Goal: Task Accomplishment & Management: Use online tool/utility

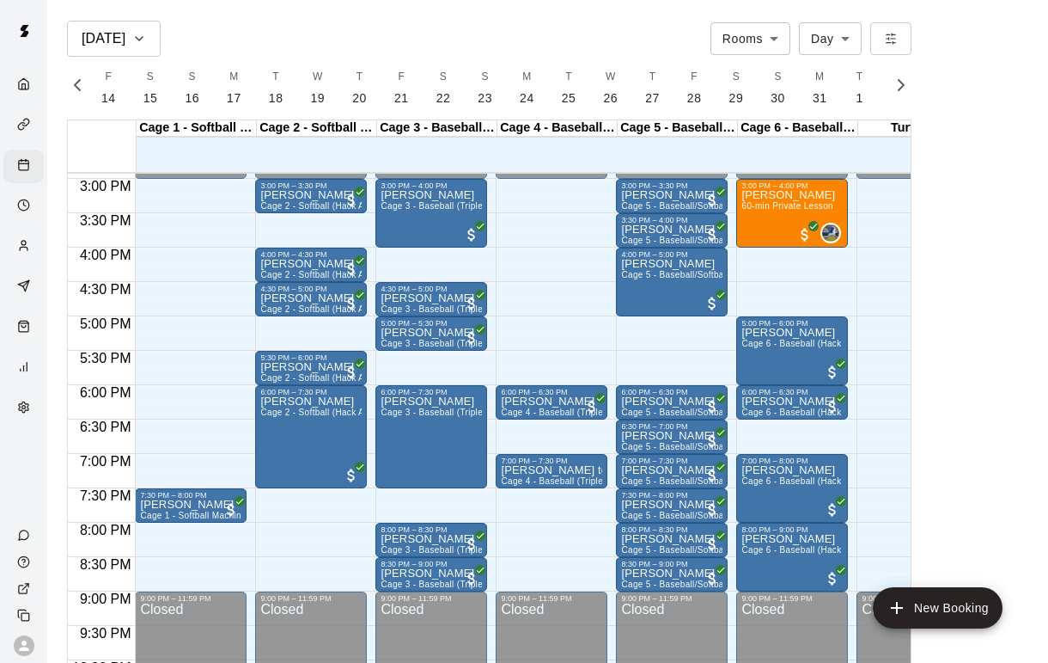
scroll to position [768, 0]
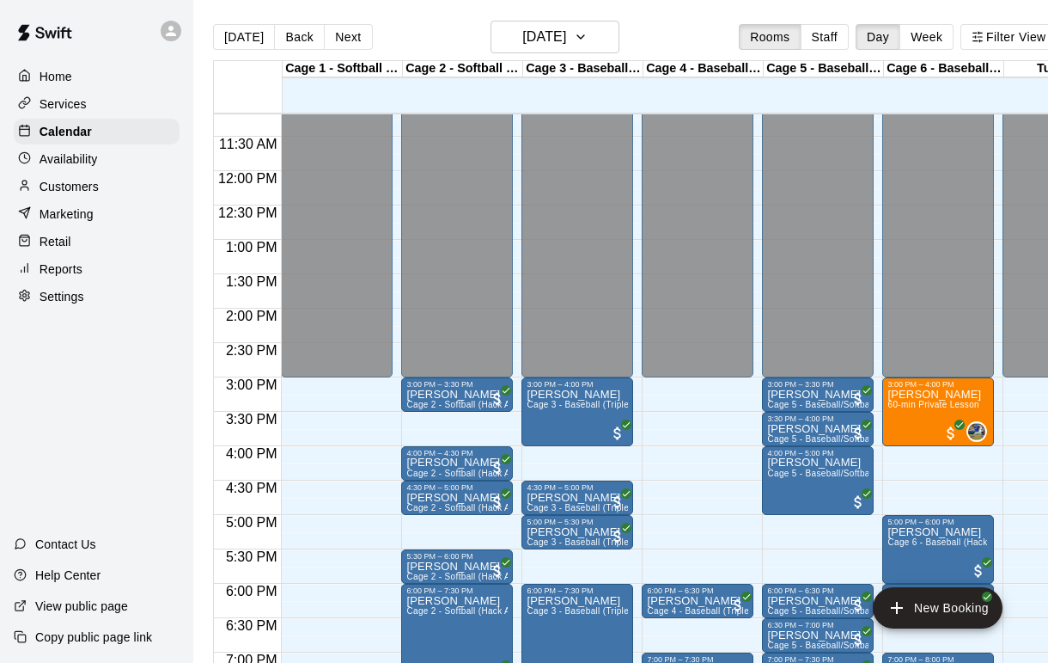
click at [48, 186] on p "Customers" at bounding box center [69, 186] width 59 height 17
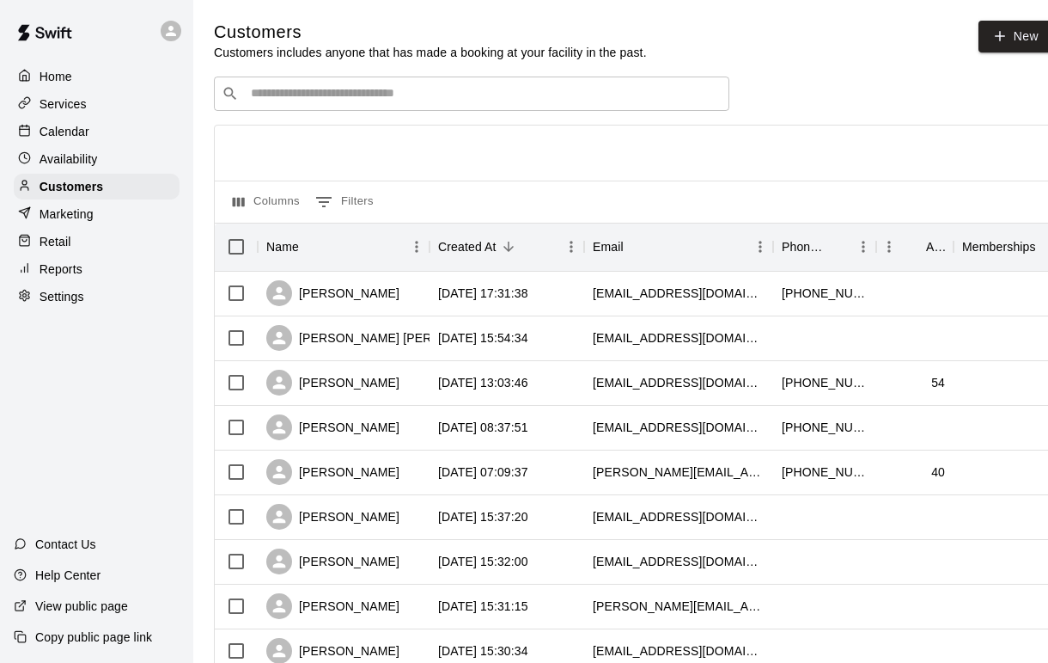
scroll to position [0, 25]
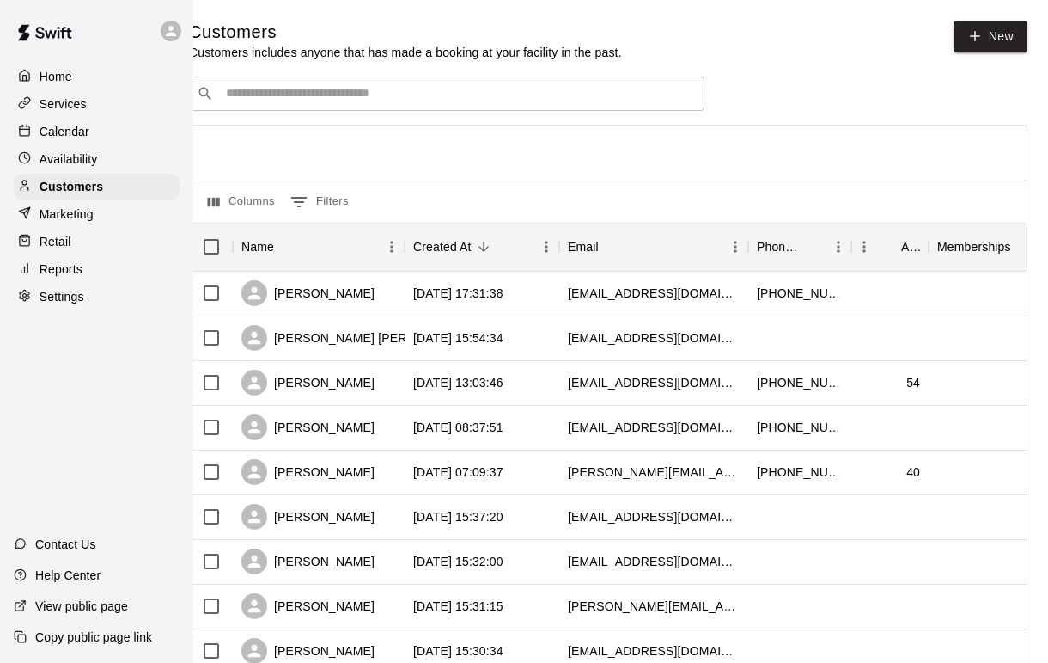
click at [985, 49] on link "New" at bounding box center [991, 37] width 74 height 32
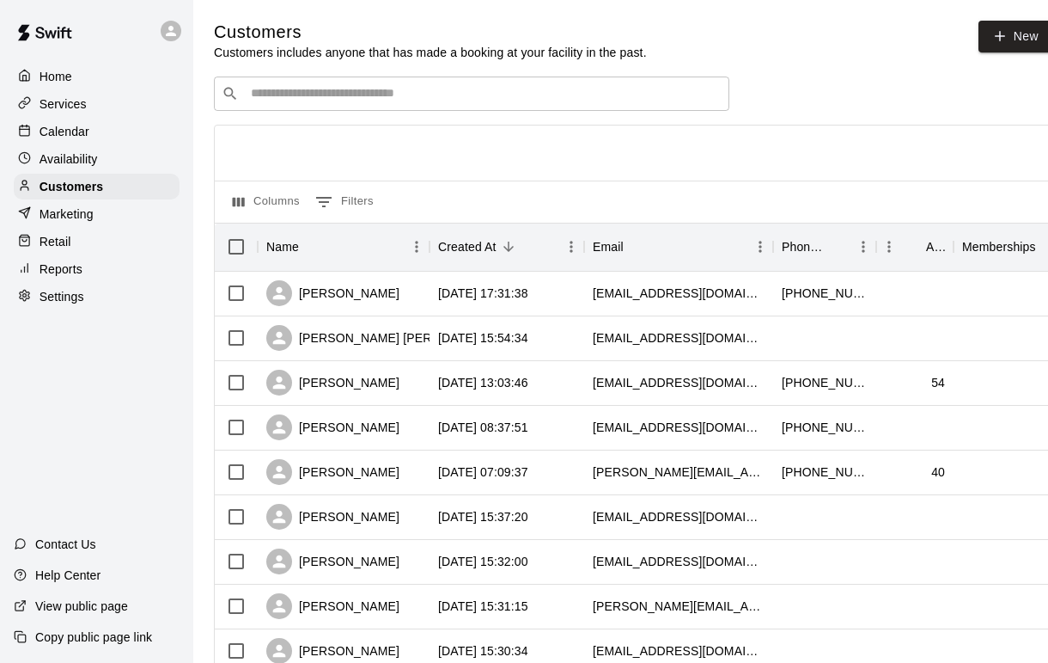
select select "**"
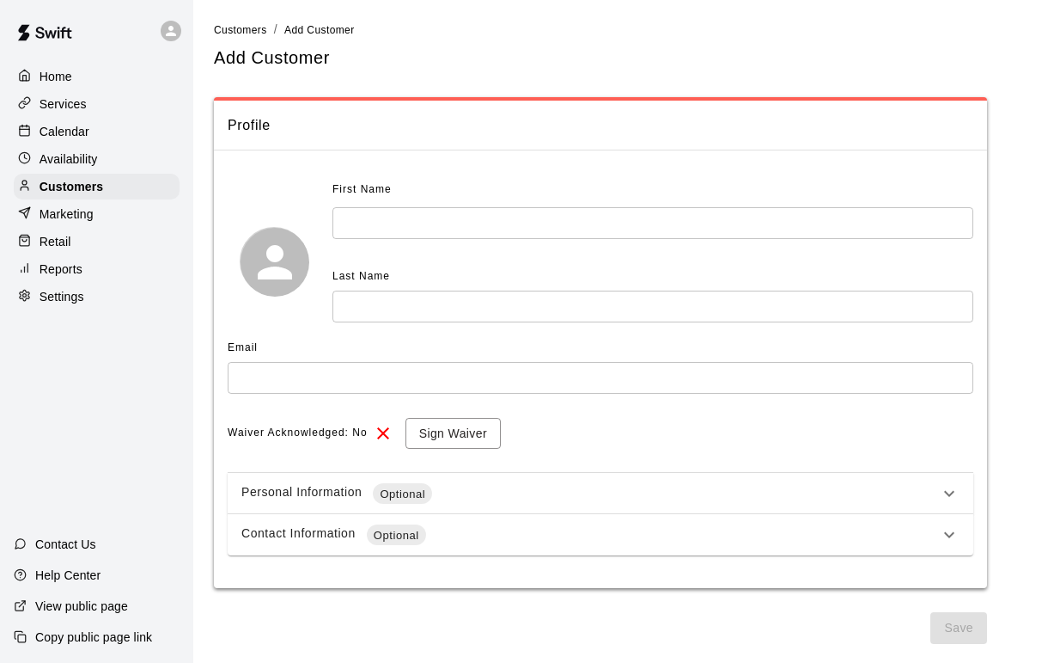
click at [923, 534] on div "Contact Information Optional" at bounding box center [590, 534] width 698 height 21
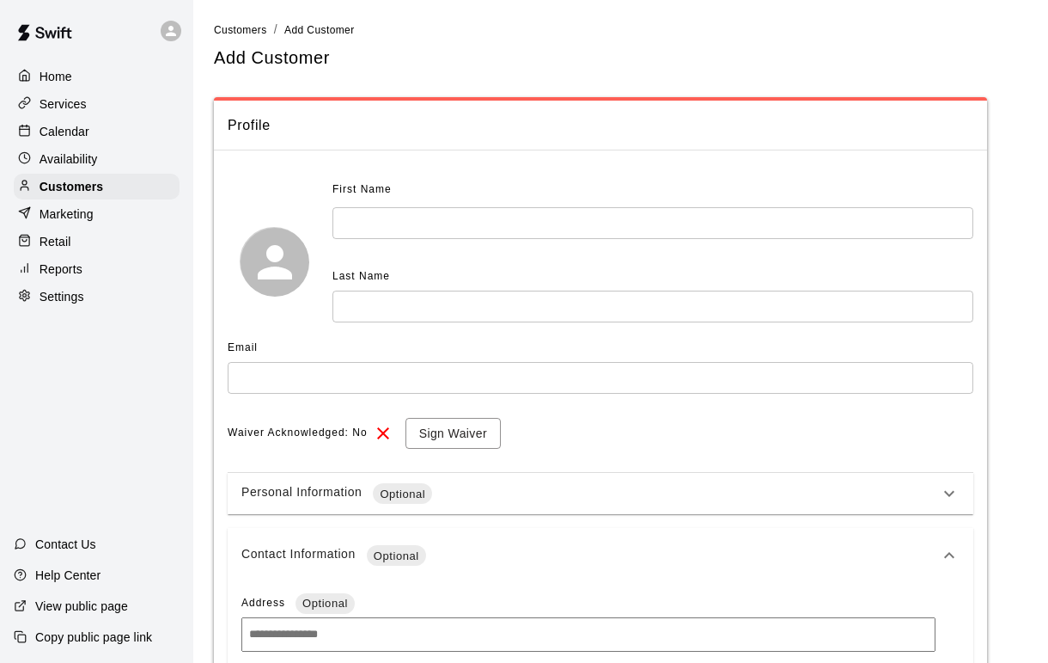
click at [480, 211] on input "text" at bounding box center [653, 223] width 641 height 32
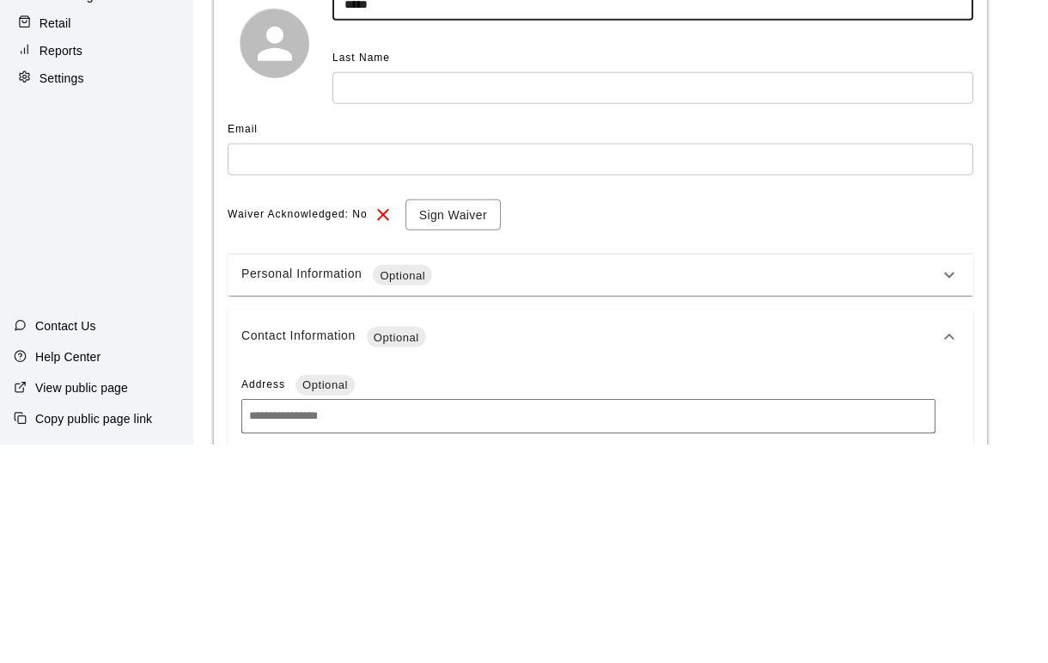
type input "*****"
click at [679, 290] on input "text" at bounding box center [653, 306] width 641 height 32
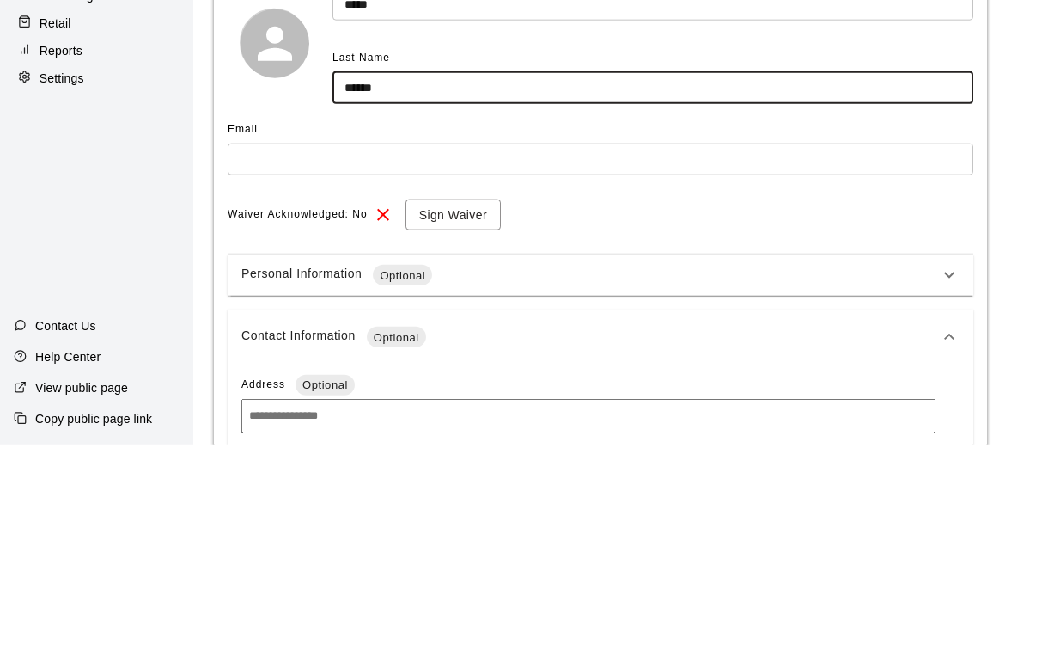
type input "******"
click at [277, 362] on input "text" at bounding box center [601, 378] width 746 height 32
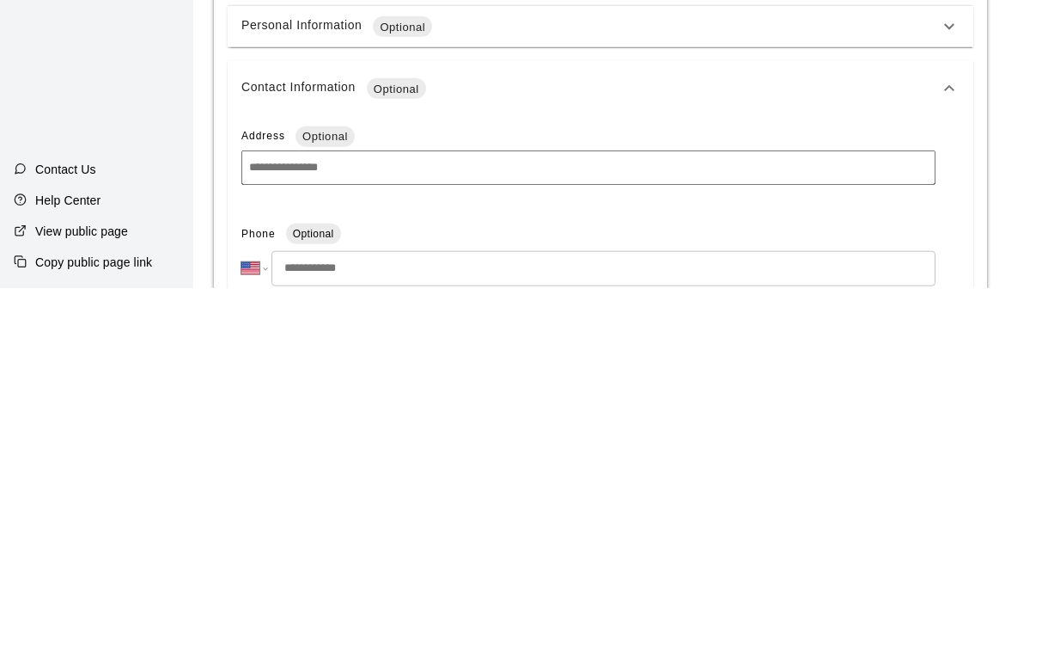
scroll to position [95, 0]
type input "**********"
click at [464, 623] on input "tel" at bounding box center [604, 640] width 664 height 35
type input "**********"
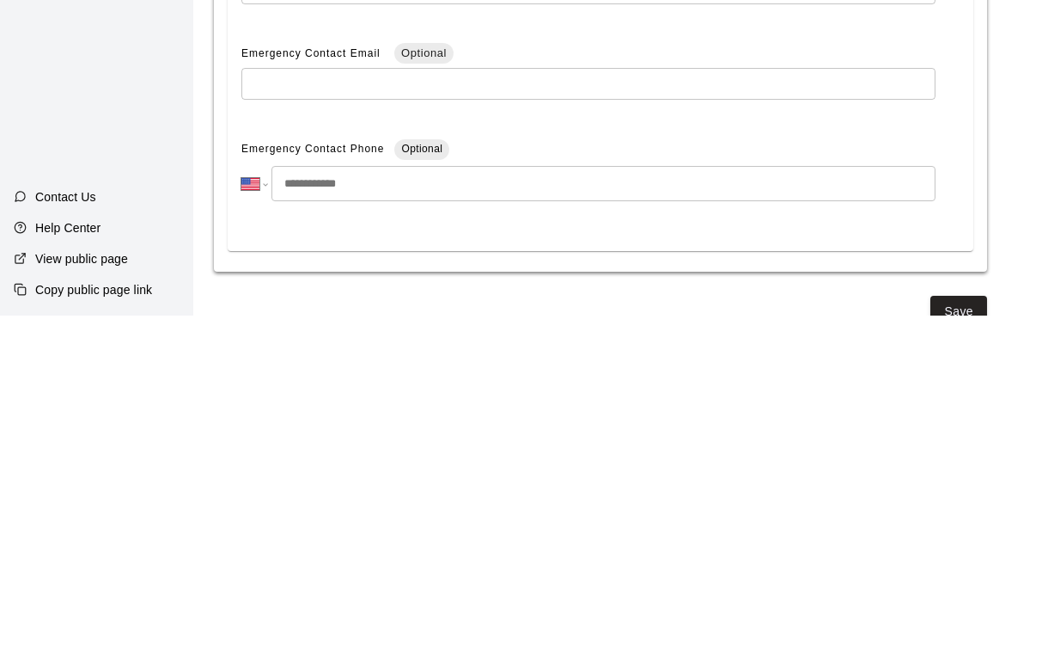
scroll to position [536, 0]
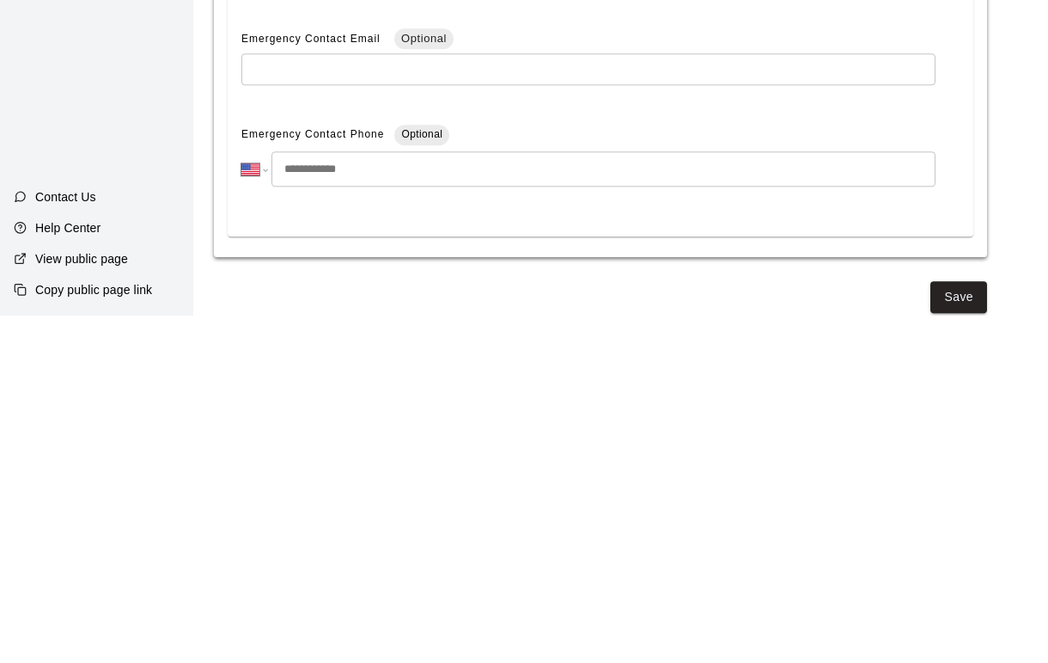
click at [965, 628] on button "Save" at bounding box center [959, 644] width 57 height 32
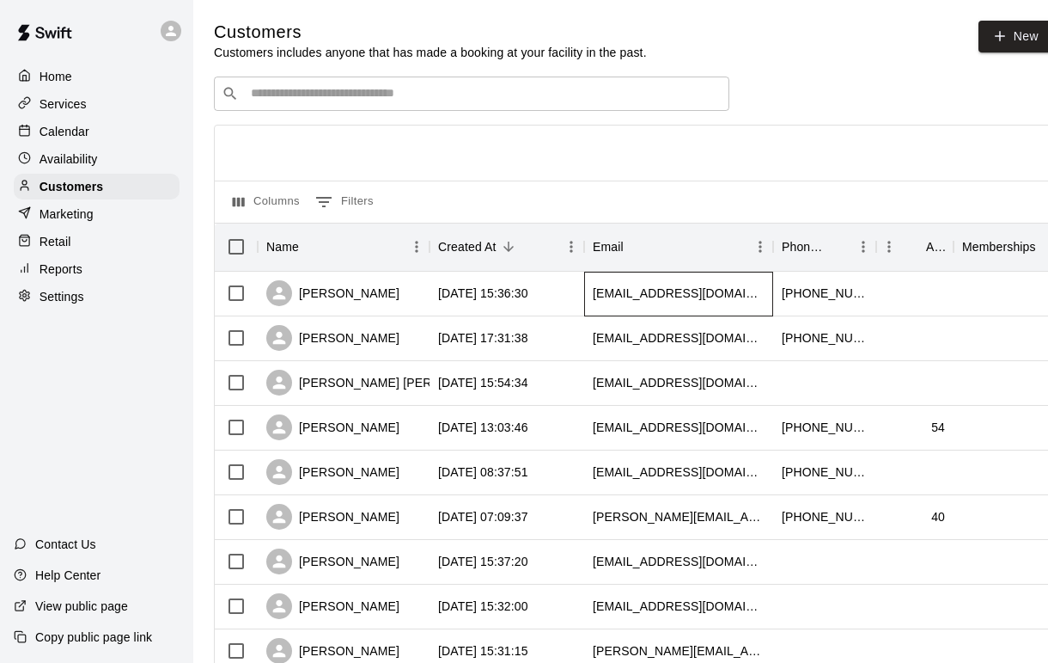
click at [646, 296] on div "[EMAIL_ADDRESS][DOMAIN_NAME]" at bounding box center [679, 292] width 172 height 17
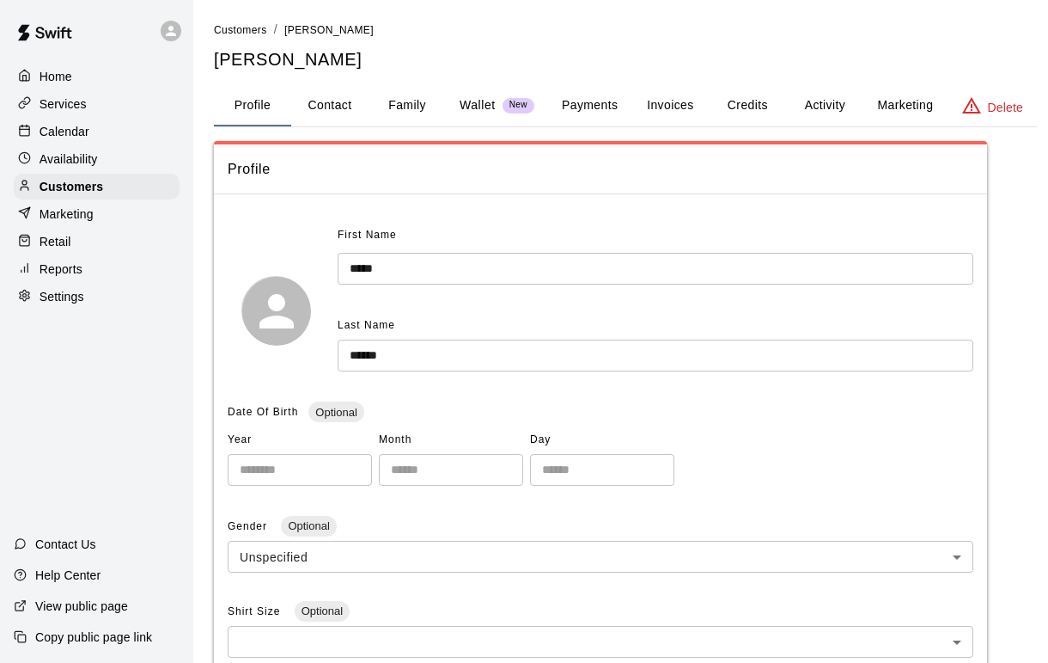
click at [587, 106] on button "Payments" at bounding box center [589, 105] width 83 height 41
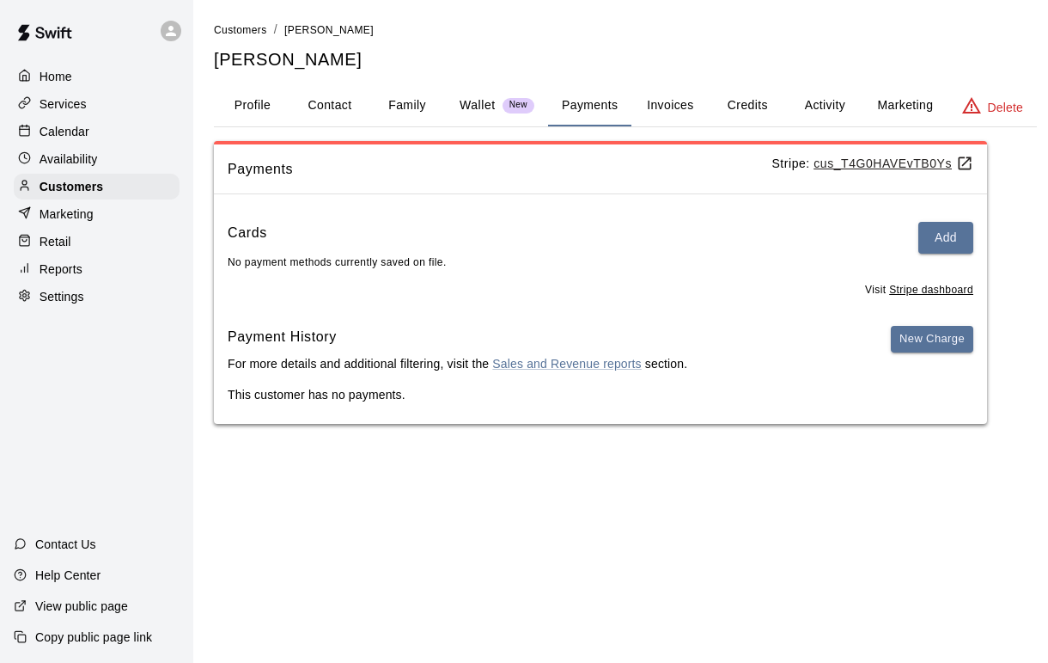
click at [825, 100] on button "Activity" at bounding box center [824, 105] width 77 height 41
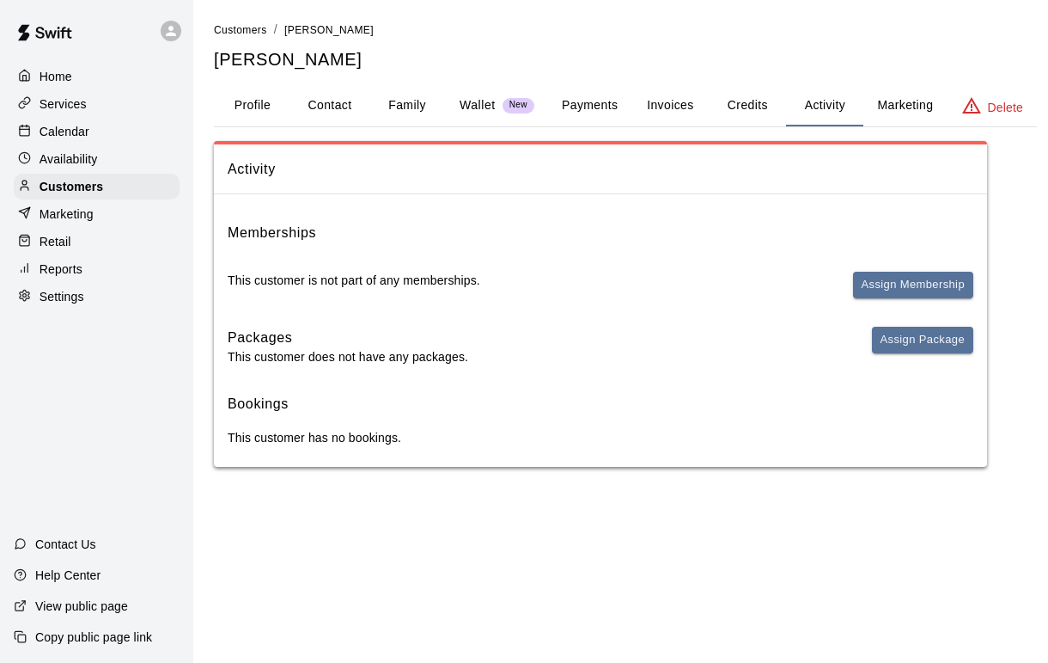
click at [893, 281] on button "Assign Membership" at bounding box center [913, 285] width 120 height 27
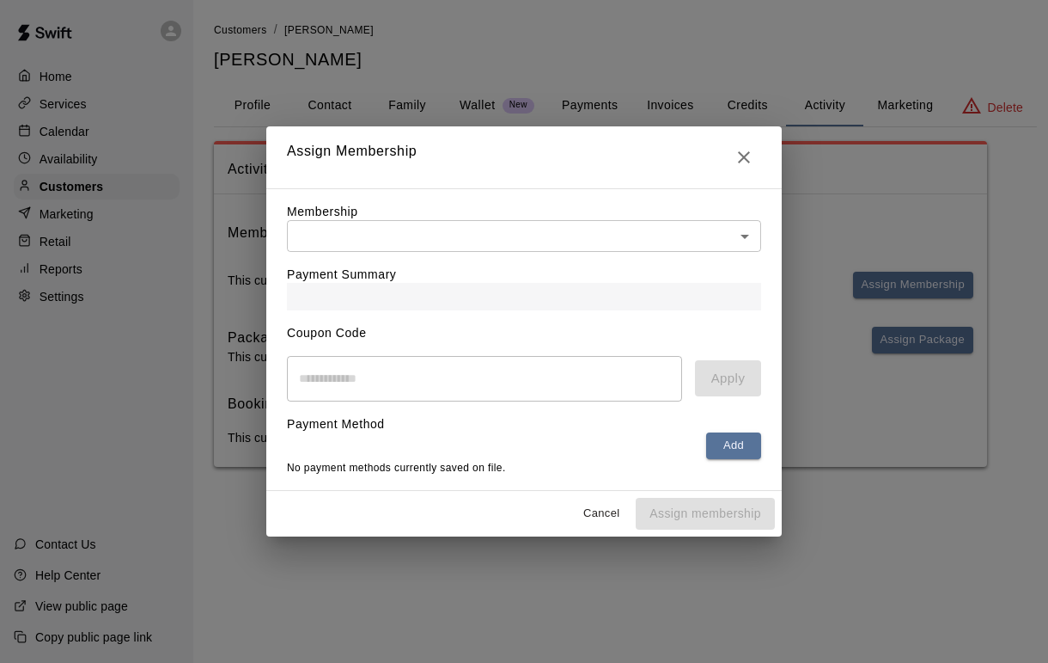
click at [748, 167] on button "Close" at bounding box center [744, 157] width 34 height 34
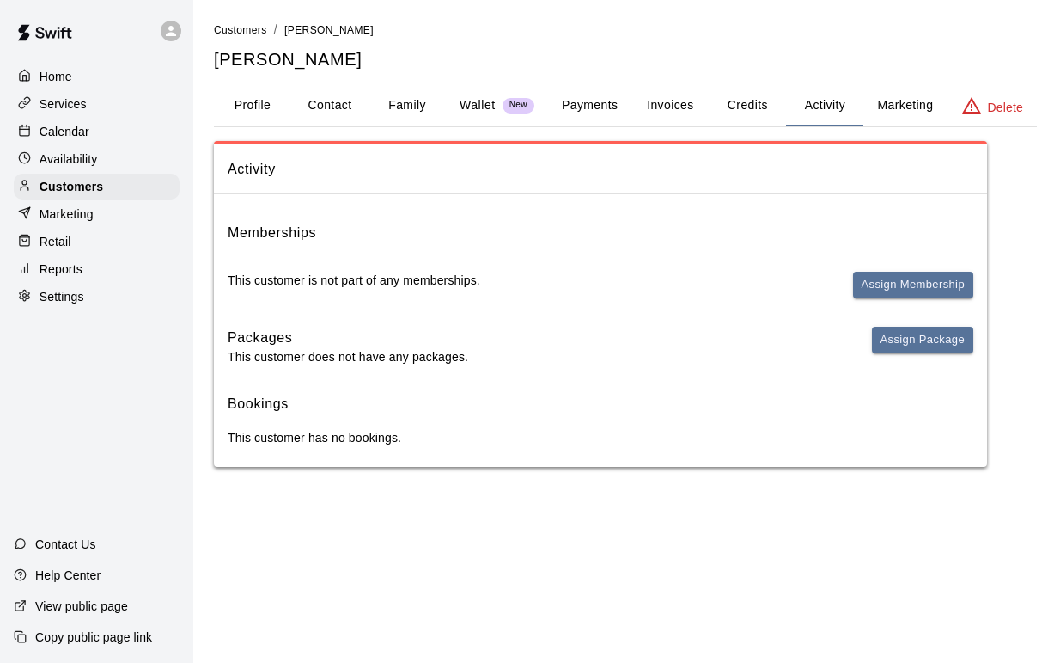
click at [591, 111] on button "Payments" at bounding box center [589, 105] width 83 height 41
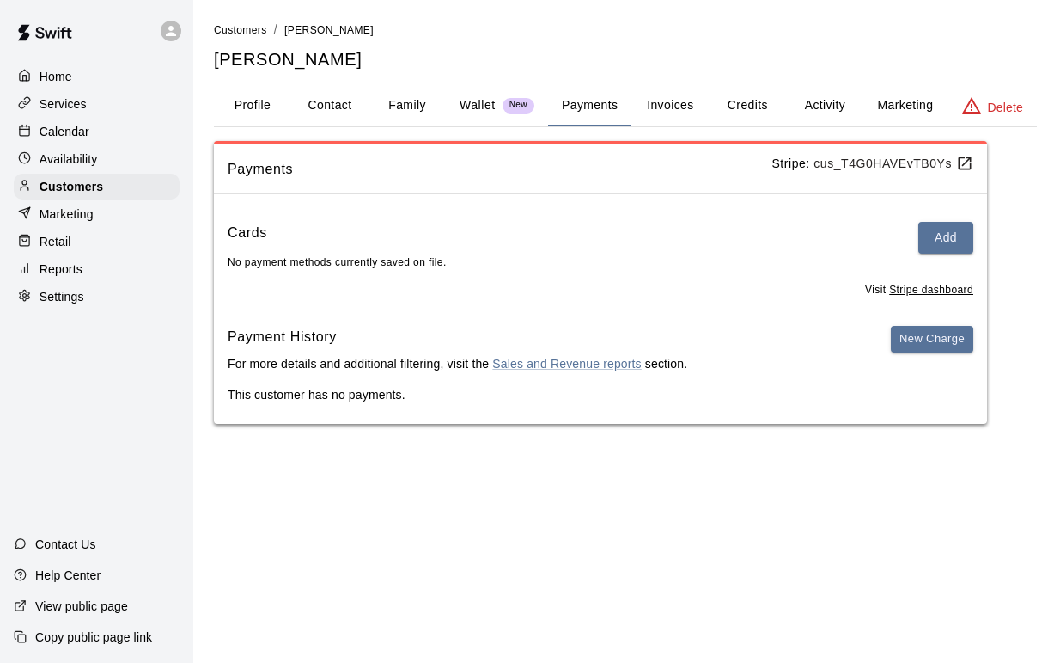
click at [745, 110] on button "Credits" at bounding box center [747, 105] width 77 height 41
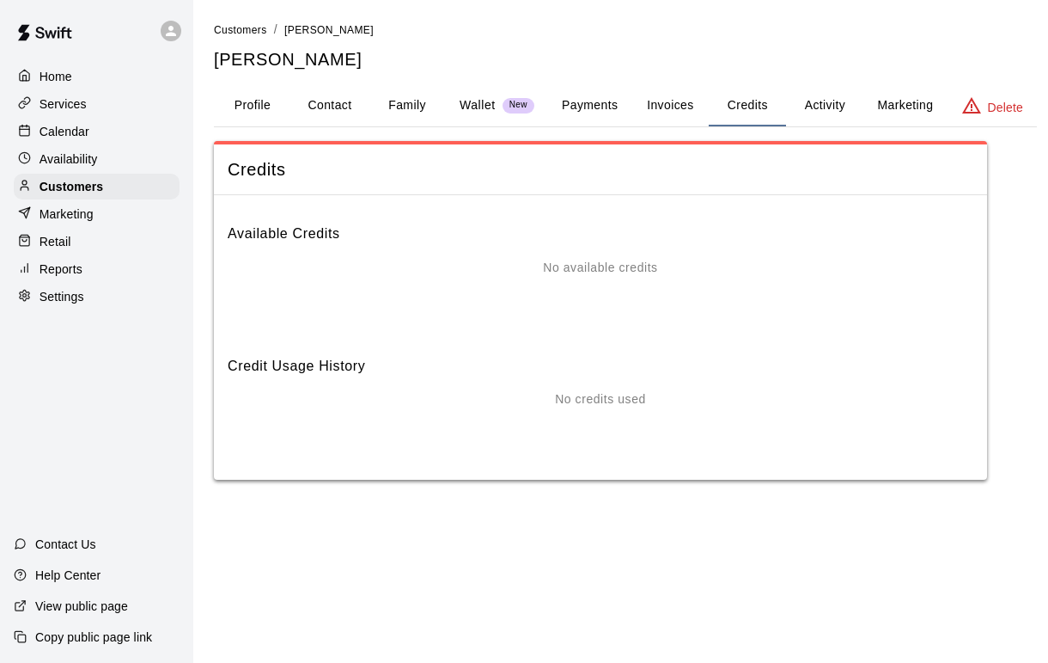
click at [596, 112] on button "Payments" at bounding box center [589, 105] width 83 height 41
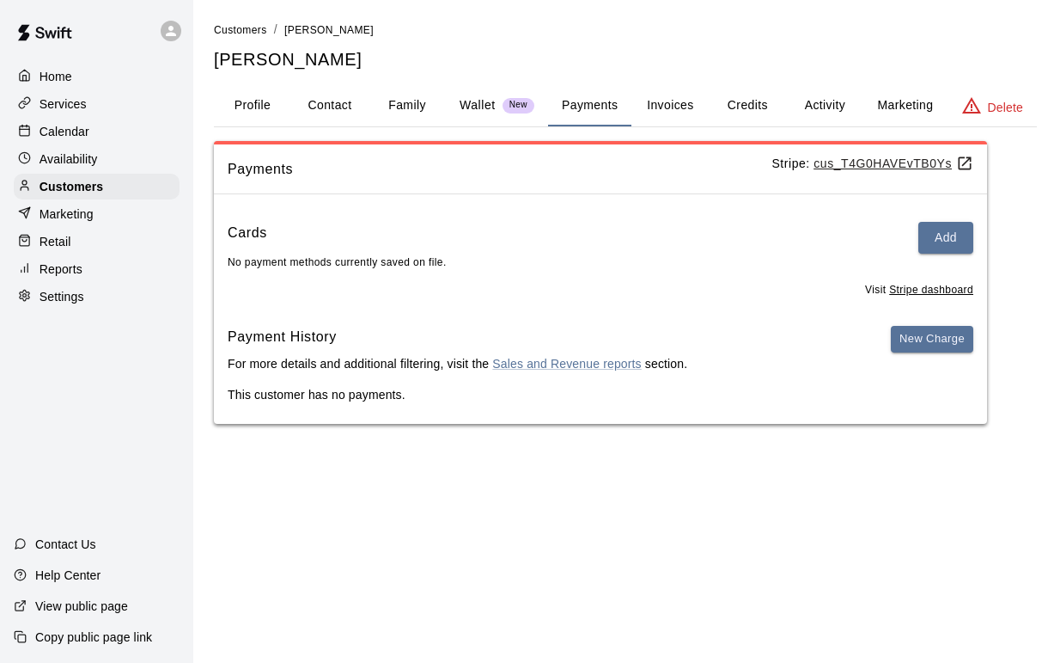
click at [928, 342] on button "New Charge" at bounding box center [932, 339] width 82 height 27
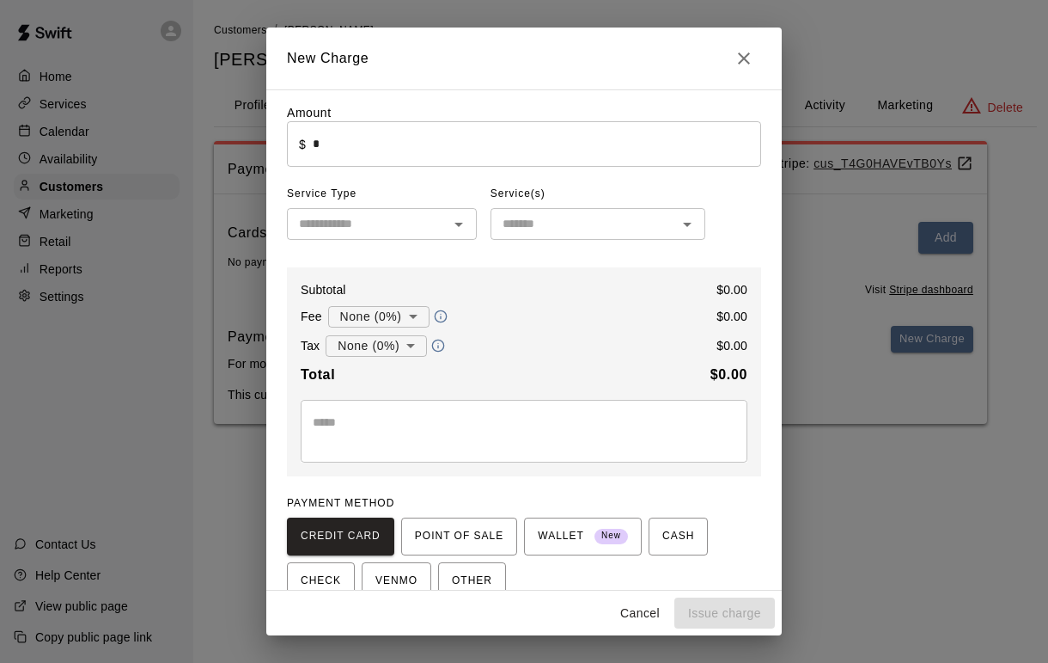
click at [552, 148] on input "*" at bounding box center [537, 144] width 449 height 46
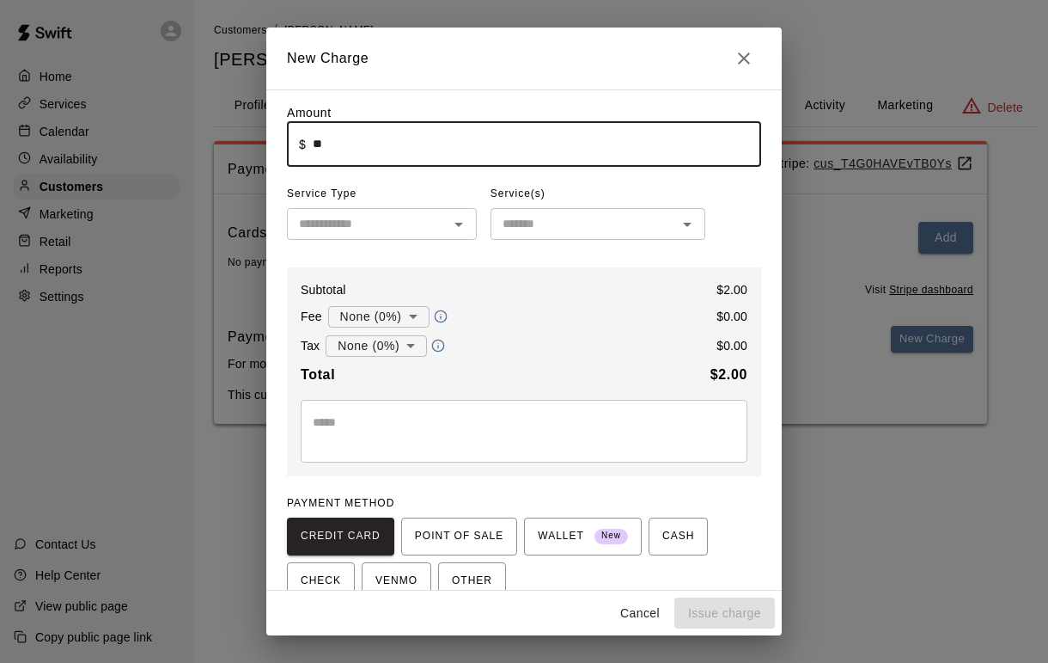
type input "*"
click at [447, 220] on button "Open" at bounding box center [459, 224] width 24 height 24
type input "******"
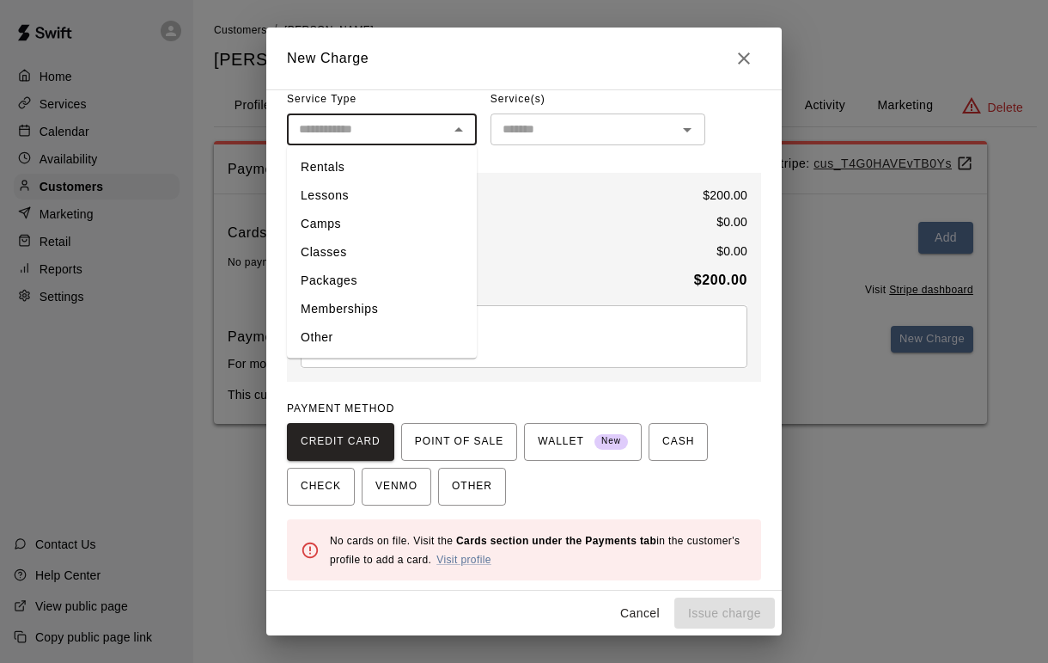
scroll to position [93, 0]
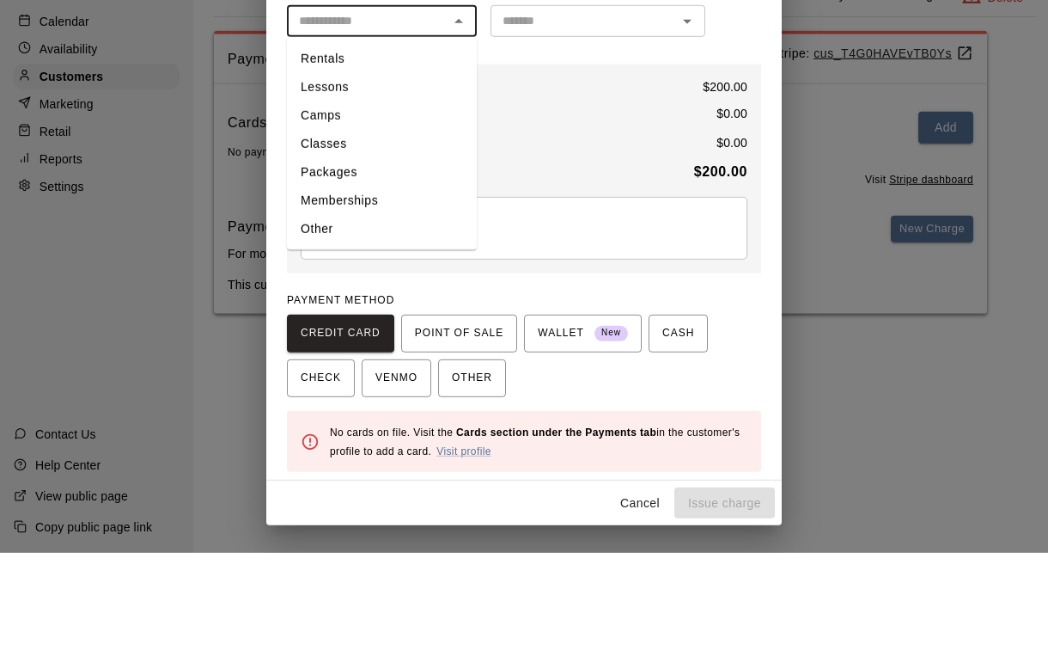
click at [402, 296] on li "Memberships" at bounding box center [382, 310] width 190 height 28
type input "**********"
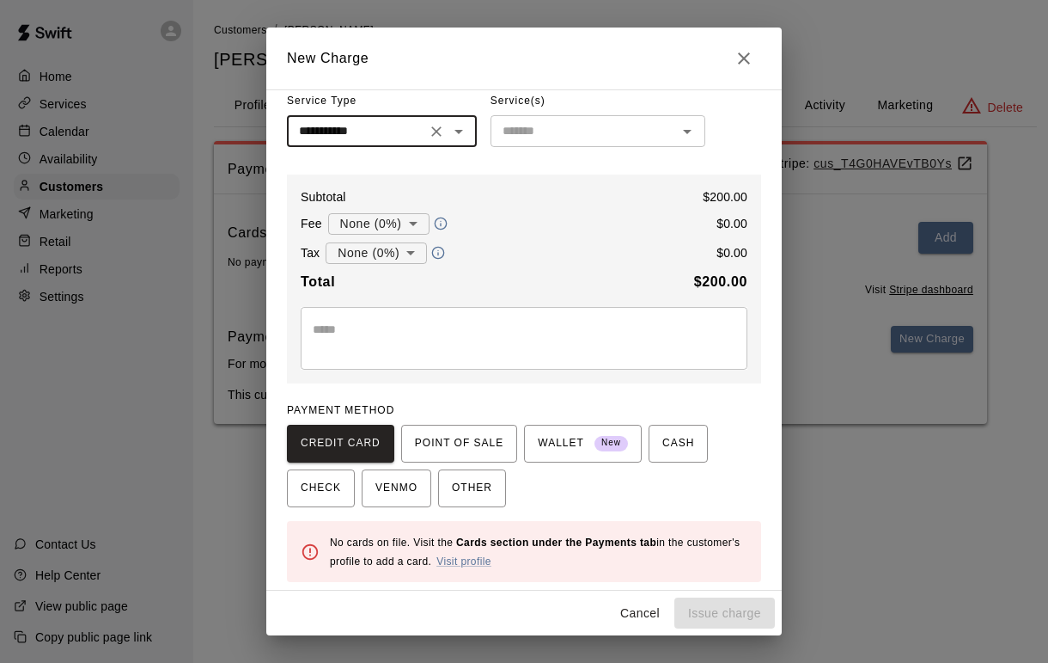
click at [671, 130] on input "text" at bounding box center [584, 130] width 176 height 21
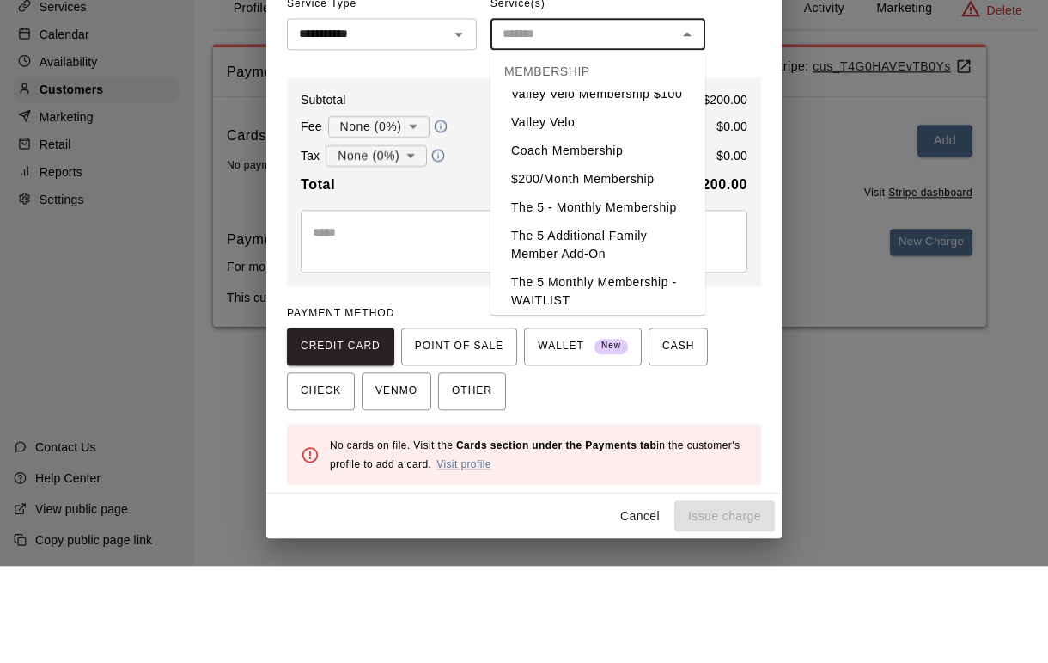
scroll to position [290, 0]
click at [632, 262] on li "$200/Month Membership" at bounding box center [598, 276] width 215 height 28
type input "**********"
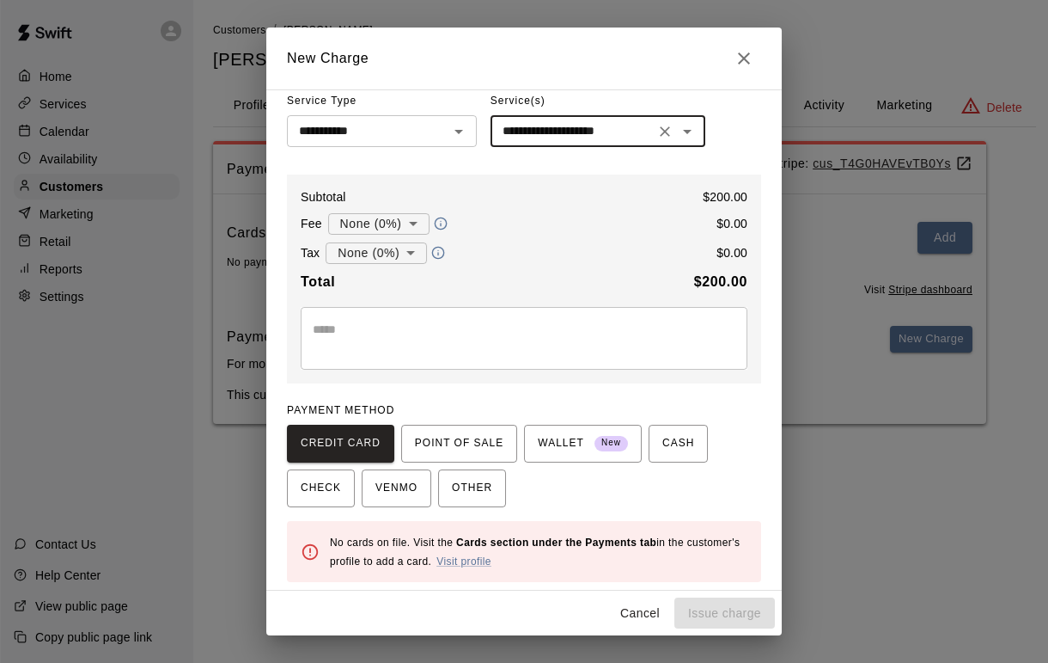
click at [670, 447] on span "CASH" at bounding box center [679, 443] width 32 height 27
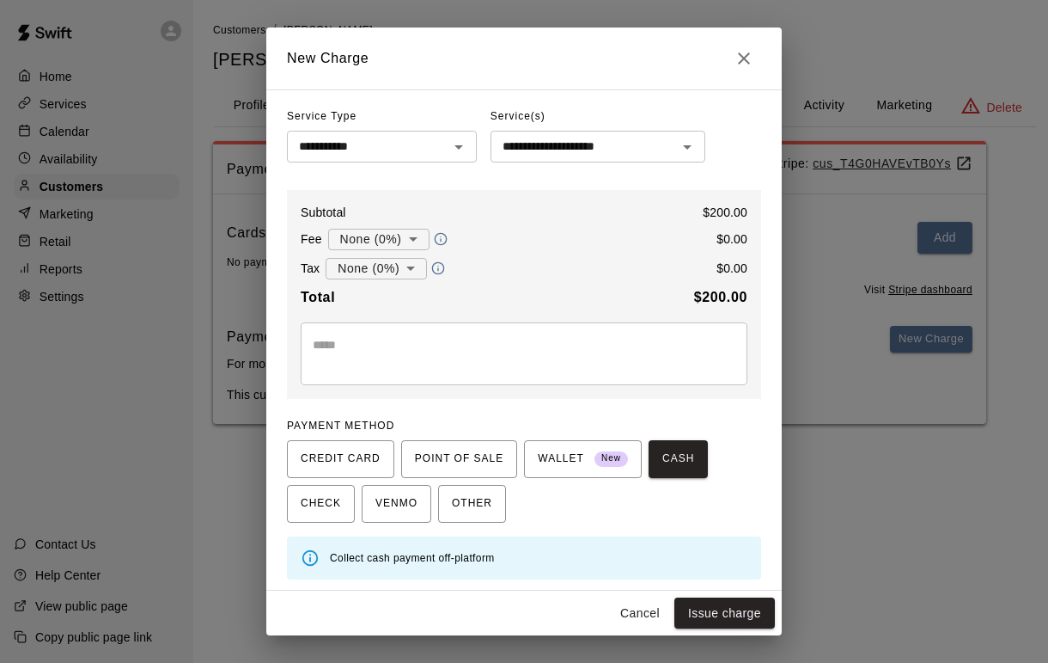
scroll to position [76, 0]
click at [741, 608] on button "Issue charge" at bounding box center [725, 613] width 101 height 32
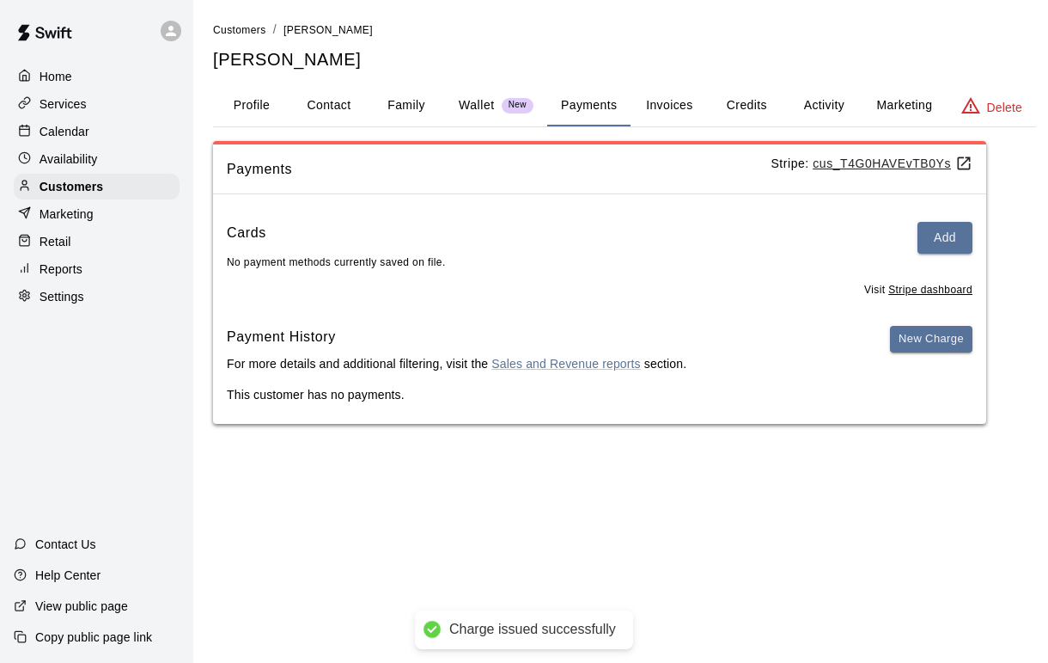
type input "*"
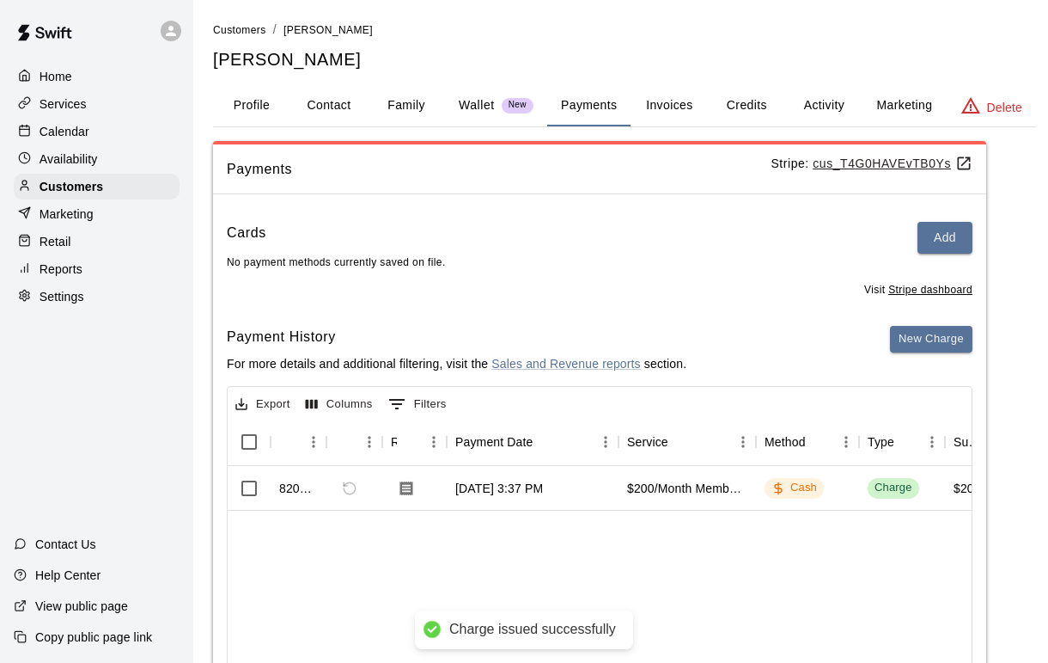
click at [823, 117] on button "Activity" at bounding box center [823, 105] width 77 height 41
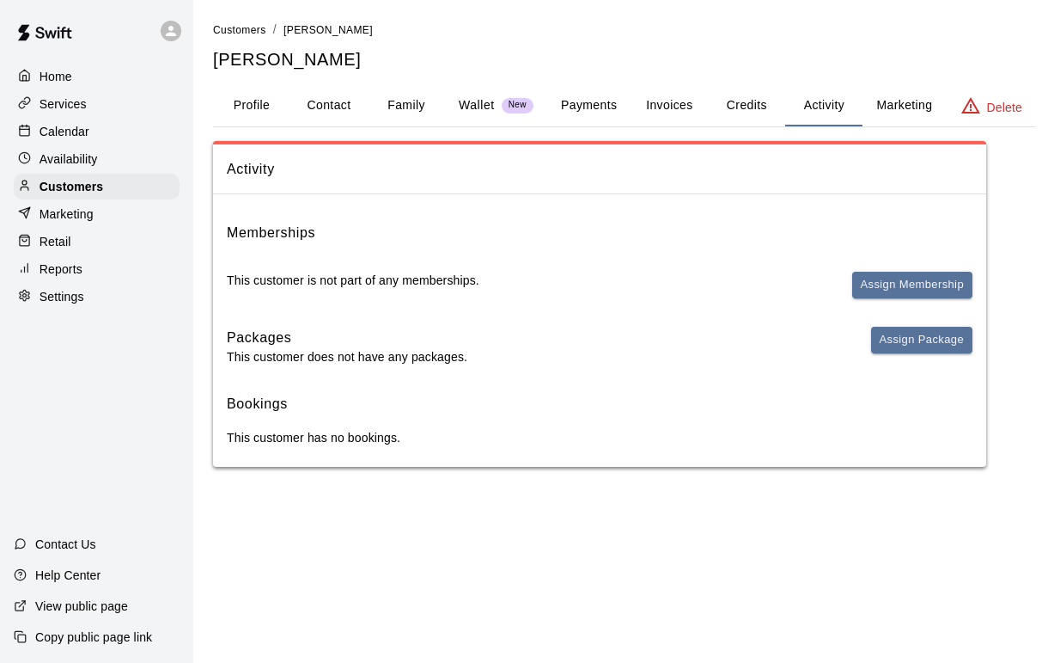
click at [917, 290] on button "Assign Membership" at bounding box center [912, 285] width 120 height 27
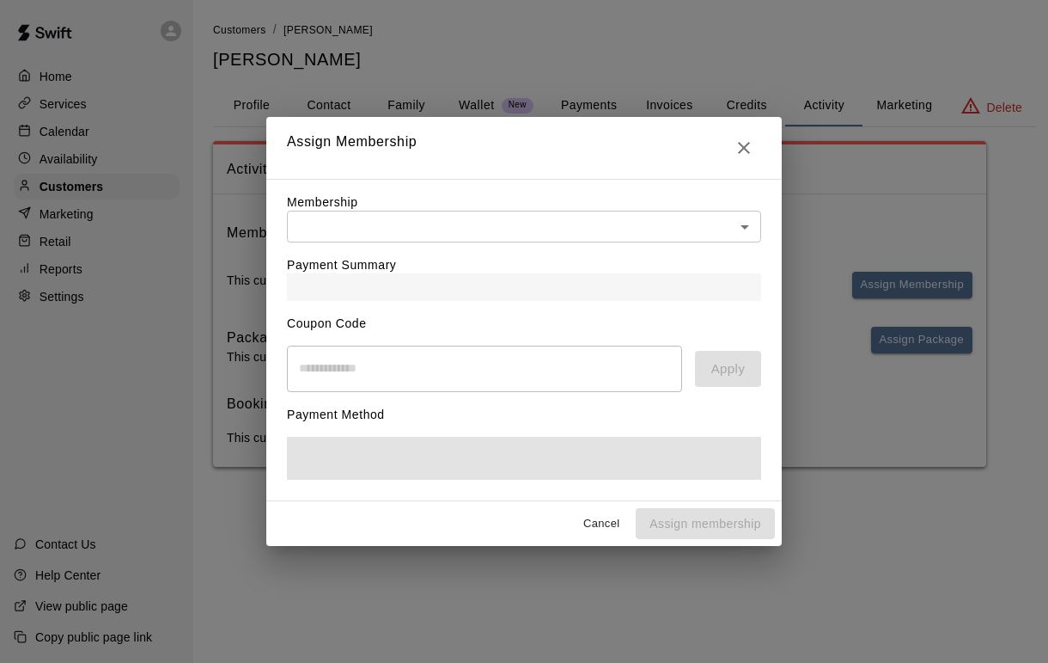
click at [744, 233] on body "Home Services Calendar Availability Customers Marketing Retail Reports Settings…" at bounding box center [523, 250] width 1048 height 501
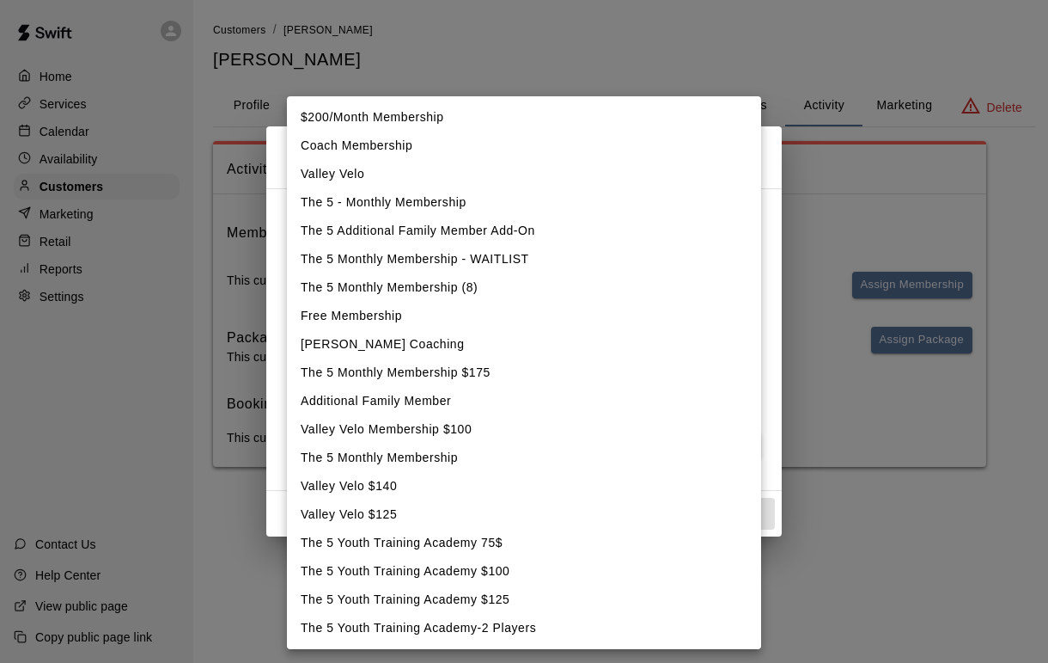
click at [435, 125] on li "$200/Month Membership" at bounding box center [524, 117] width 474 height 28
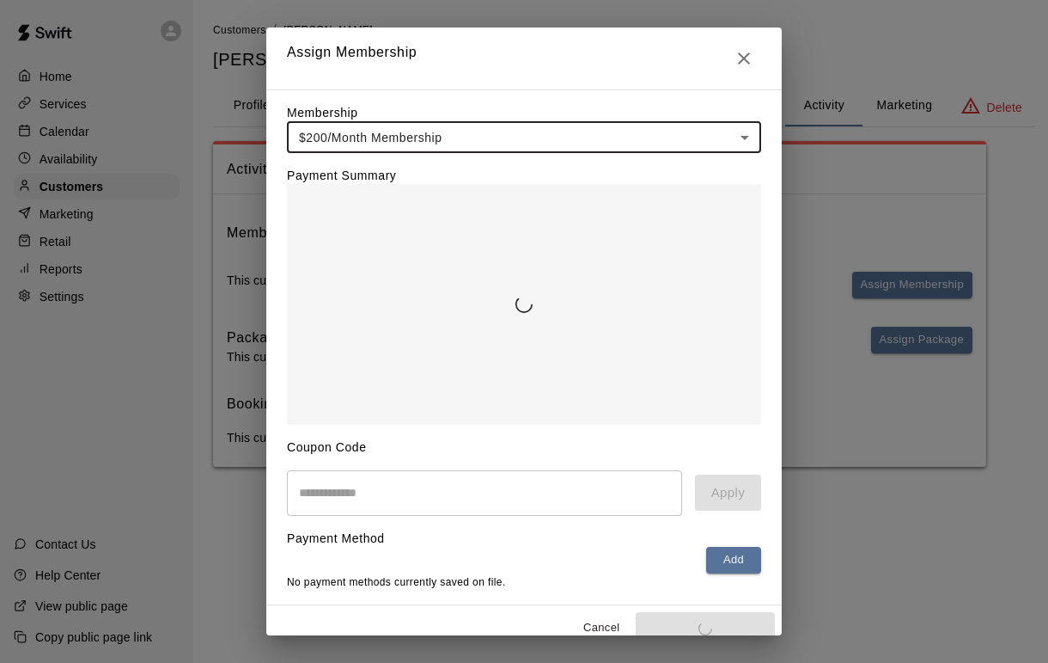
type input "**********"
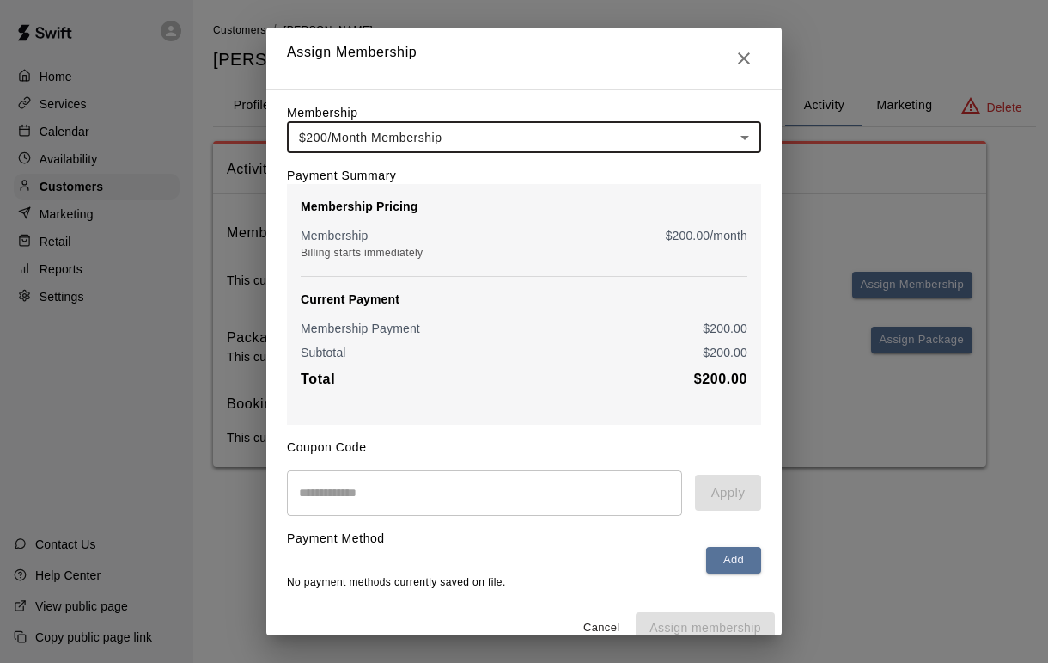
scroll to position [0, 0]
click at [739, 70] on button "Close" at bounding box center [744, 58] width 34 height 34
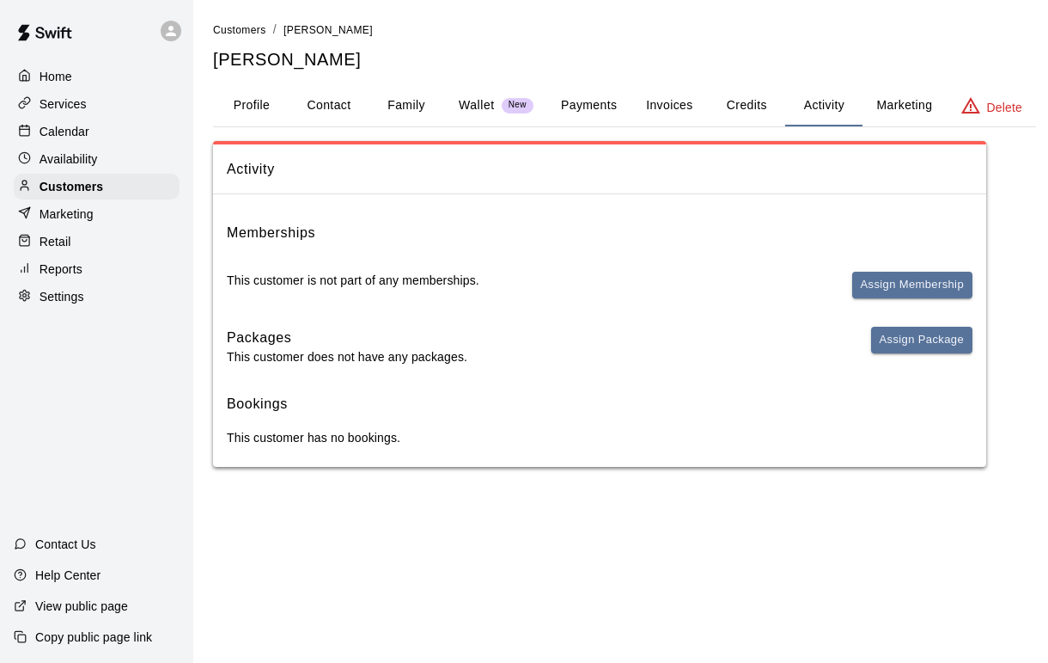
click at [593, 106] on button "Payments" at bounding box center [588, 105] width 83 height 41
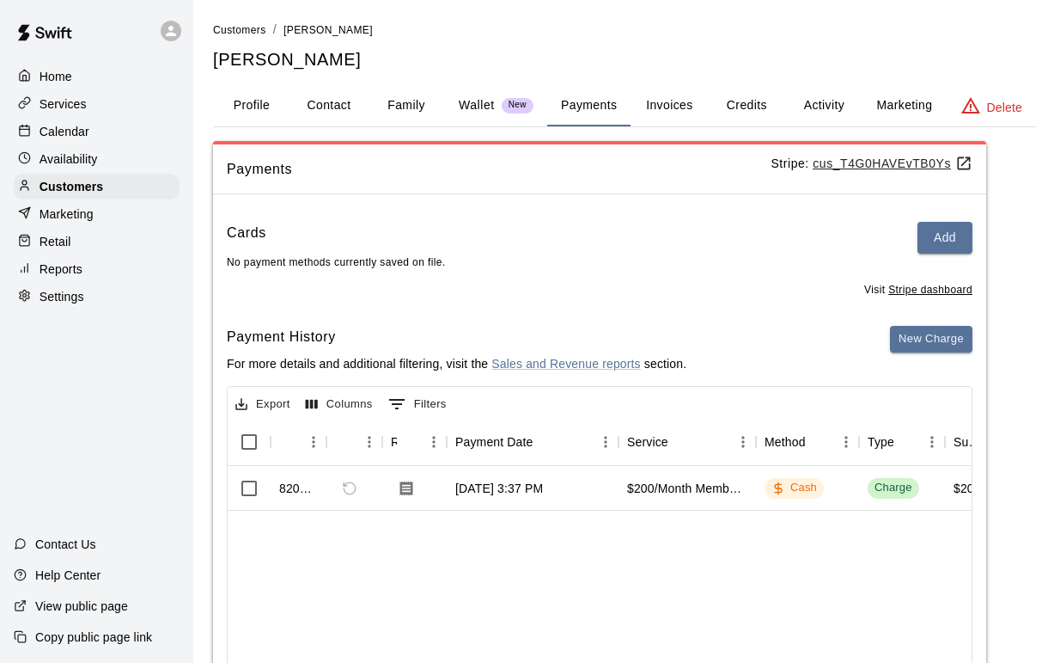
click at [965, 250] on button "Add" at bounding box center [945, 238] width 55 height 32
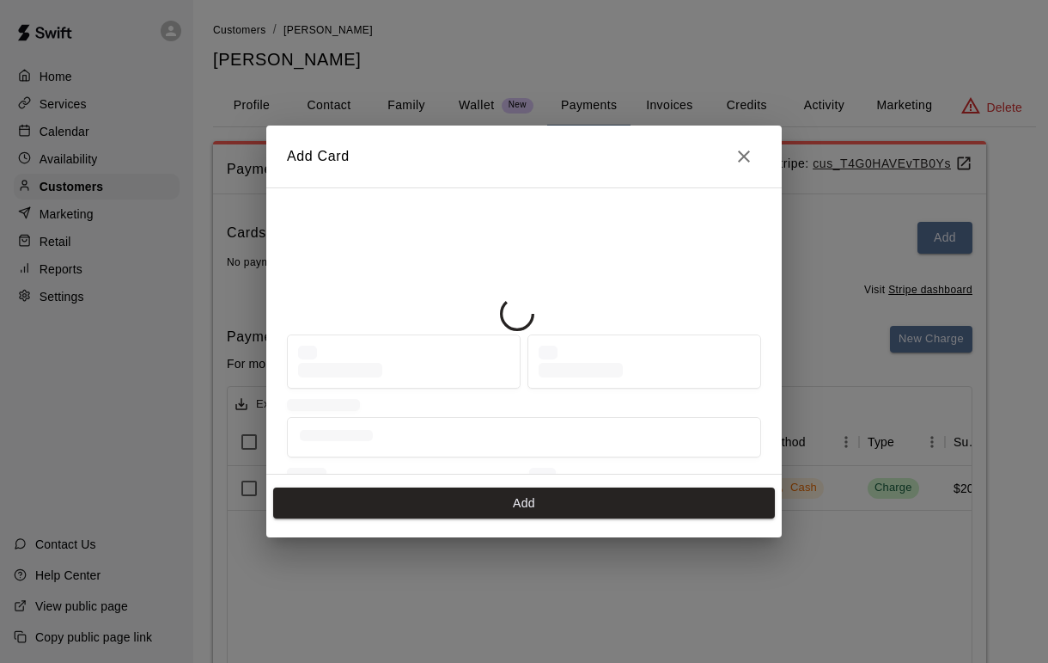
click at [743, 166] on icon "Close" at bounding box center [744, 156] width 21 height 21
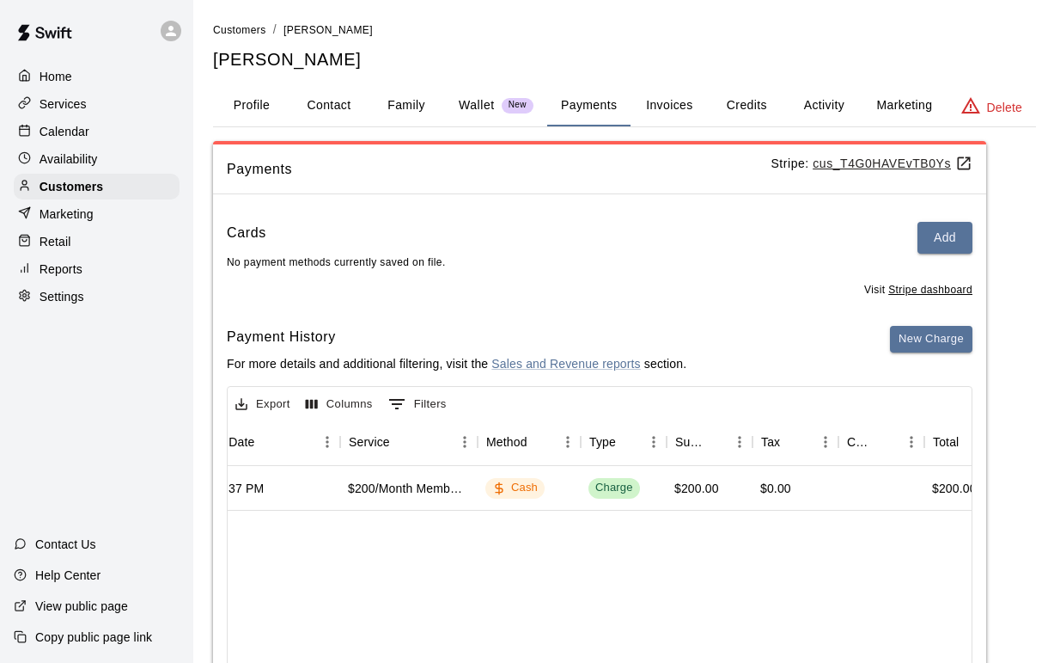
scroll to position [0, 280]
click at [808, 109] on button "Activity" at bounding box center [823, 105] width 77 height 41
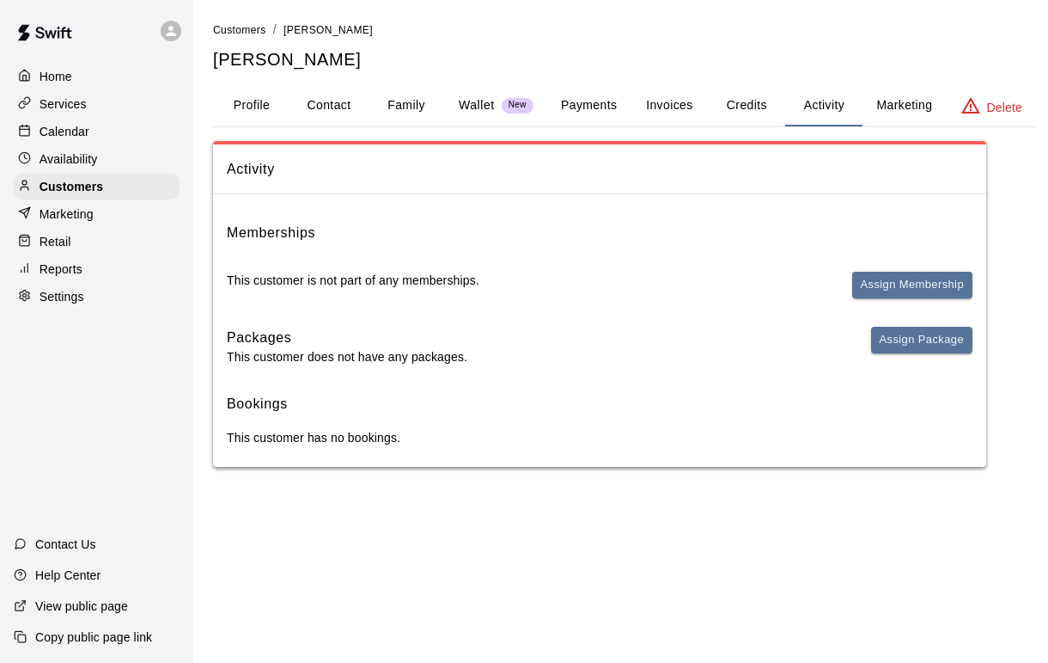
click at [597, 94] on button "Payments" at bounding box center [588, 105] width 83 height 41
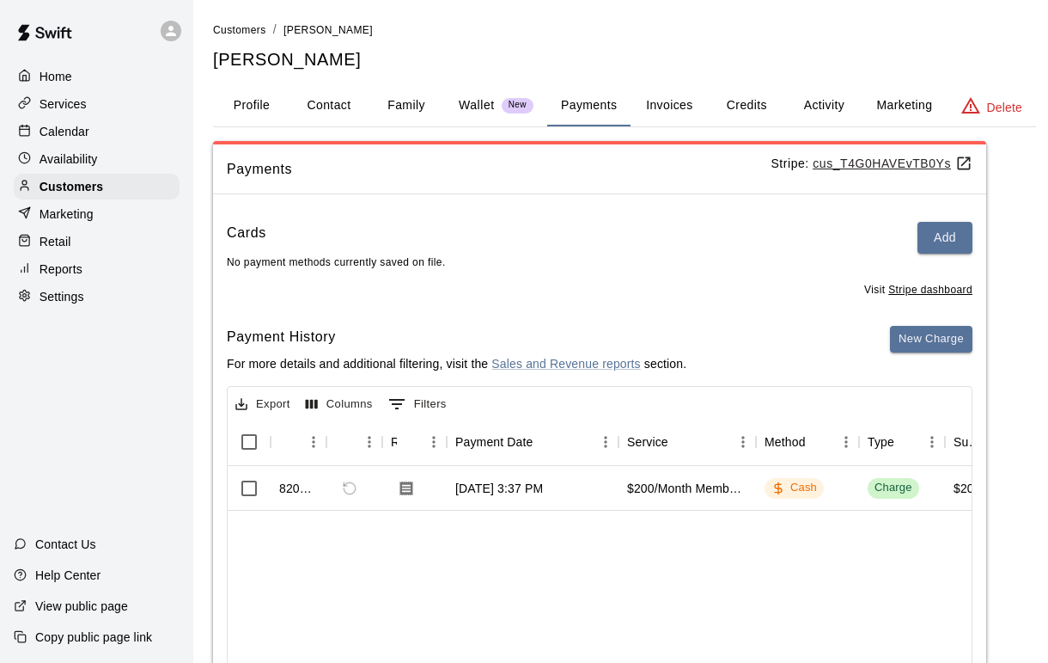
click at [944, 240] on button "Add" at bounding box center [945, 238] width 55 height 32
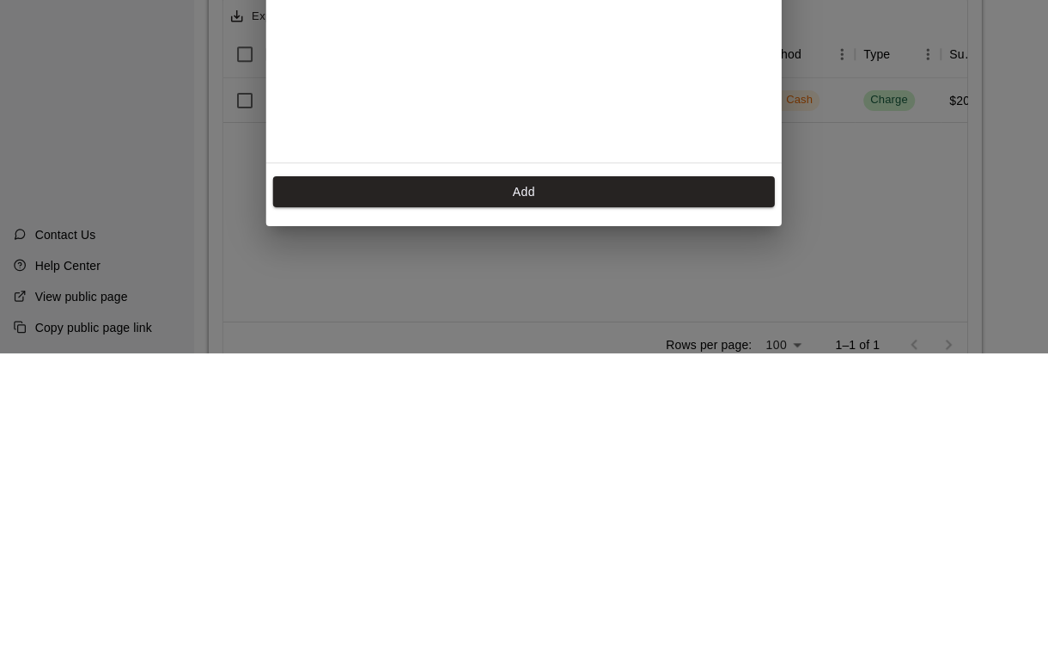
scroll to position [78, 8]
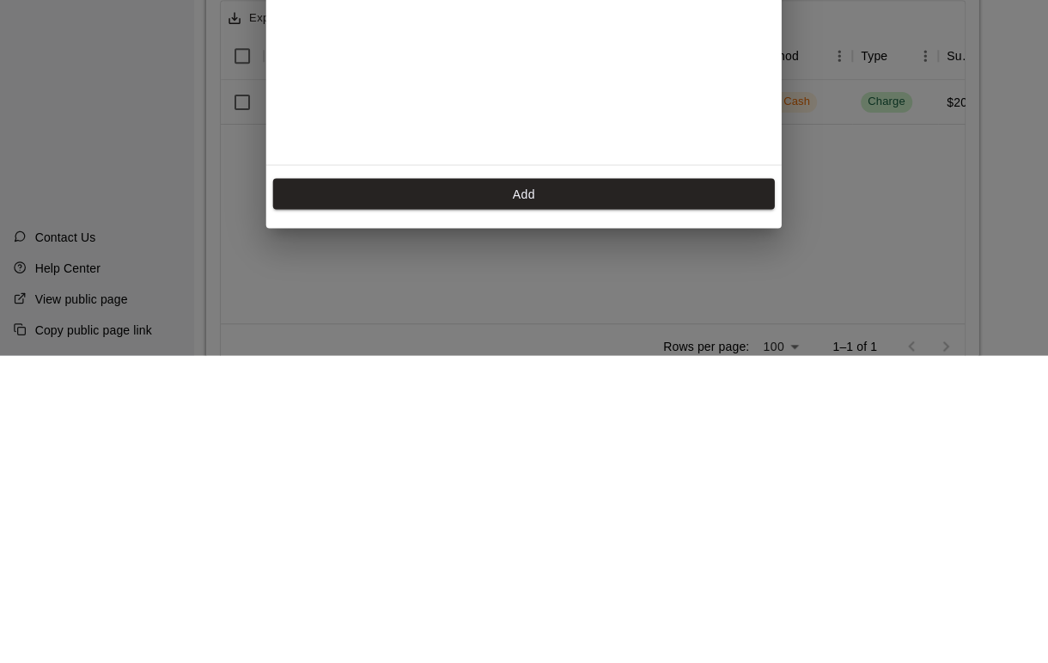
click at [612, 486] on button "Add" at bounding box center [524, 502] width 502 height 32
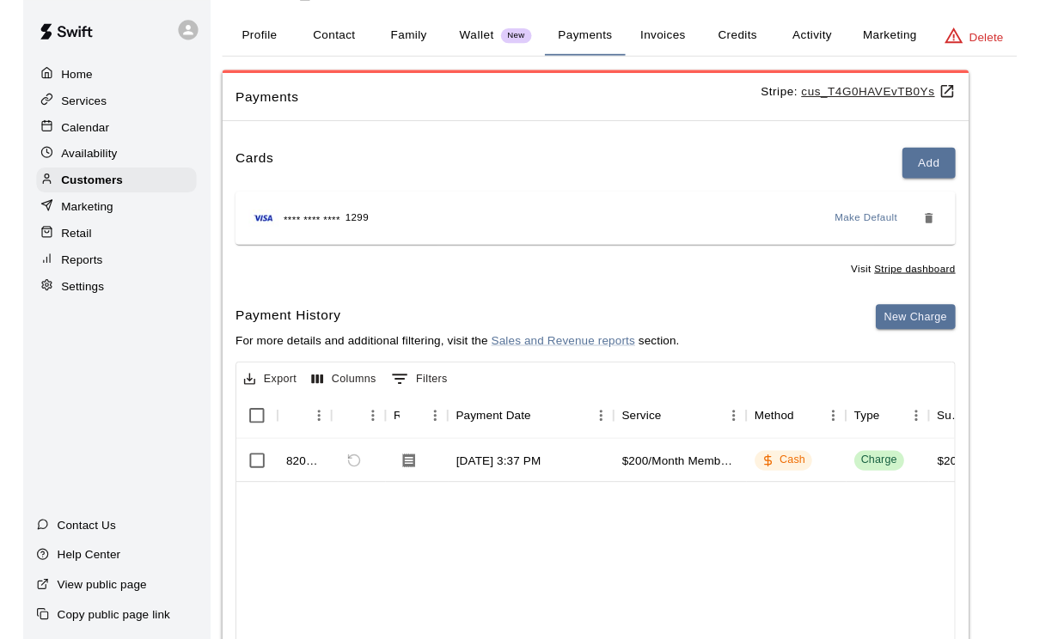
scroll to position [69, 0]
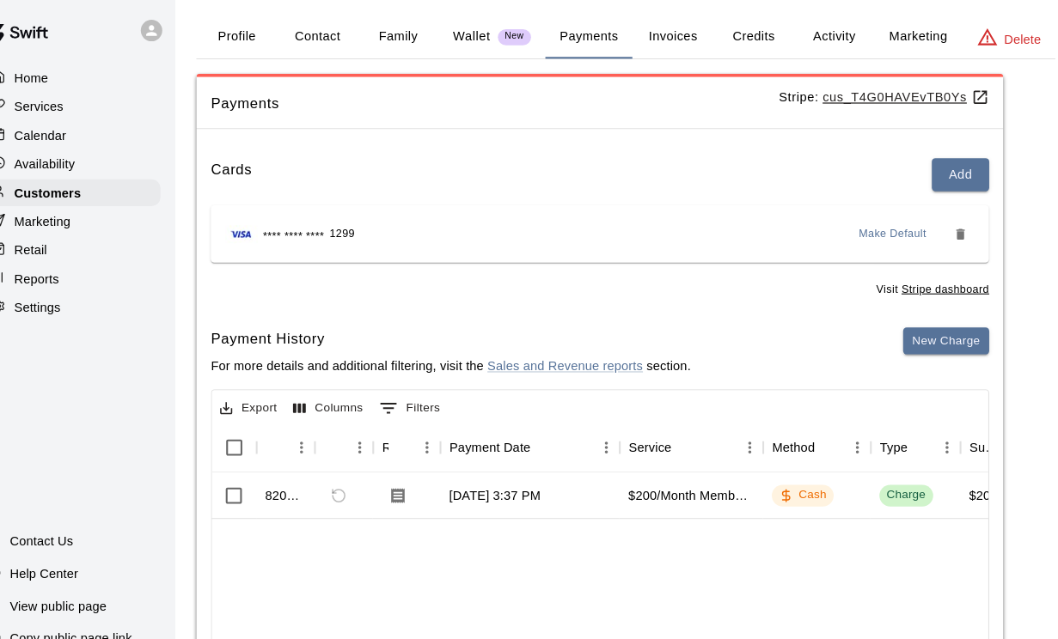
click at [232, 34] on button "Profile" at bounding box center [252, 36] width 77 height 41
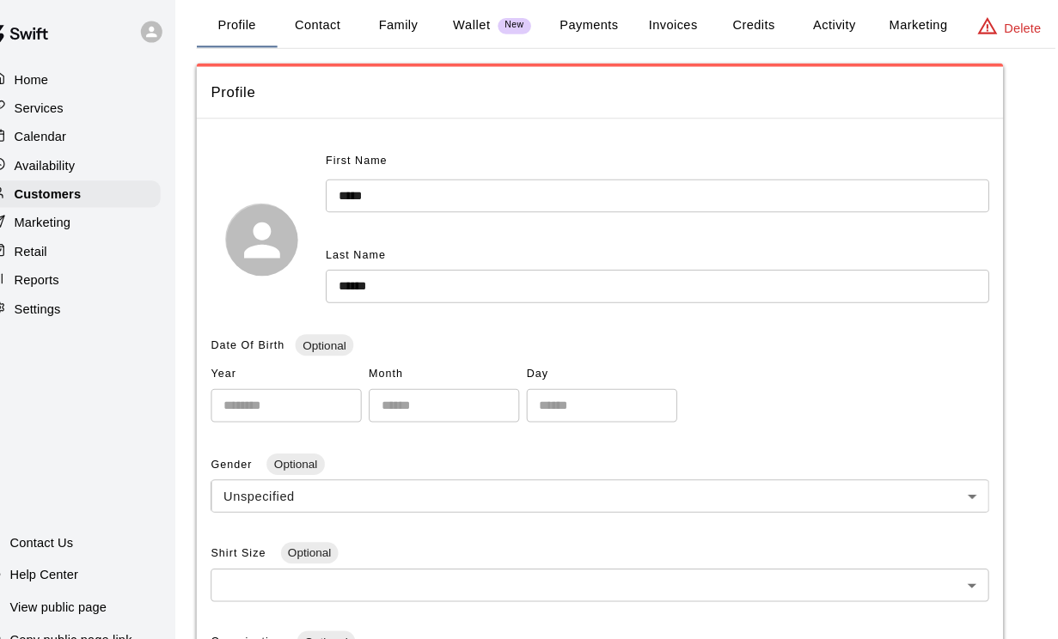
click at [566, 27] on button "Payments" at bounding box center [589, 25] width 83 height 41
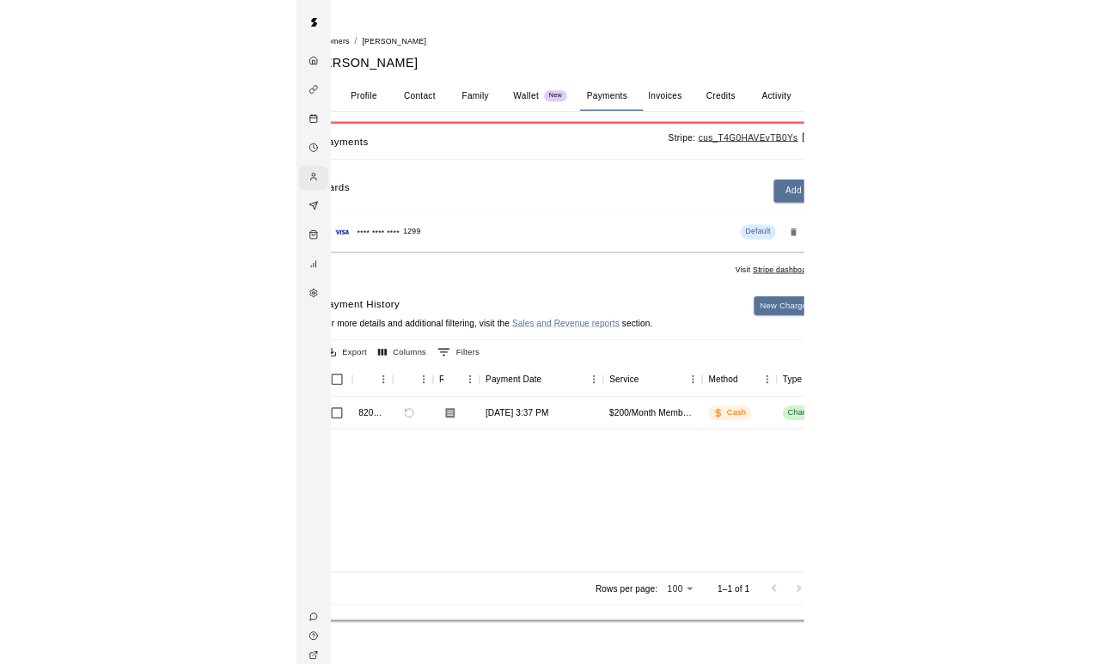
scroll to position [0, 0]
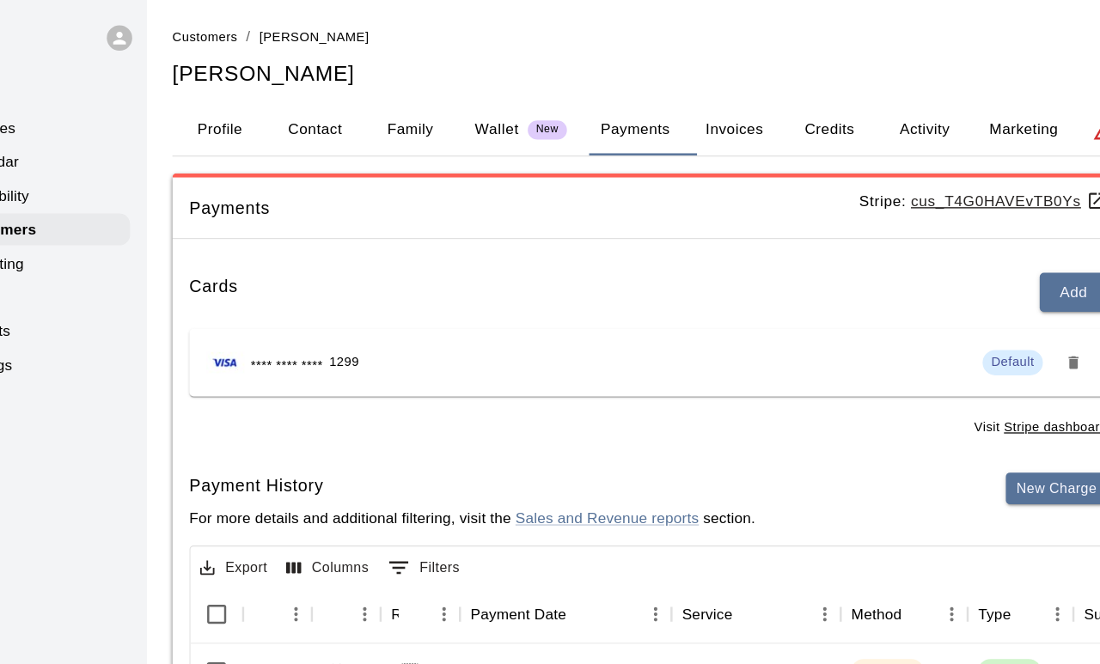
click at [786, 111] on button "Activity" at bounding box center [824, 105] width 77 height 41
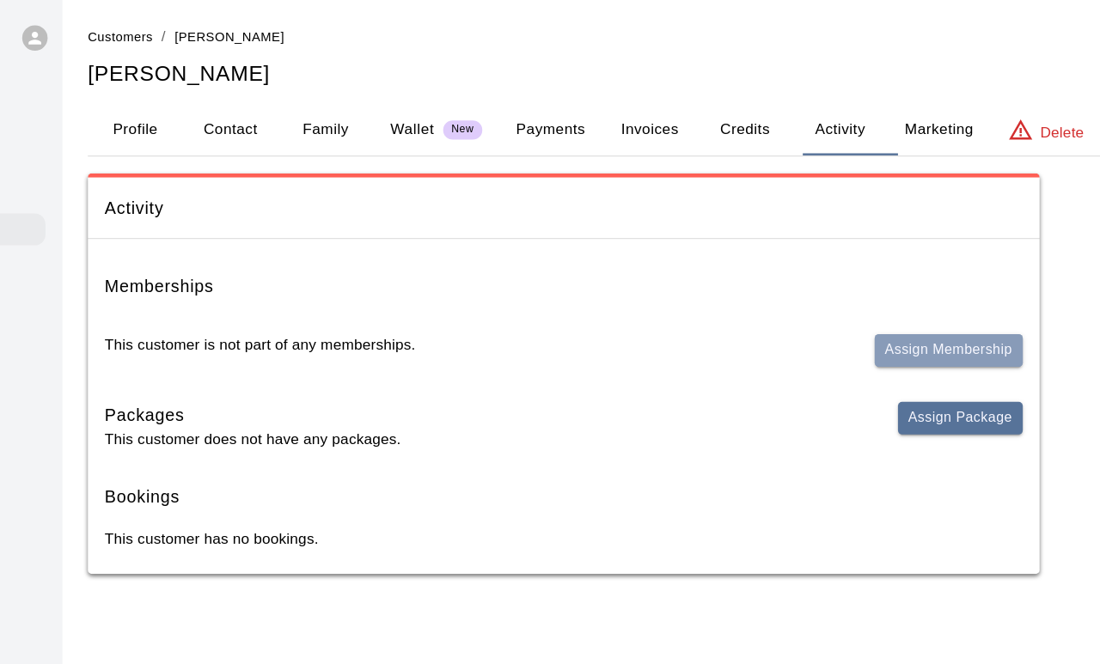
click at [853, 280] on button "Assign Membership" at bounding box center [913, 285] width 120 height 27
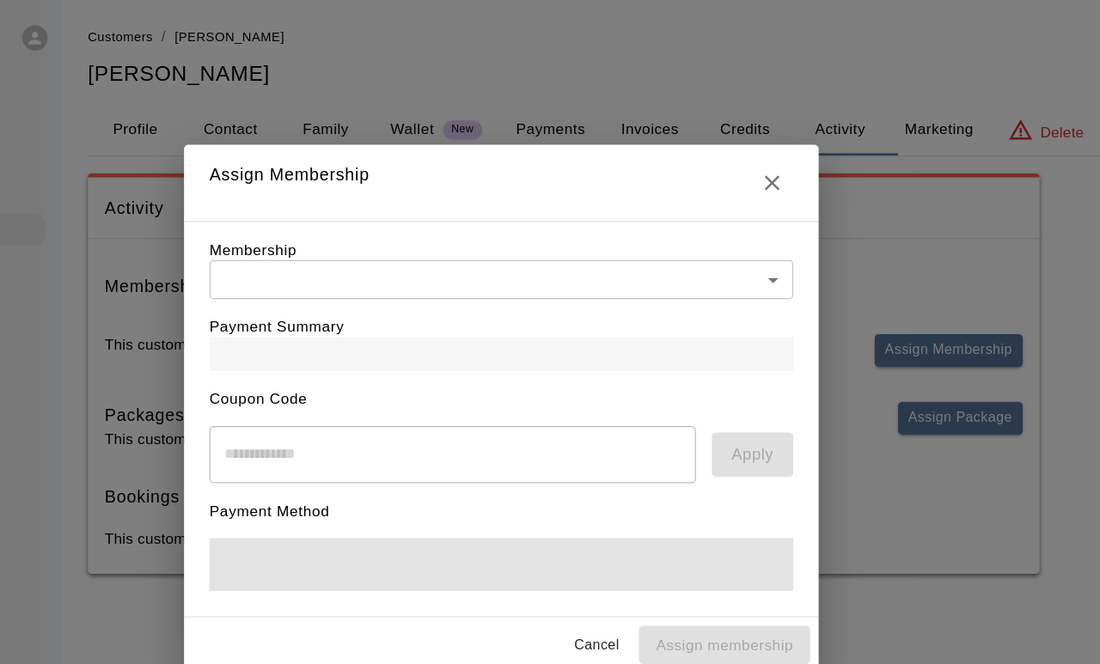
click at [617, 219] on body "Home Services Calendar Availability Customers Marketing Retail Reports Settings…" at bounding box center [550, 250] width 1100 height 501
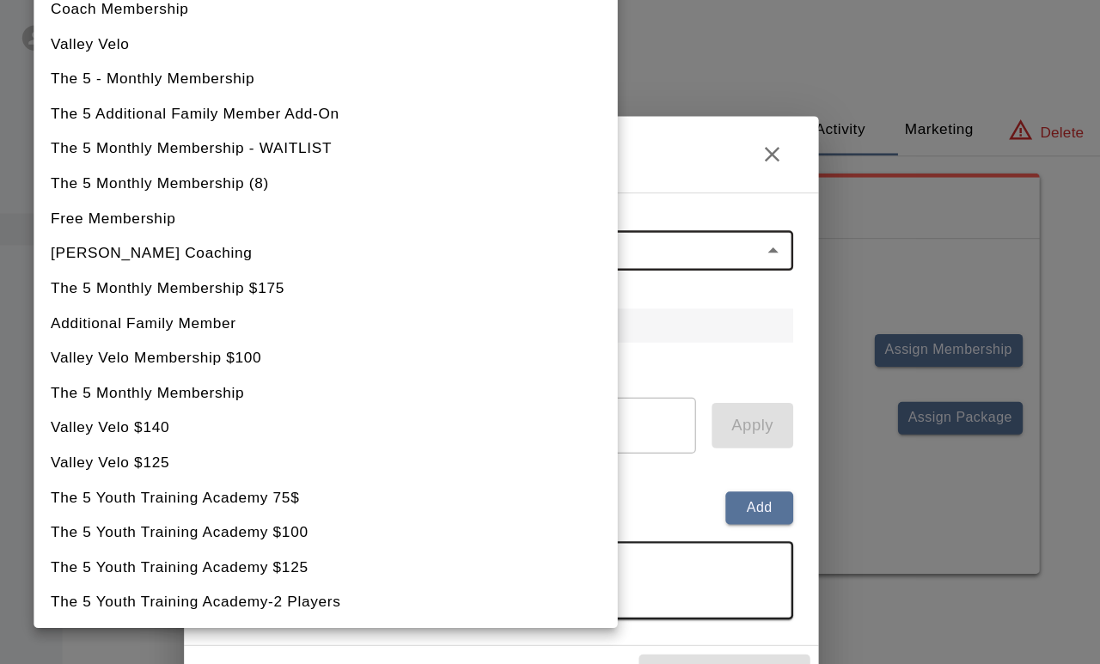
click at [170, 186] on li "Free Membership" at bounding box center [407, 177] width 474 height 28
type input "**********"
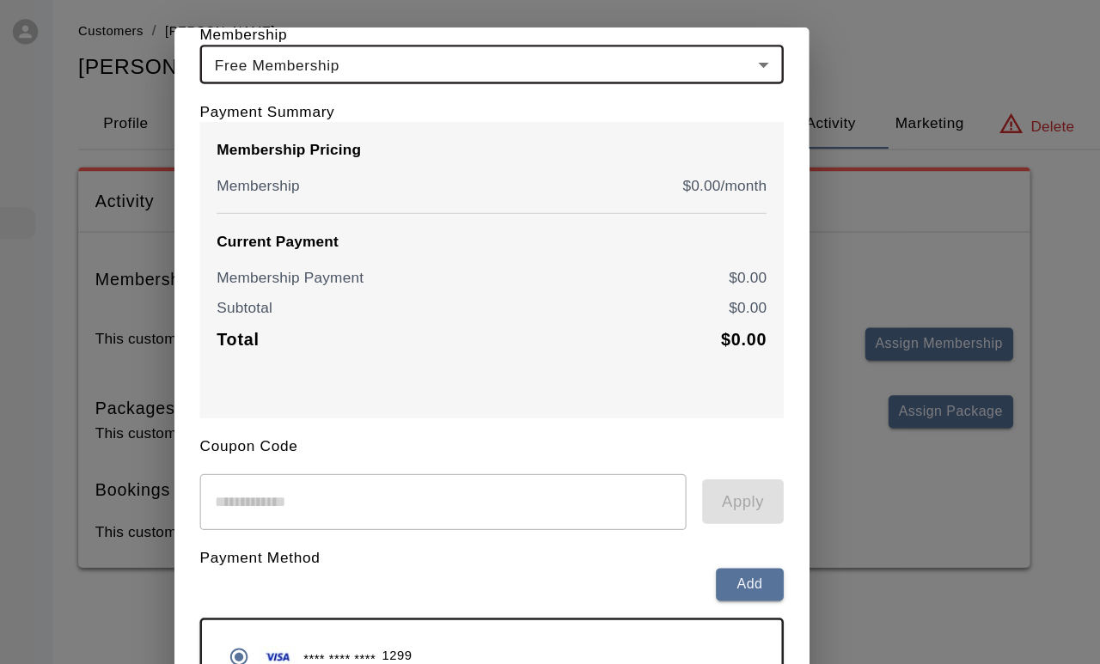
scroll to position [85, 0]
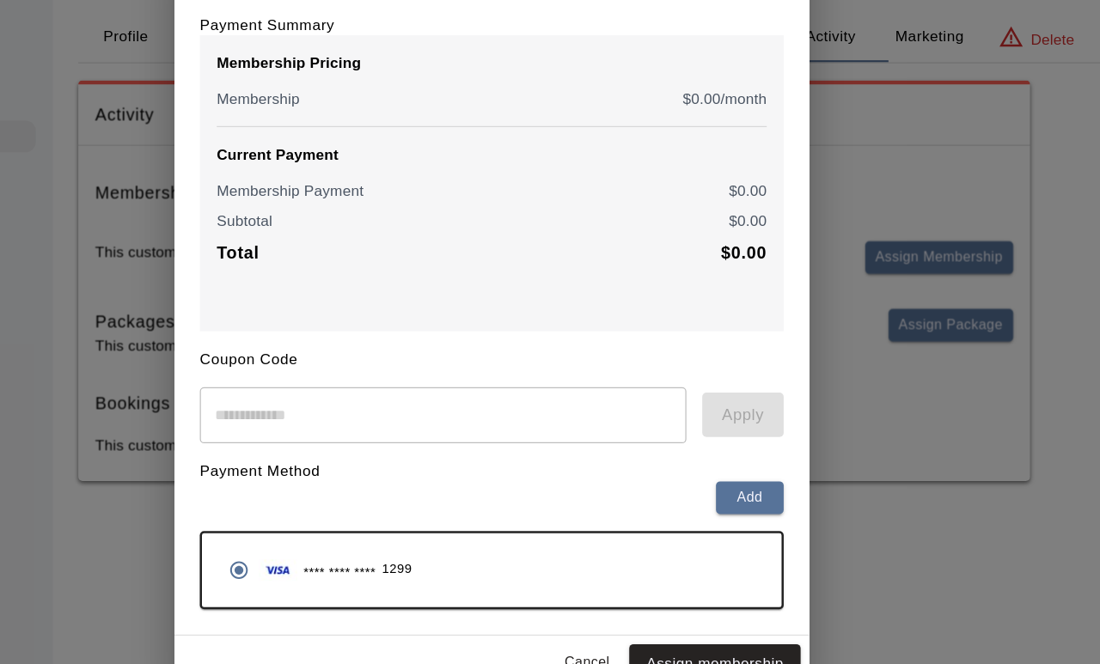
click at [662, 599] on button "Assign membership" at bounding box center [731, 615] width 139 height 32
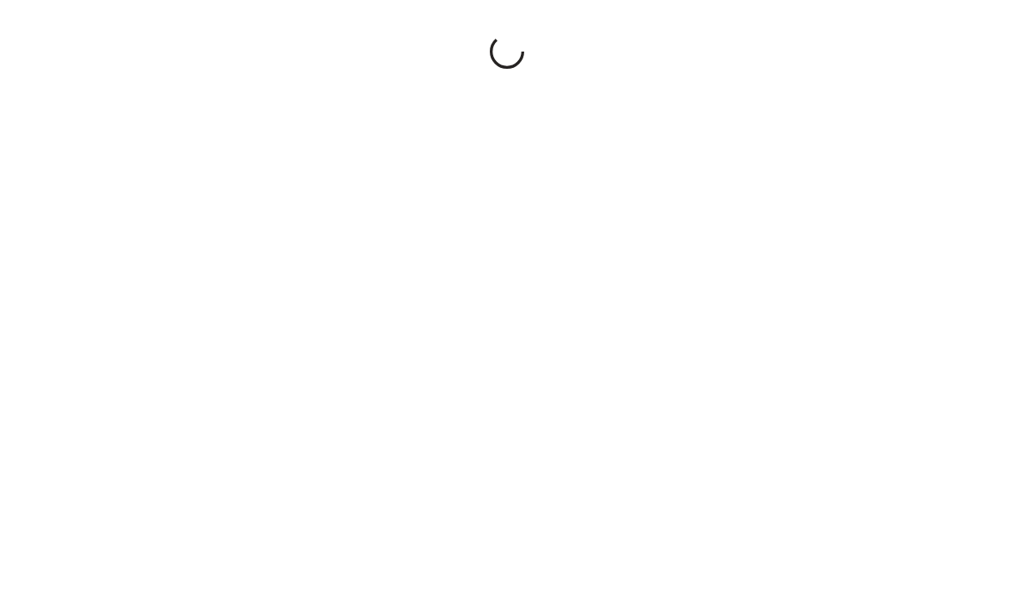
scroll to position [92, 138]
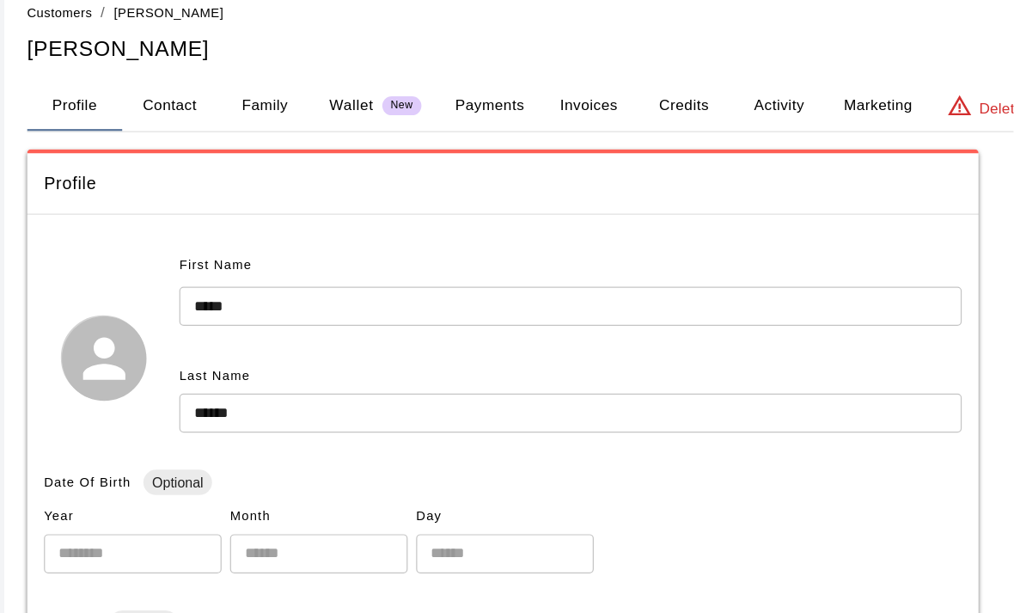
click at [785, 85] on button "Activity" at bounding box center [823, 105] width 77 height 41
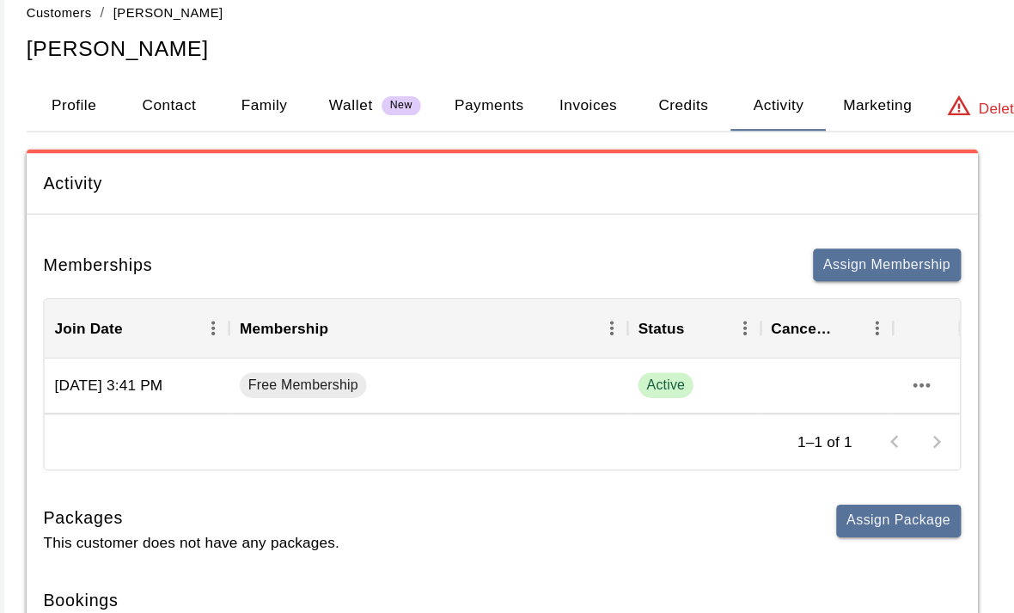
click at [289, 92] on button "Contact" at bounding box center [327, 105] width 77 height 41
select select "**"
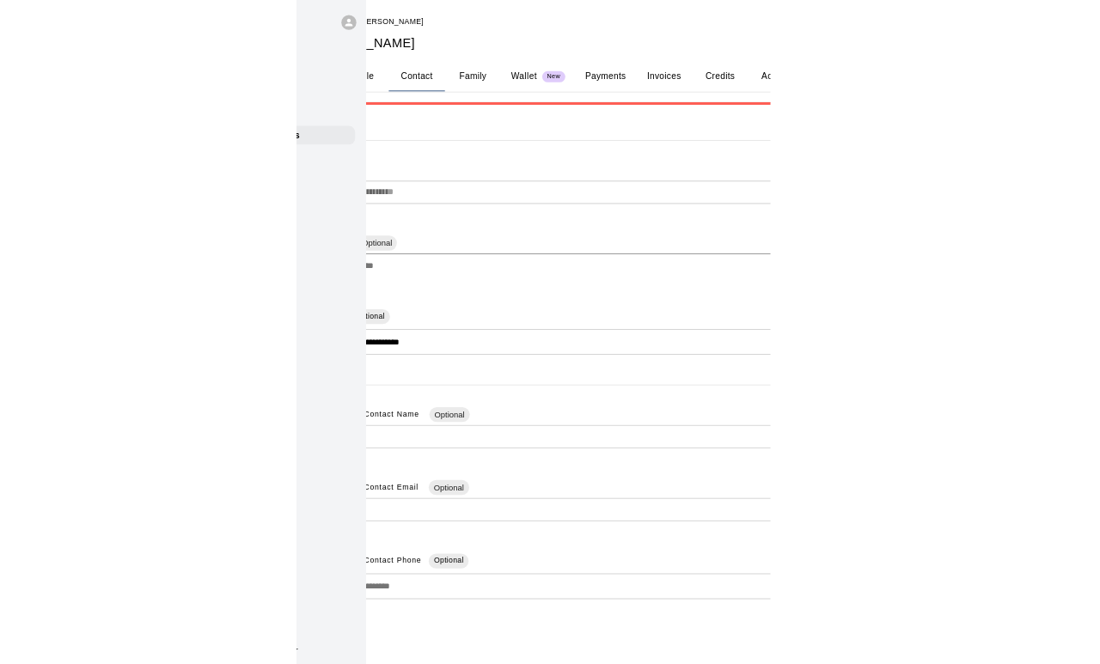
scroll to position [0, 0]
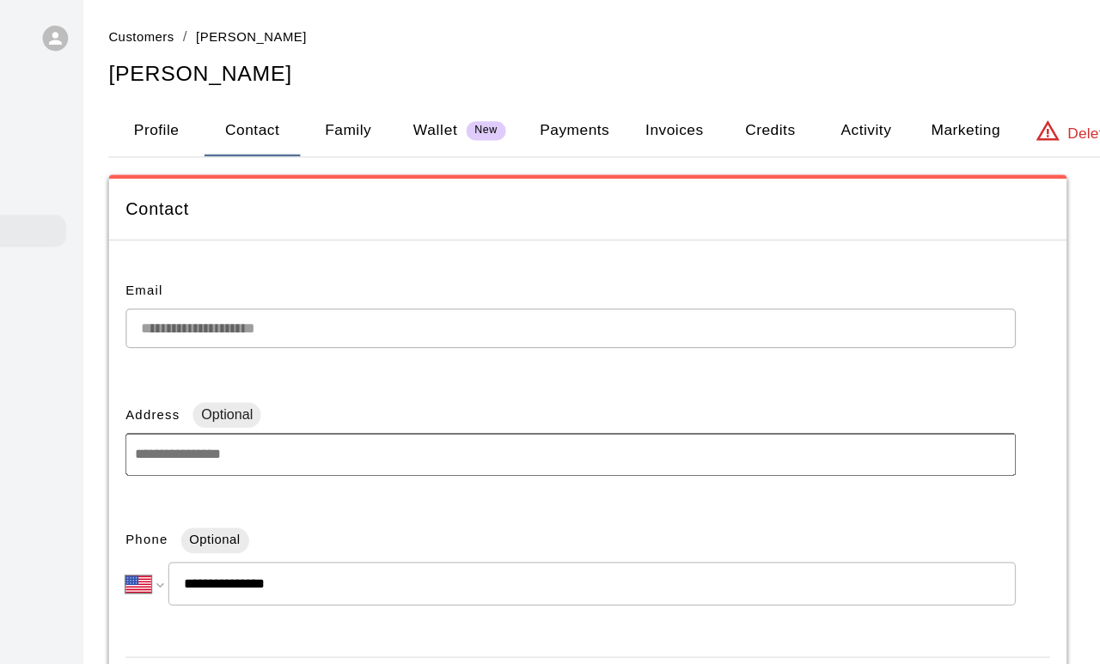
click at [664, 529] on div "**********" at bounding box center [601, 544] width 746 height 645
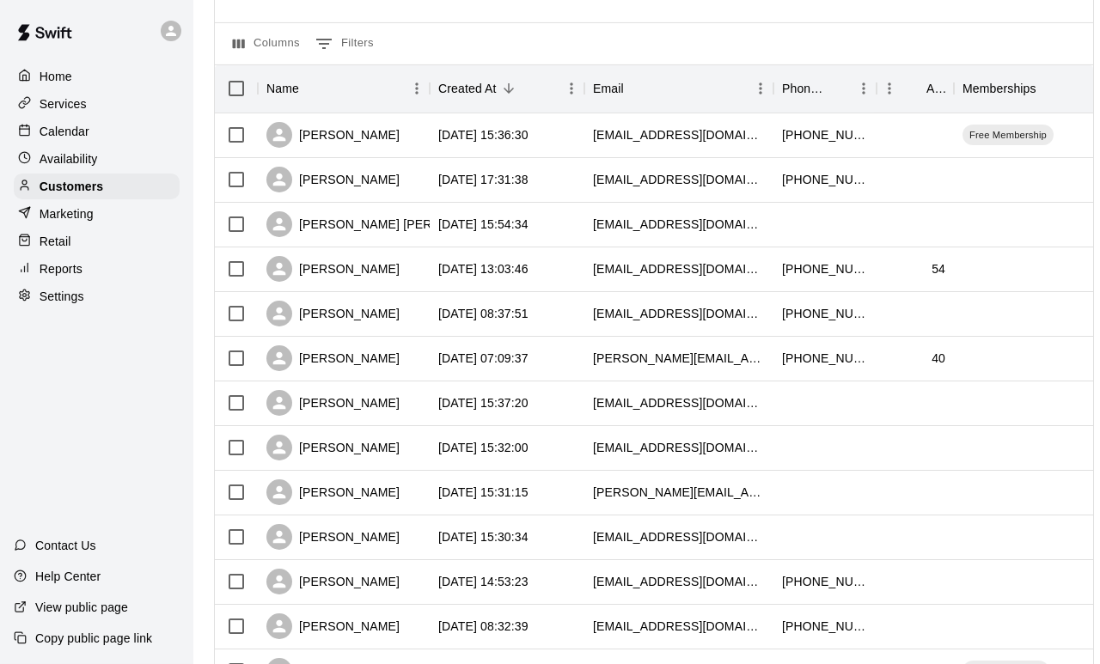
scroll to position [159, 0]
click at [371, 464] on div "[PERSON_NAME]" at bounding box center [344, 447] width 172 height 45
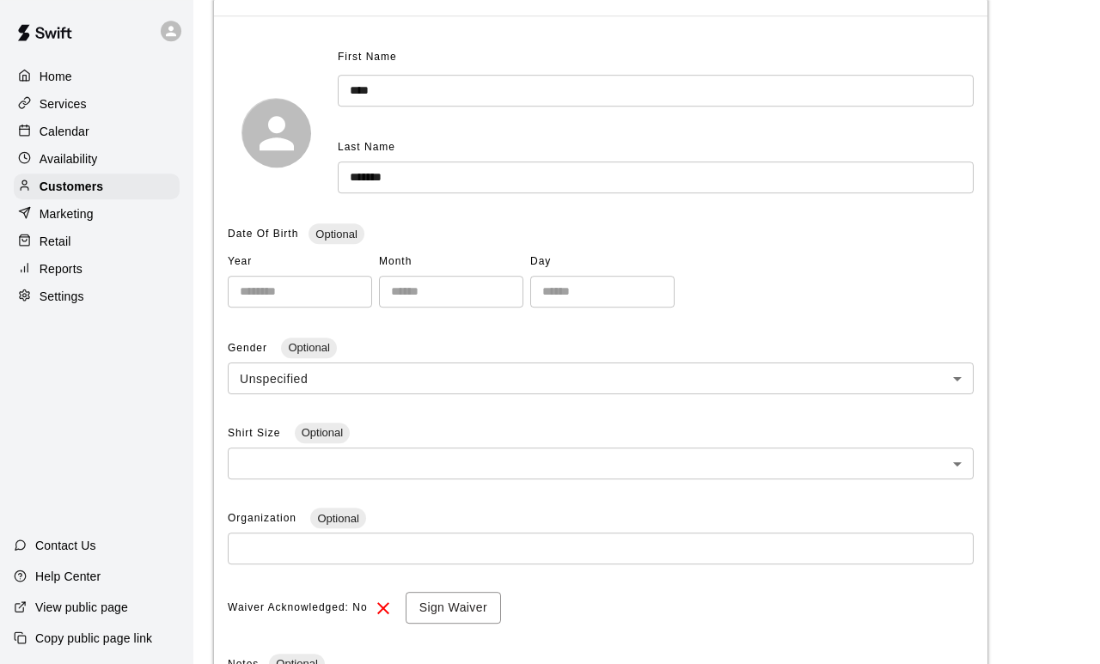
scroll to position [70, 0]
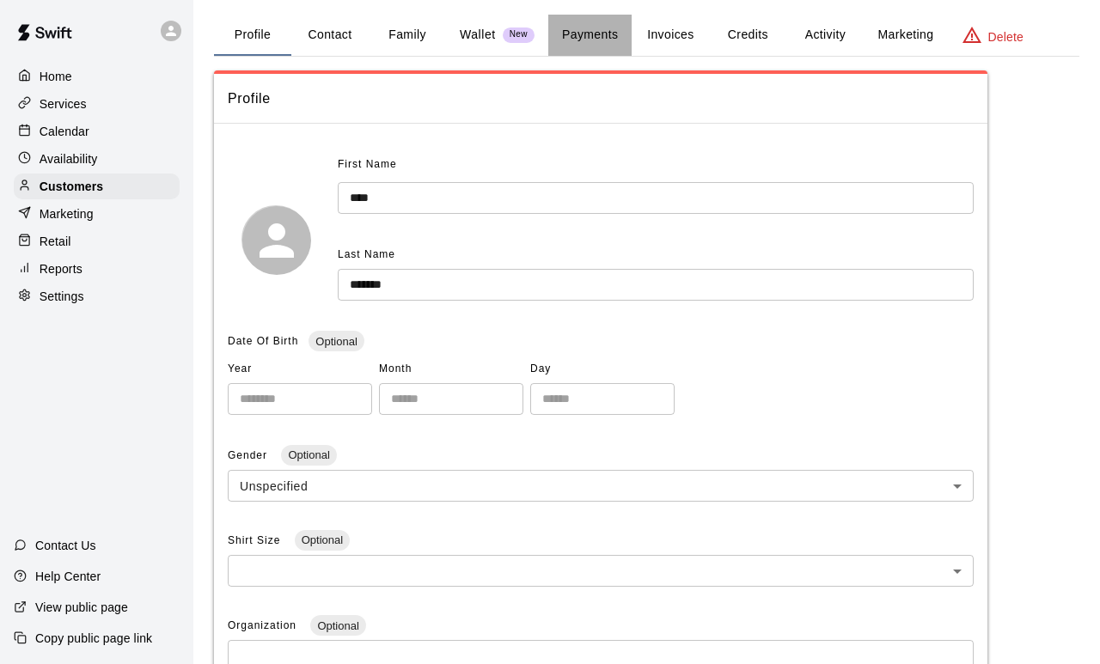
click at [594, 41] on button "Payments" at bounding box center [589, 35] width 83 height 41
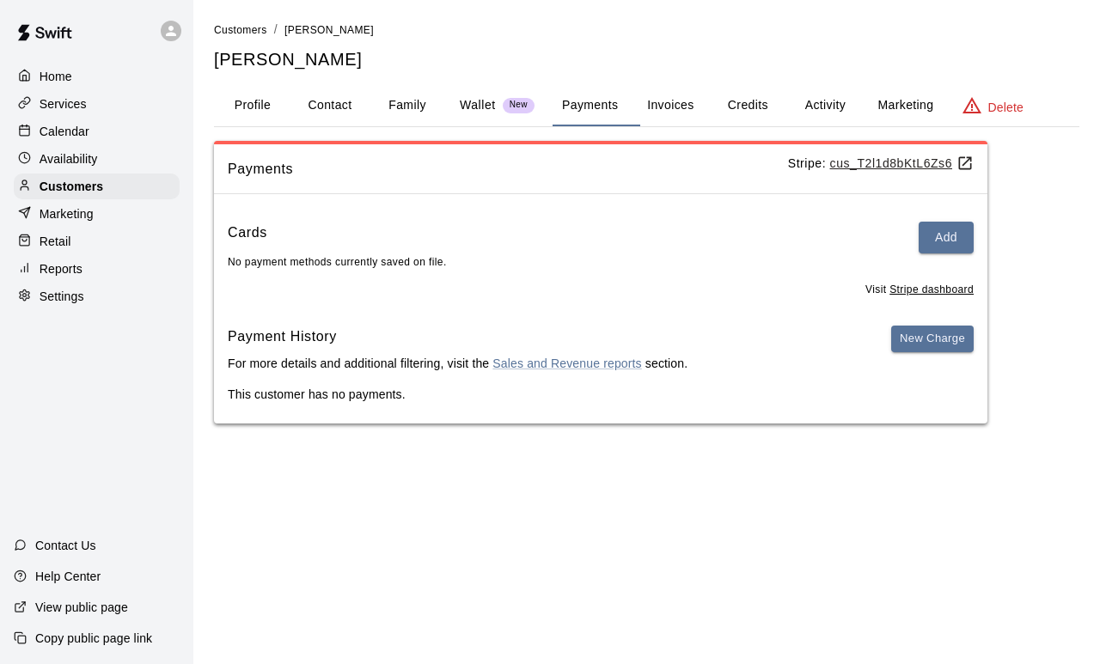
click at [942, 222] on button "Add" at bounding box center [946, 238] width 55 height 32
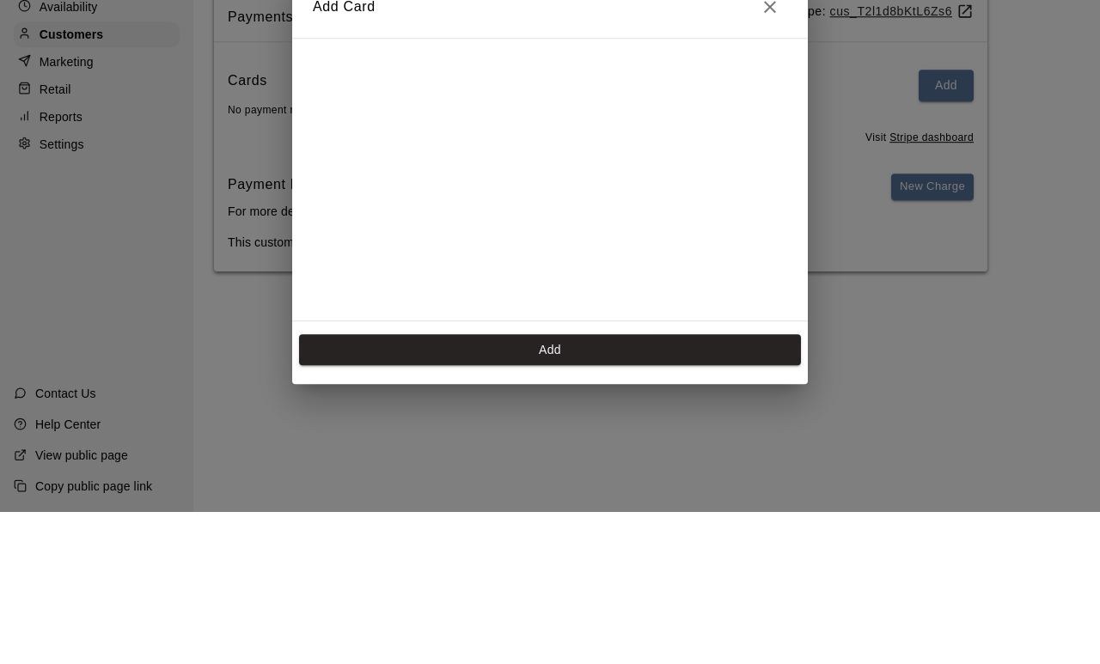
click at [1013, 191] on div "Add Card Add" at bounding box center [550, 332] width 1100 height 664
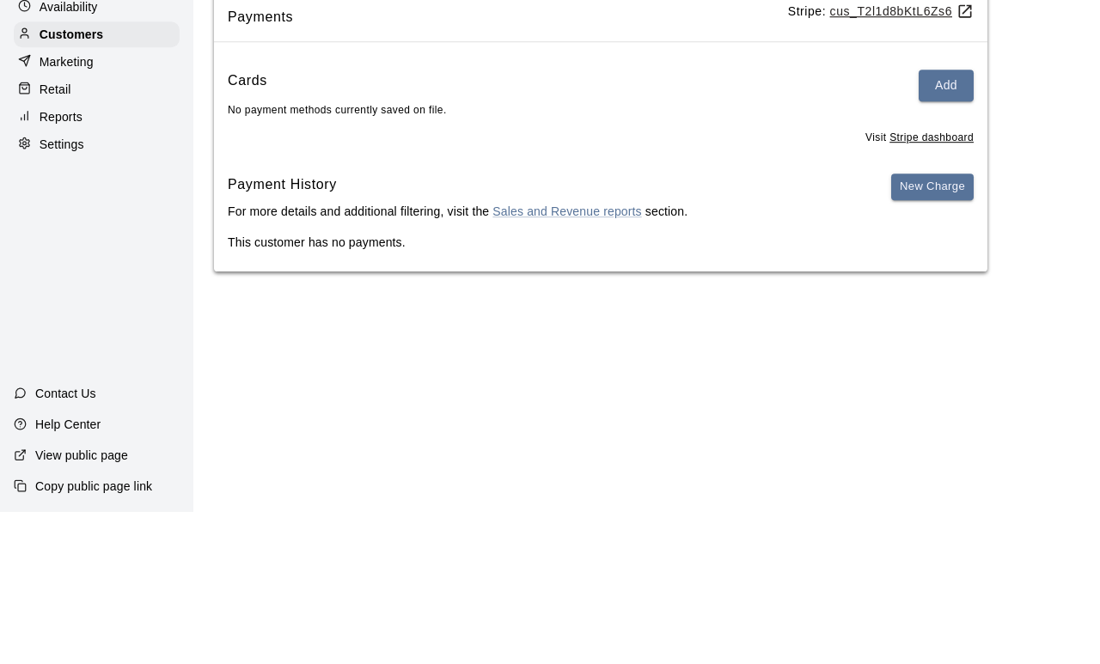
click at [963, 233] on button "Add" at bounding box center [946, 238] width 55 height 32
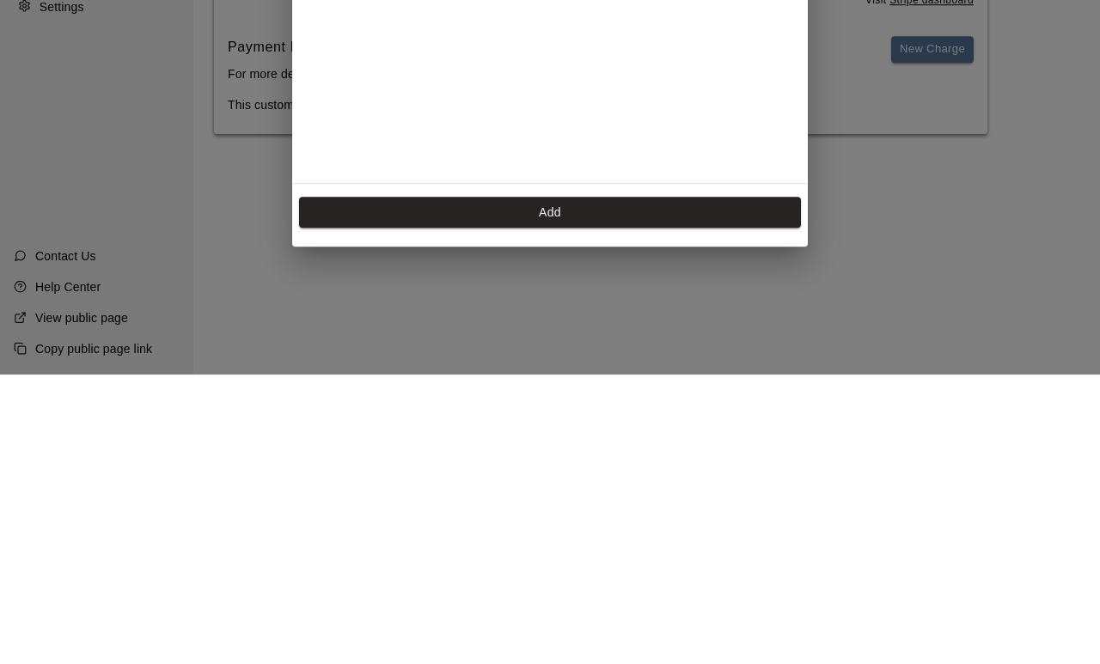
scroll to position [254, 0]
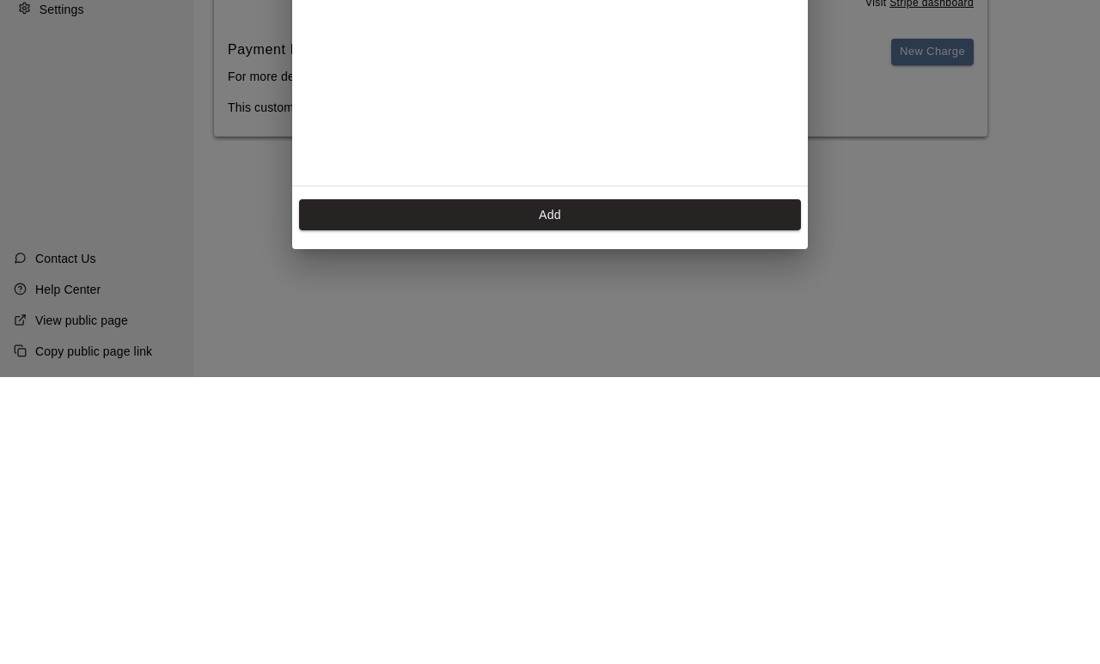
click at [713, 486] on button "Add" at bounding box center [550, 502] width 502 height 32
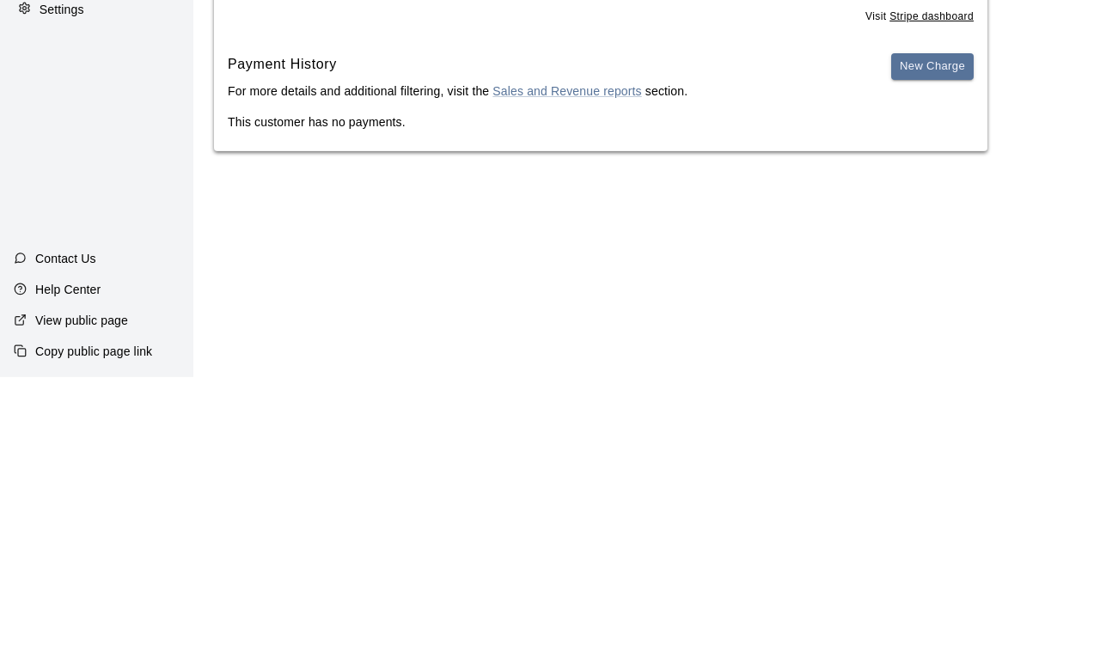
scroll to position [0, 0]
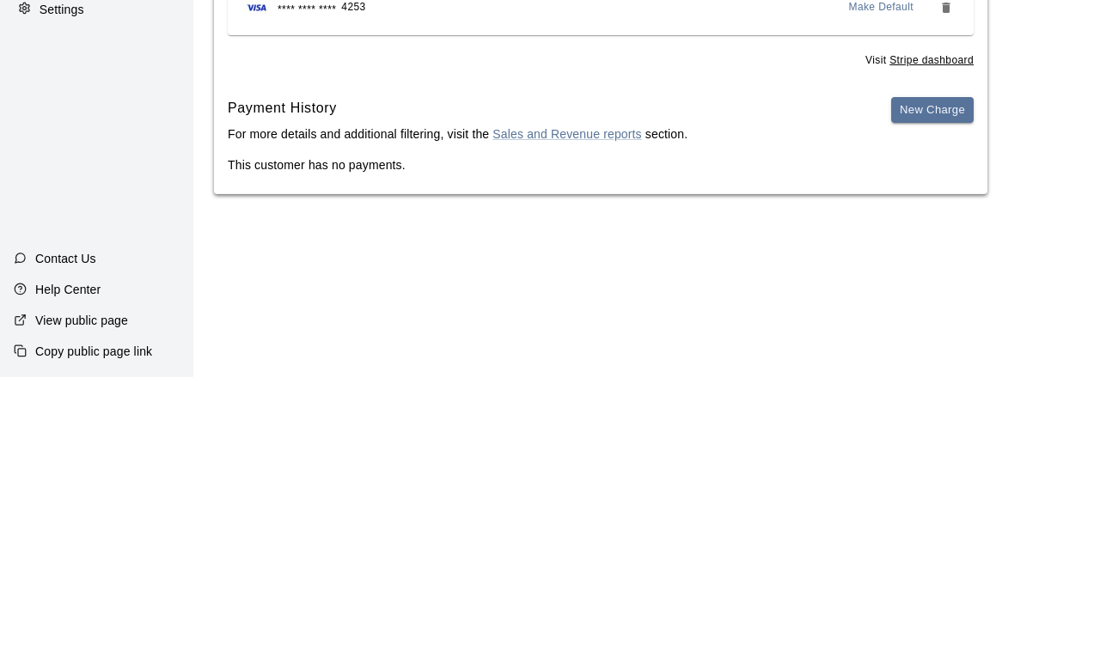
click at [88, 156] on p "Availability" at bounding box center [69, 158] width 58 height 17
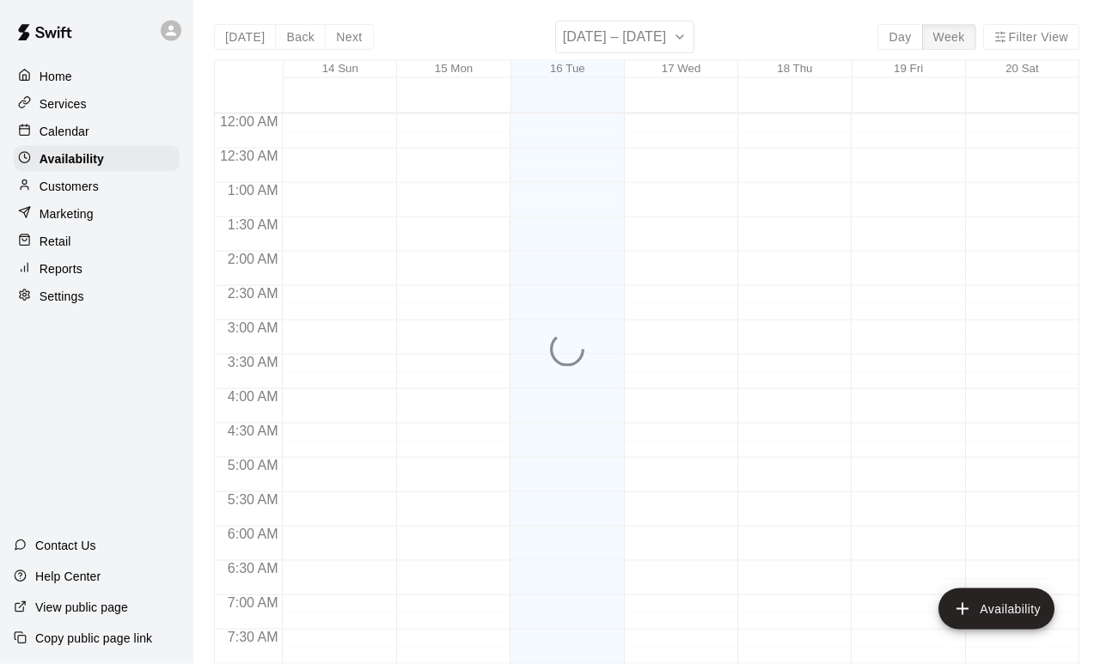
scroll to position [1021, 0]
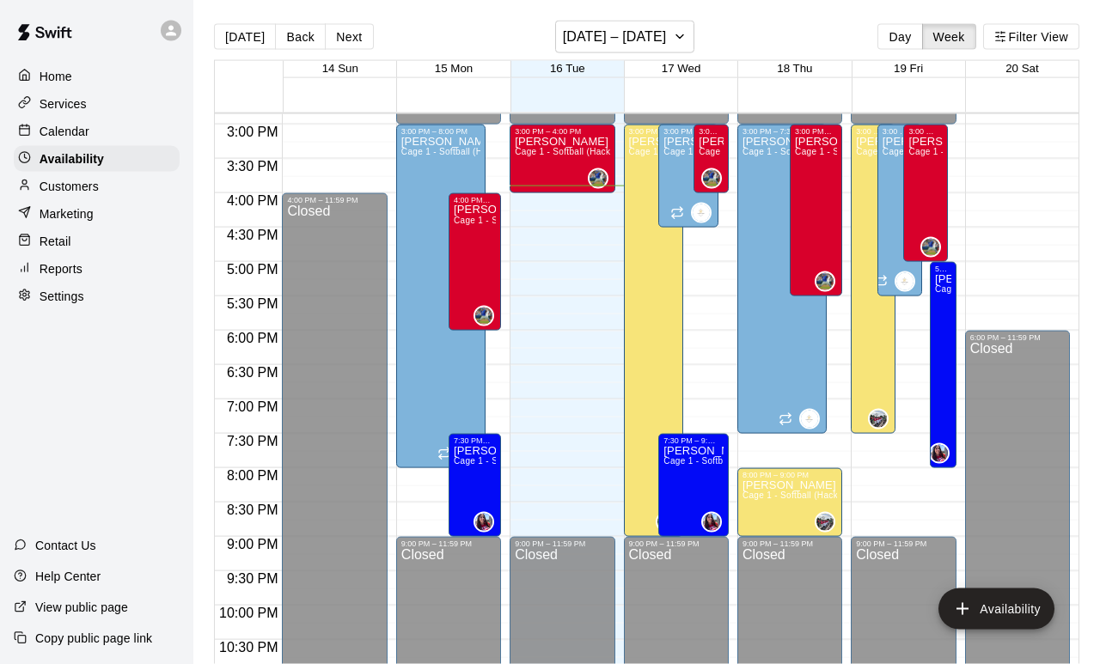
click at [99, 193] on p "Customers" at bounding box center [69, 186] width 59 height 17
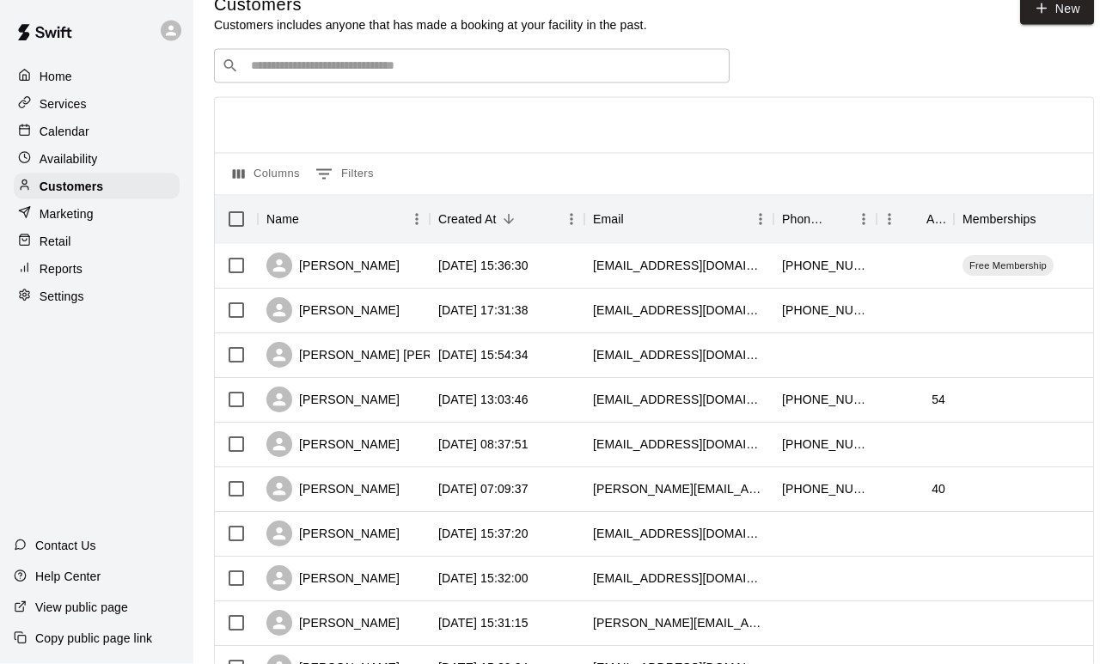
scroll to position [28, 0]
click at [376, 571] on div "[PERSON_NAME]" at bounding box center [332, 578] width 133 height 26
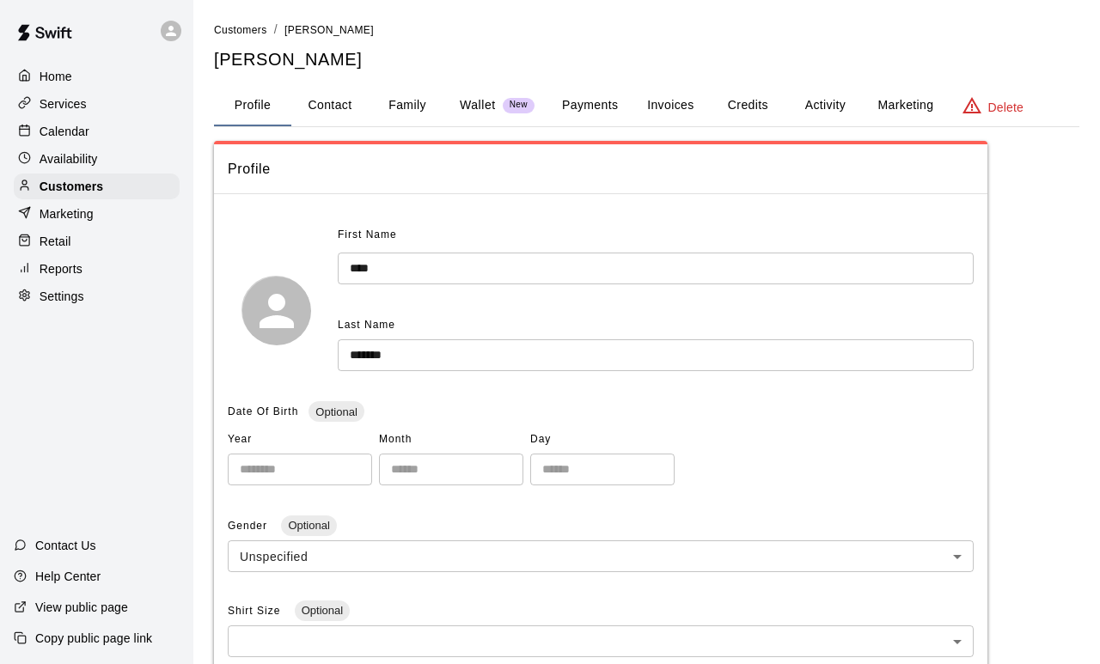
click at [597, 96] on button "Payments" at bounding box center [589, 105] width 83 height 41
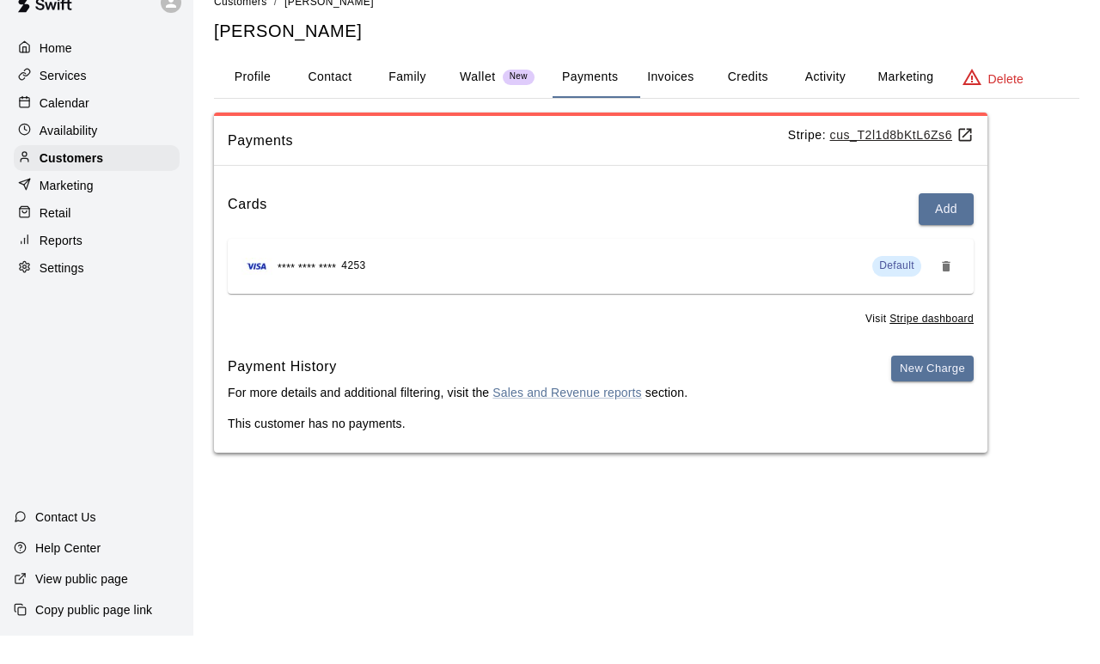
click at [86, 205] on p "Marketing" at bounding box center [67, 213] width 54 height 17
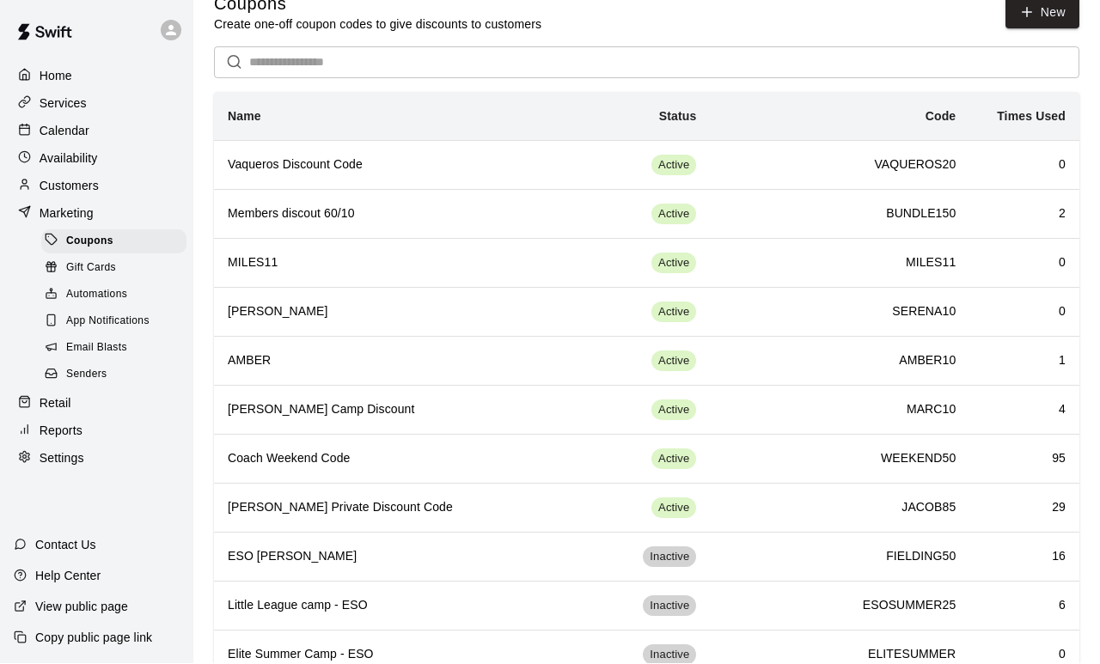
scroll to position [28, 0]
click at [89, 186] on p "Customers" at bounding box center [69, 186] width 59 height 17
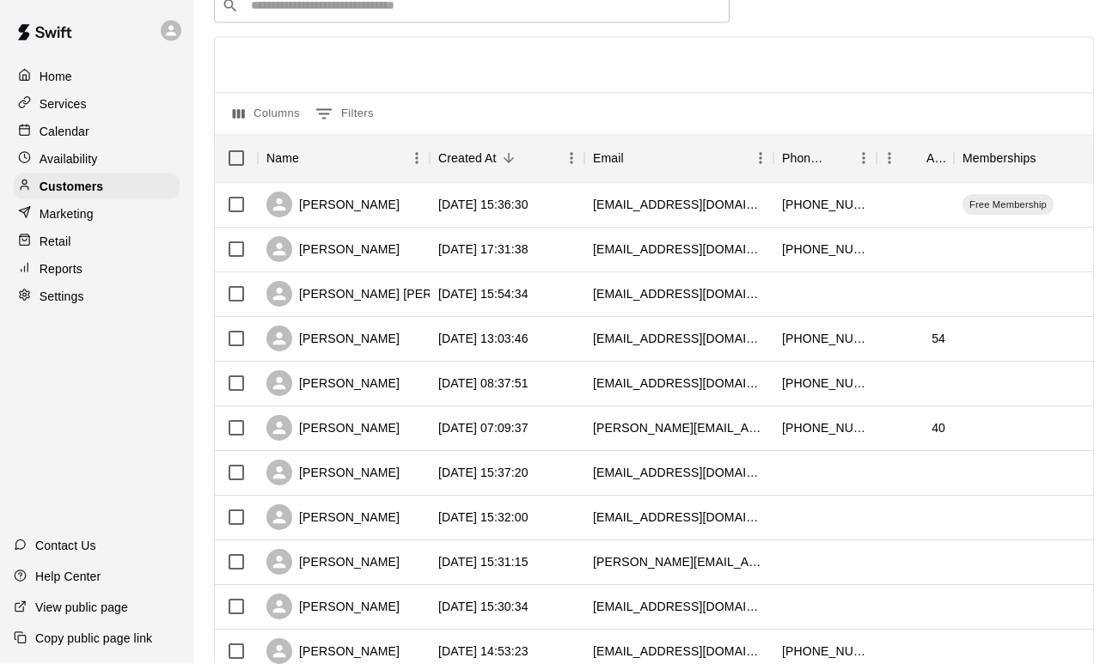
scroll to position [89, 0]
click at [365, 602] on div "[PERSON_NAME]" at bounding box center [332, 607] width 133 height 26
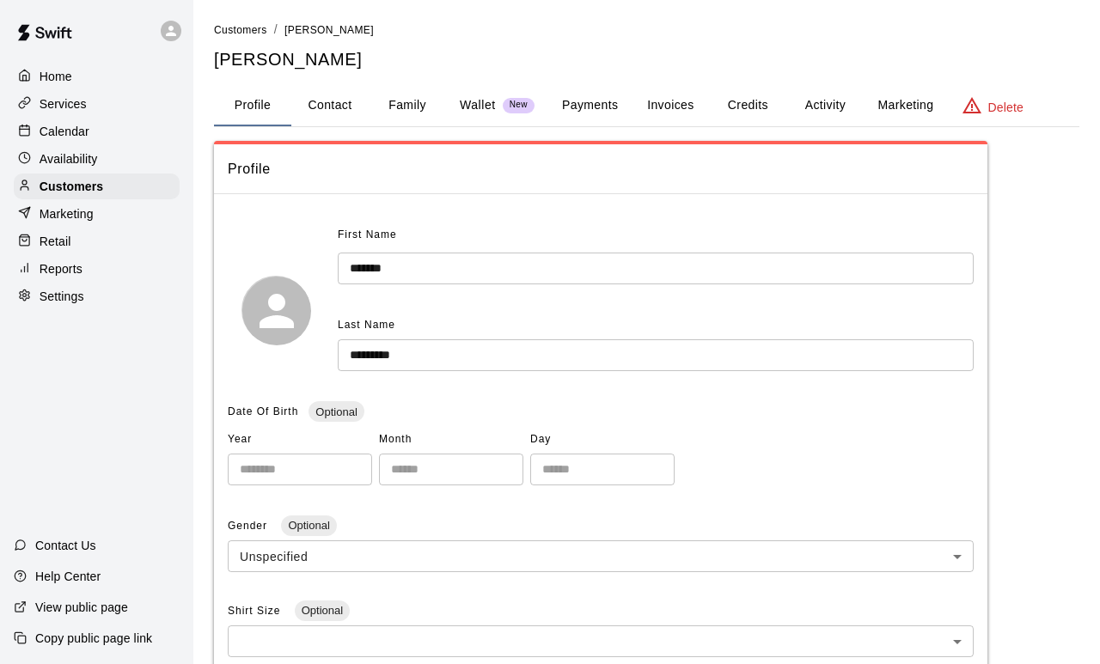
click at [605, 85] on button "Payments" at bounding box center [589, 105] width 83 height 41
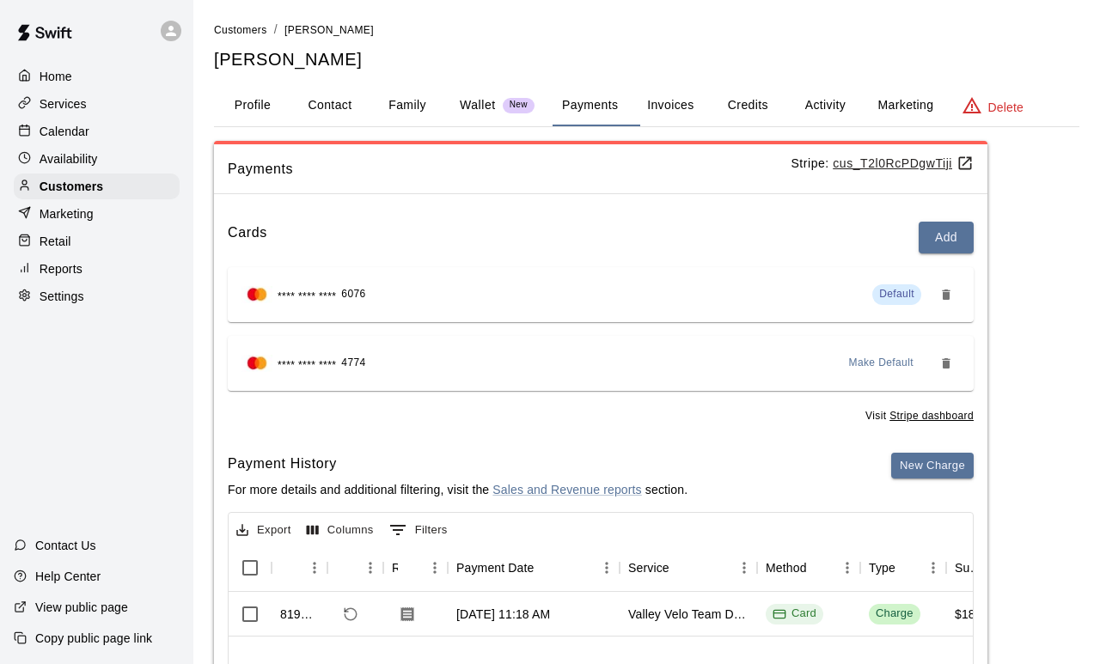
click at [96, 199] on div "Customers" at bounding box center [97, 187] width 166 height 26
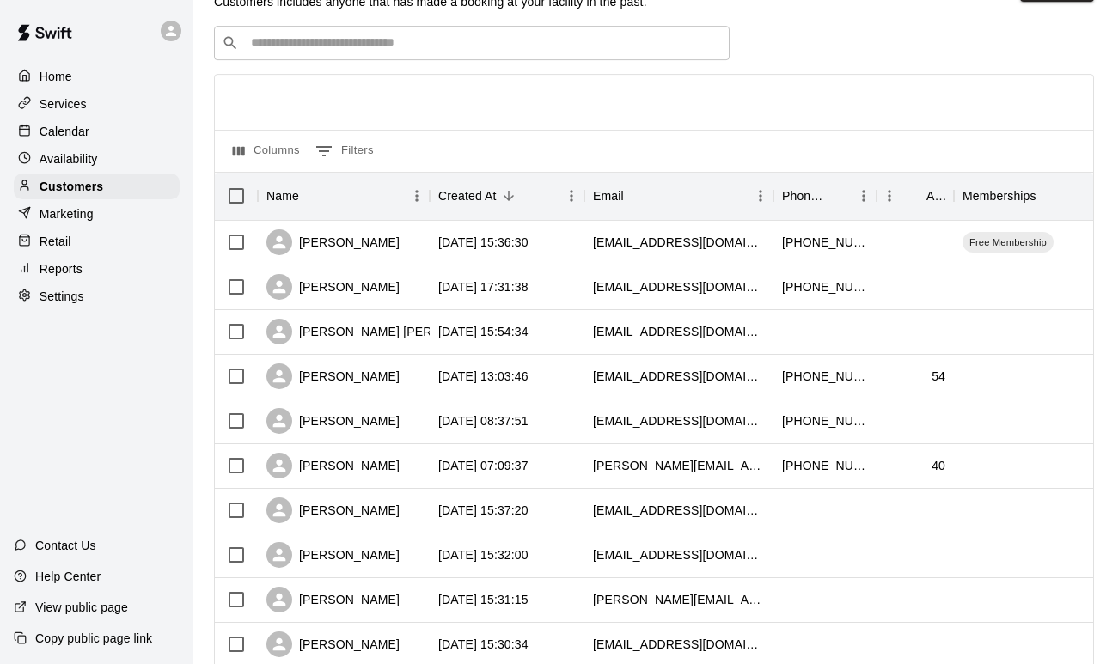
scroll to position [56, 0]
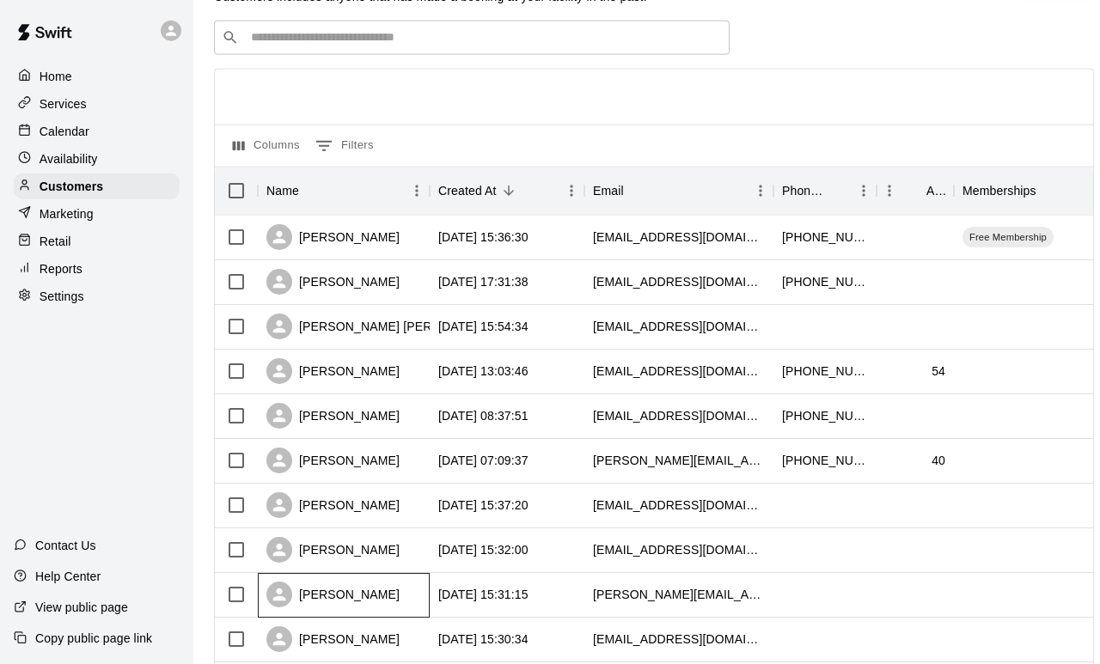
click at [376, 590] on div "[PERSON_NAME]" at bounding box center [332, 595] width 133 height 26
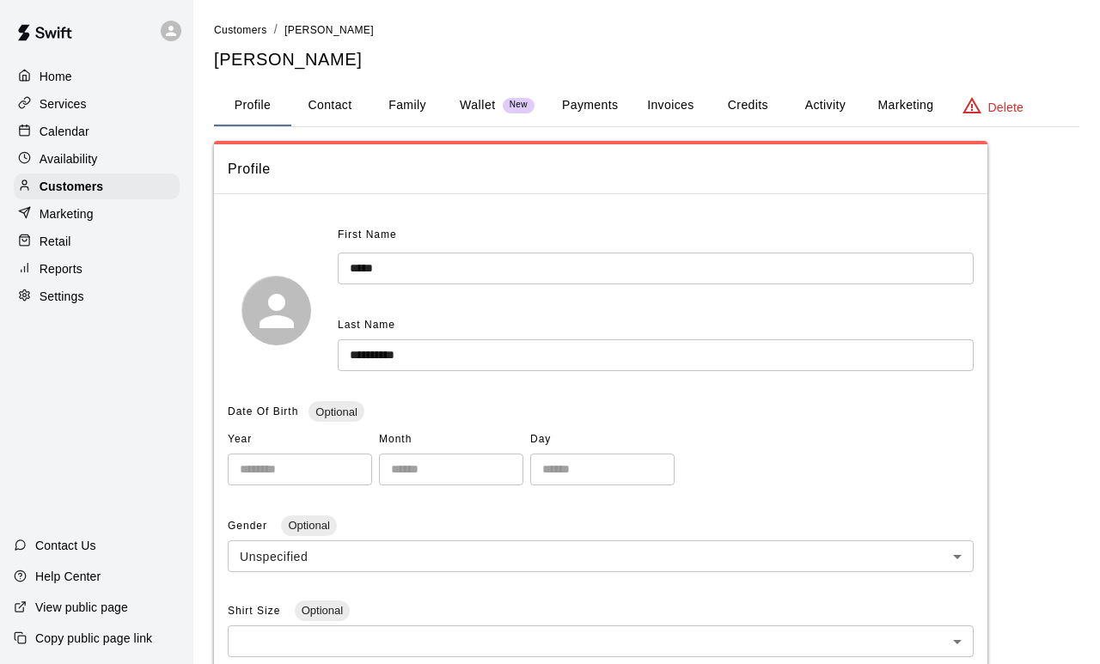
click at [592, 98] on button "Payments" at bounding box center [589, 105] width 83 height 41
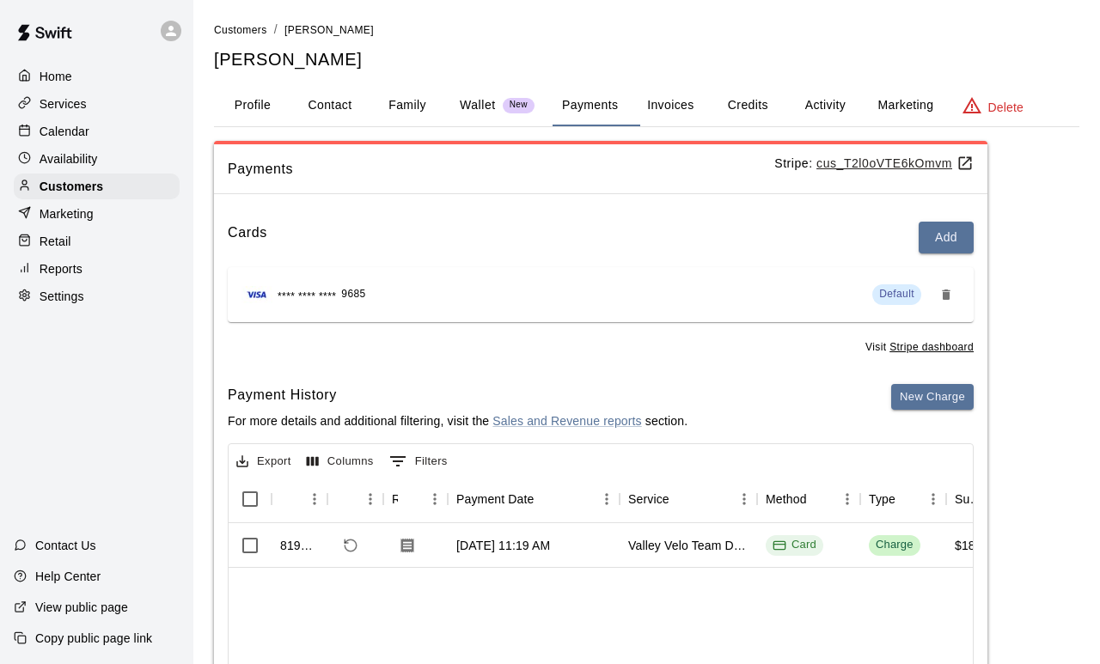
click at [88, 164] on p "Availability" at bounding box center [69, 158] width 58 height 17
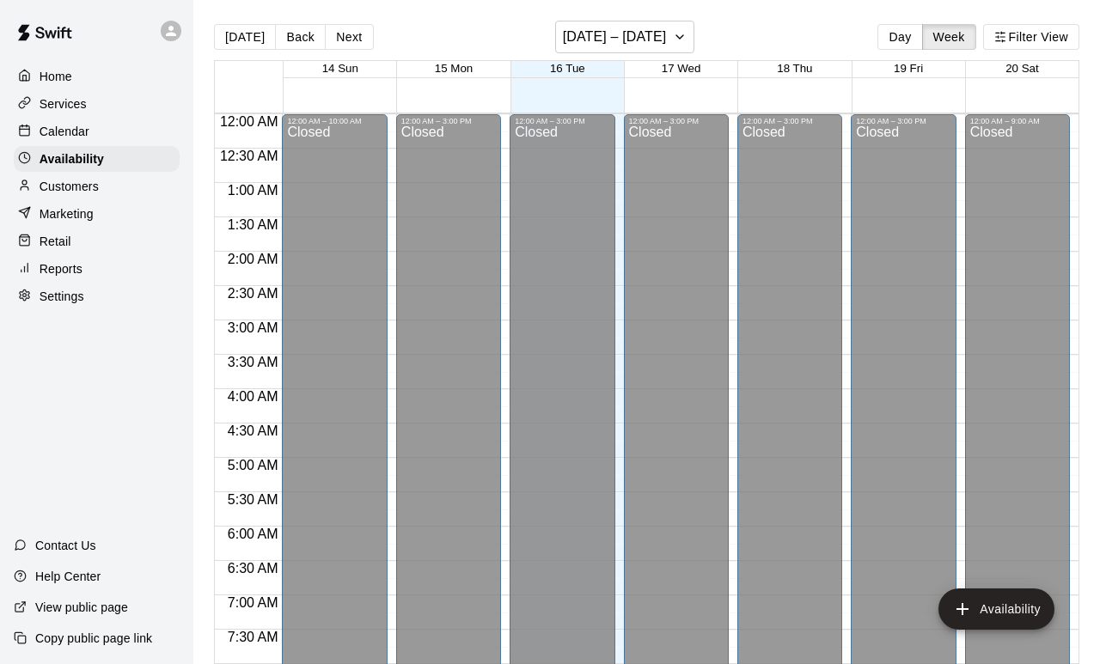
scroll to position [1021, 0]
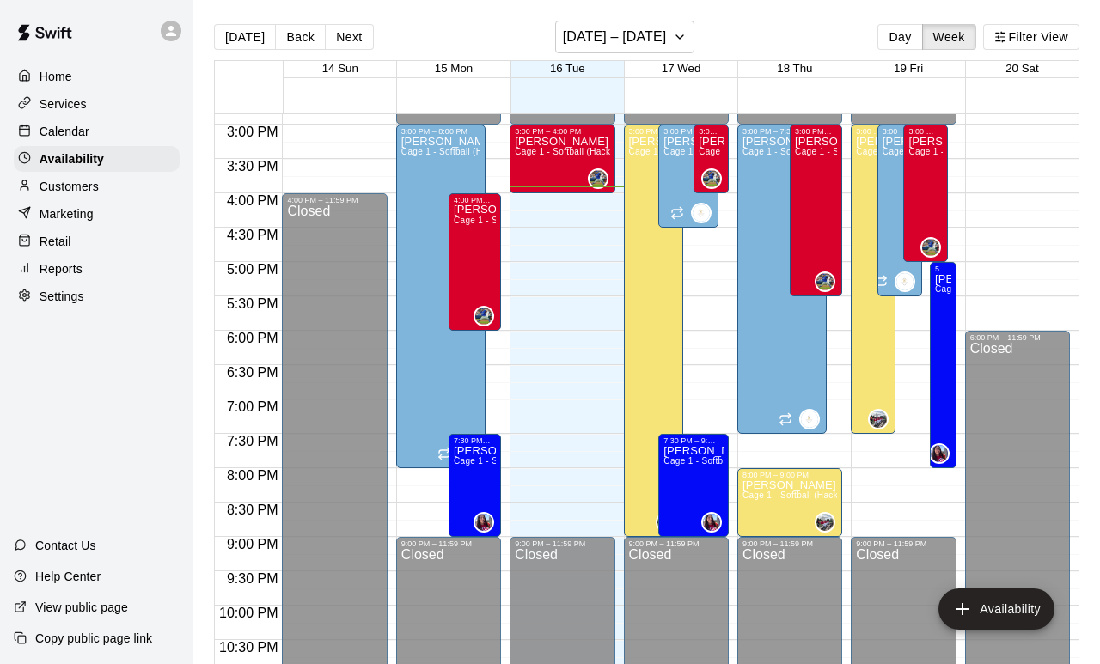
click at [97, 186] on p "Customers" at bounding box center [69, 186] width 59 height 17
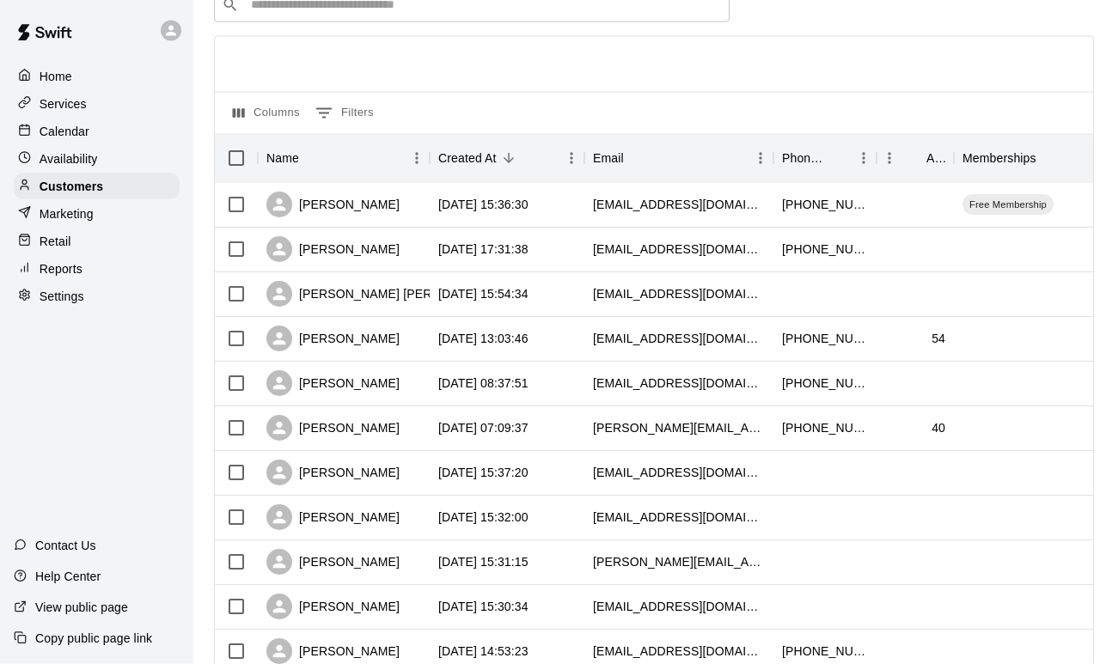
scroll to position [91, 0]
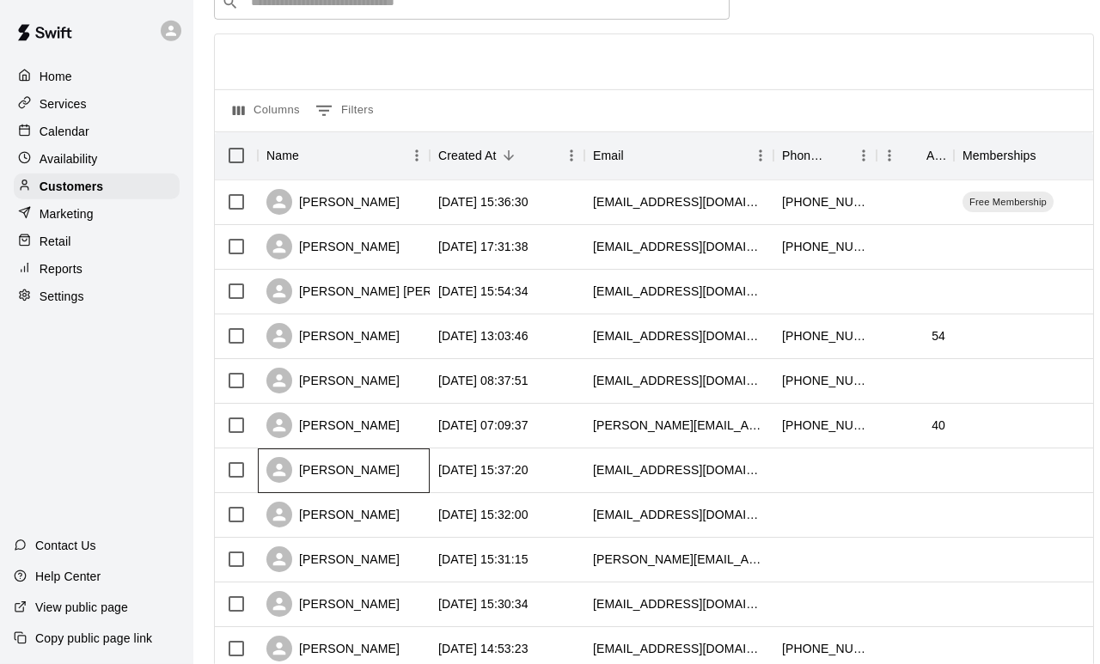
click at [357, 478] on div "[PERSON_NAME]" at bounding box center [332, 470] width 133 height 26
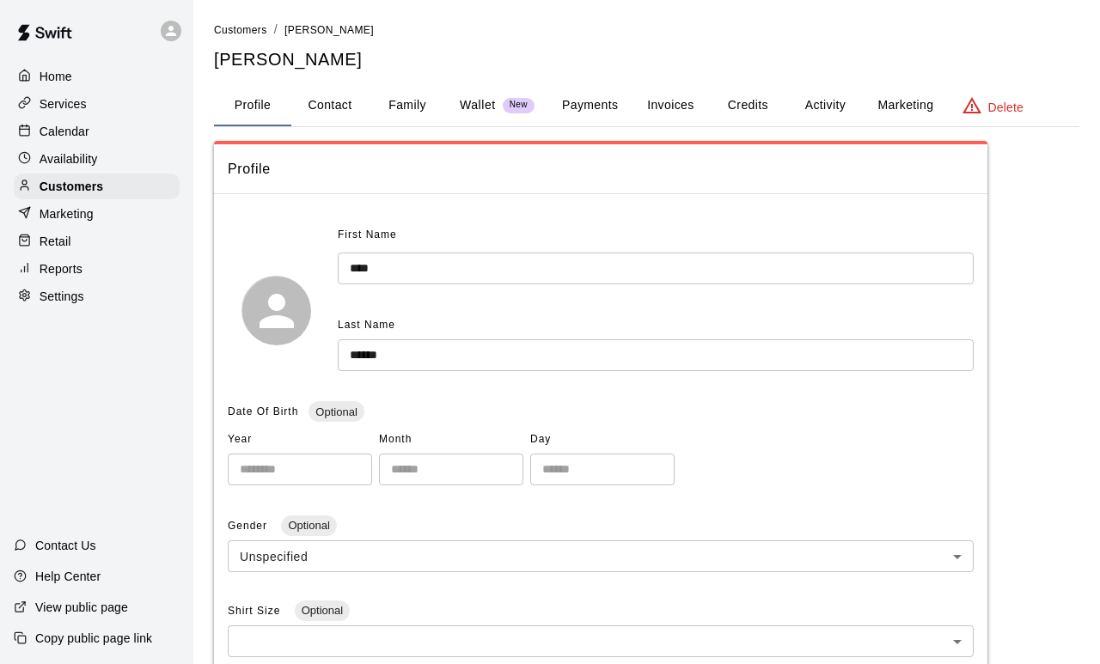
click at [605, 108] on button "Payments" at bounding box center [589, 105] width 83 height 41
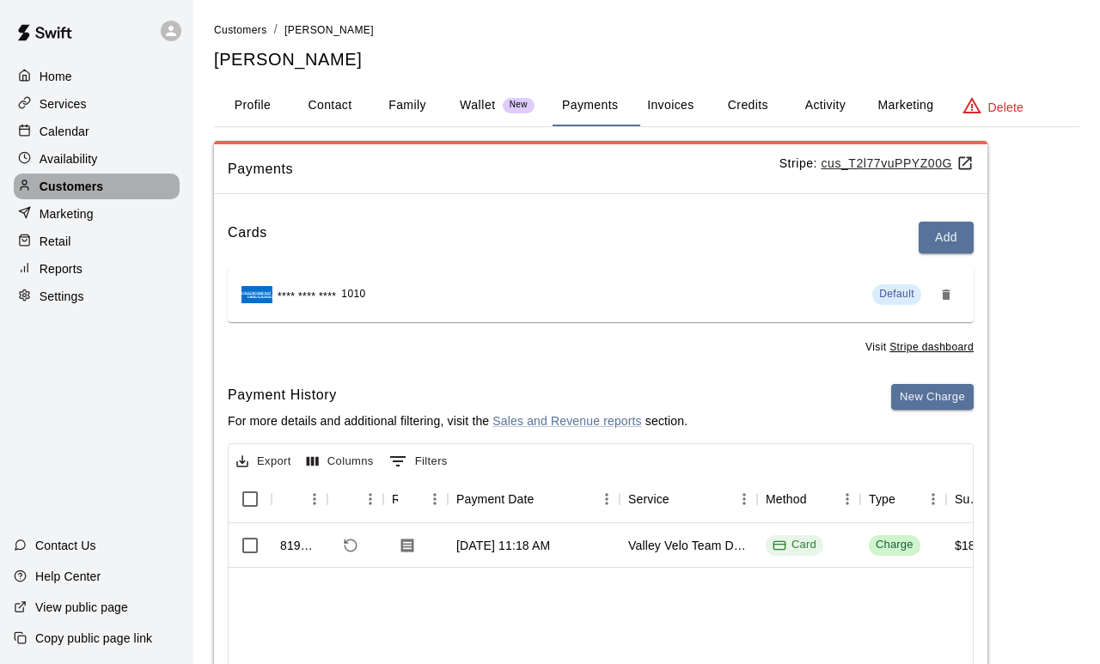
click at [95, 192] on p "Customers" at bounding box center [72, 186] width 64 height 17
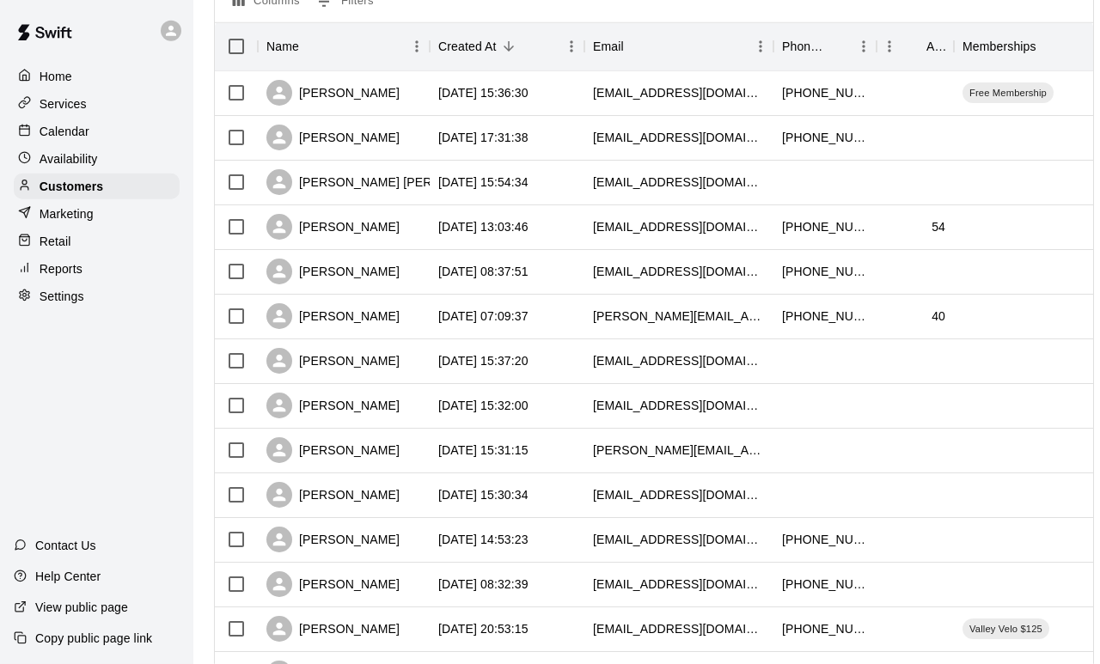
scroll to position [201, 0]
click at [328, 405] on div "[PERSON_NAME]" at bounding box center [332, 405] width 133 height 26
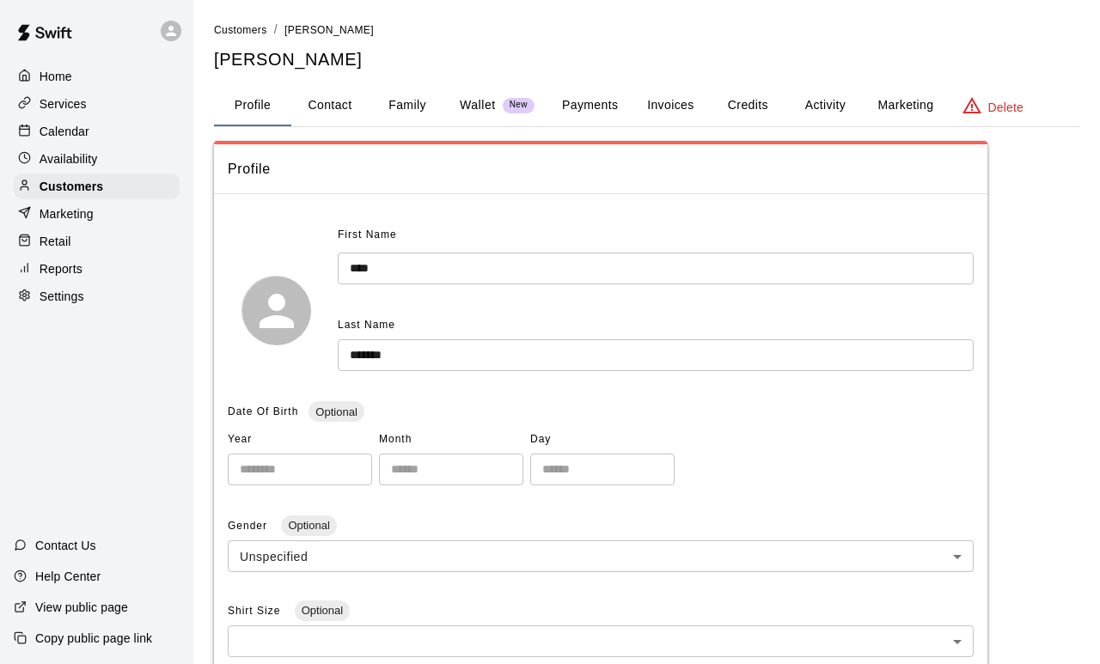
click at [602, 109] on button "Payments" at bounding box center [589, 105] width 83 height 41
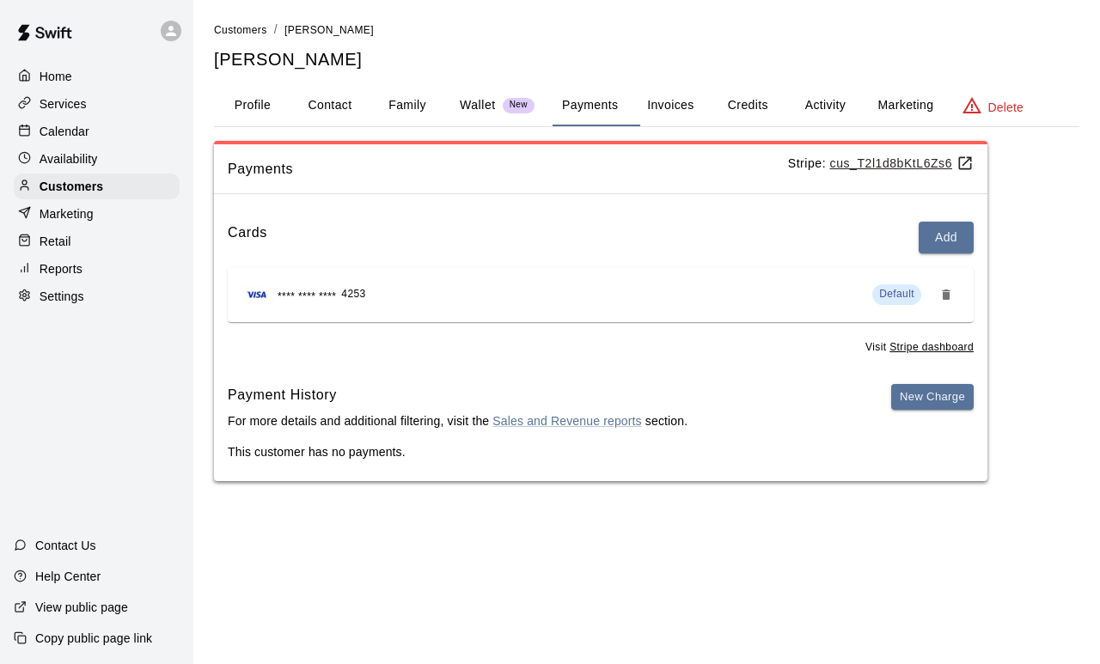
click at [81, 195] on p "Customers" at bounding box center [72, 186] width 64 height 17
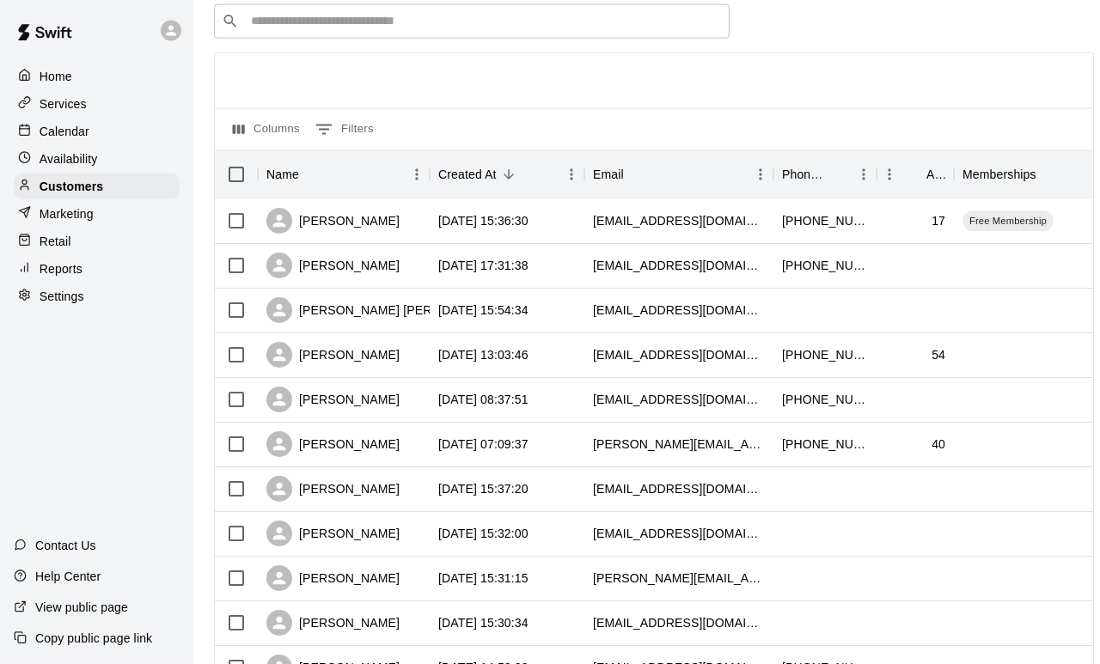
scroll to position [97, 0]
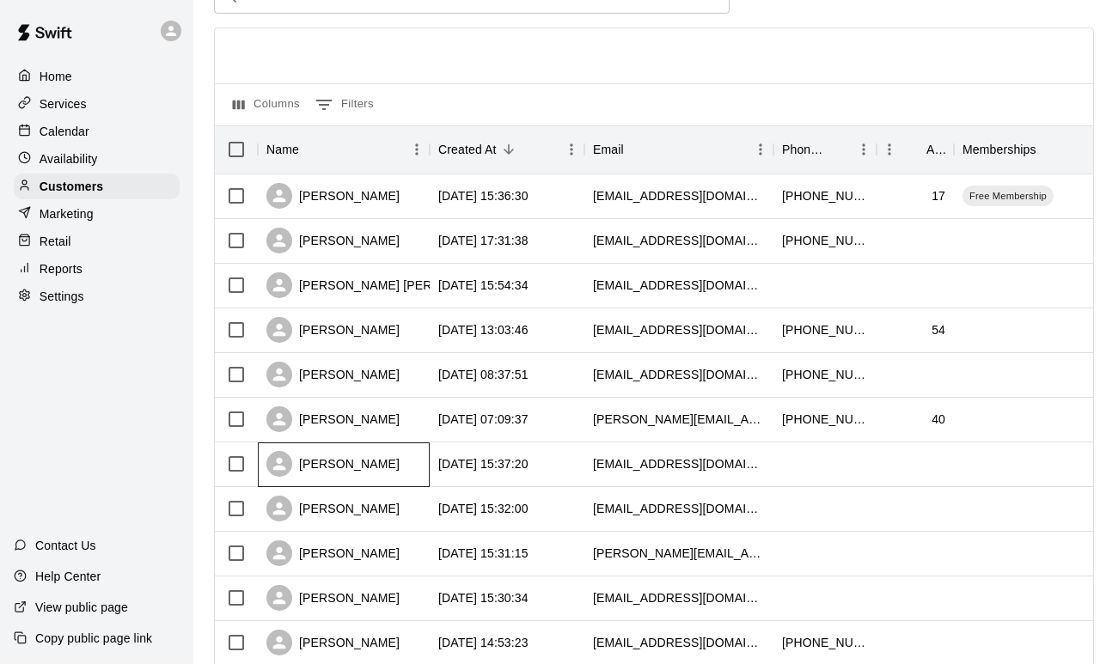
click at [327, 469] on div "[PERSON_NAME]" at bounding box center [332, 464] width 133 height 26
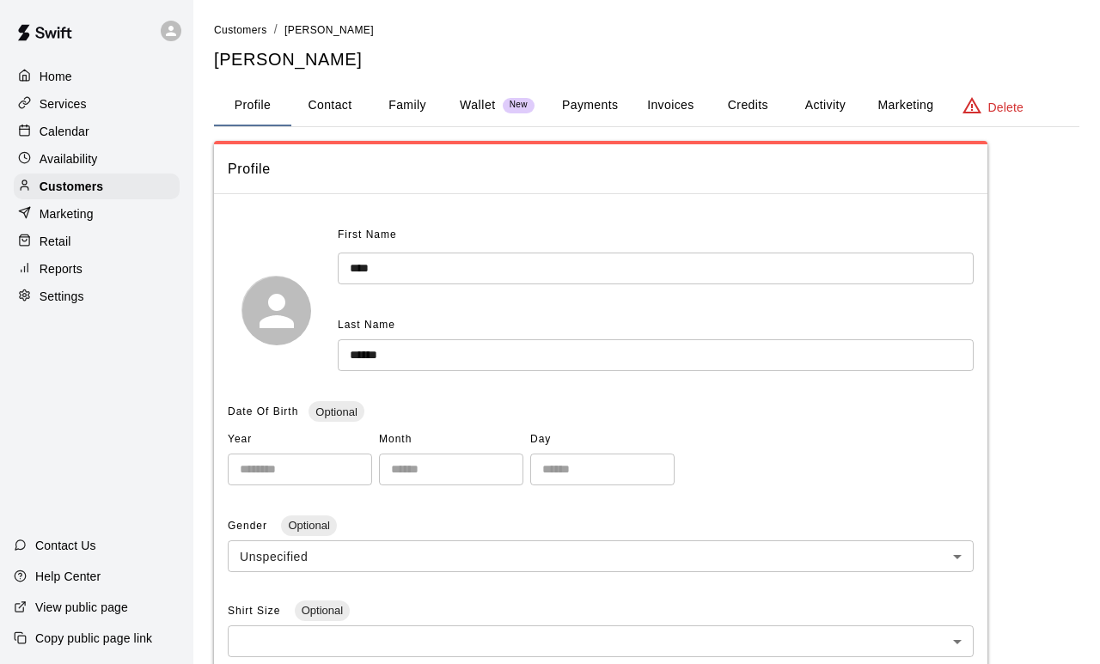
click at [632, 102] on button "Payments" at bounding box center [589, 105] width 83 height 41
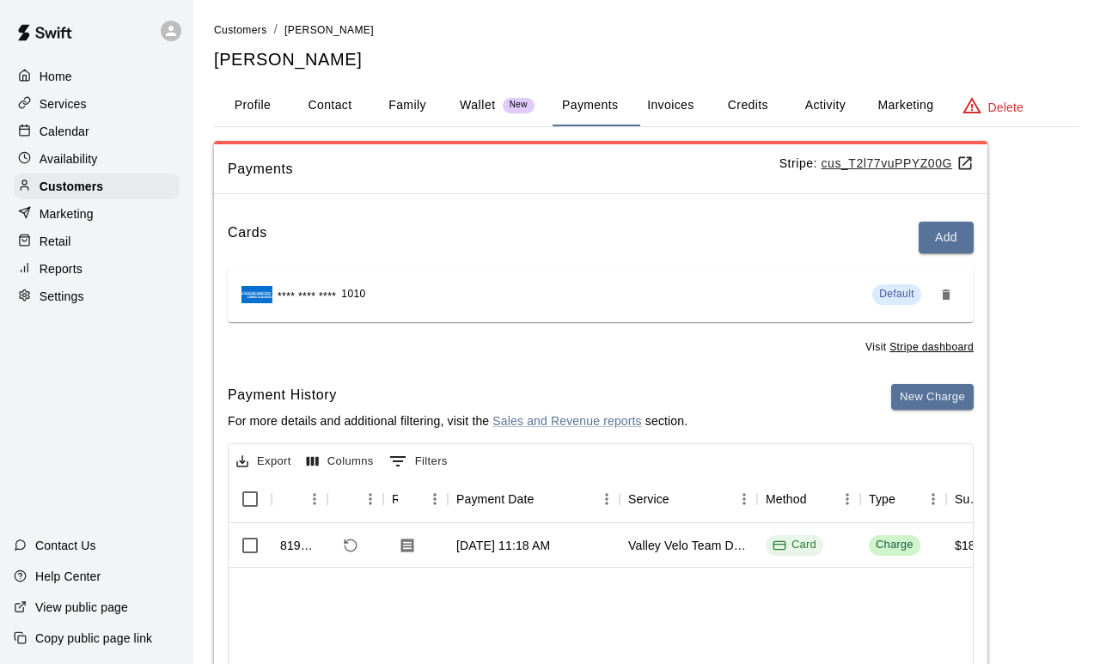
click at [62, 192] on p "Customers" at bounding box center [72, 186] width 64 height 17
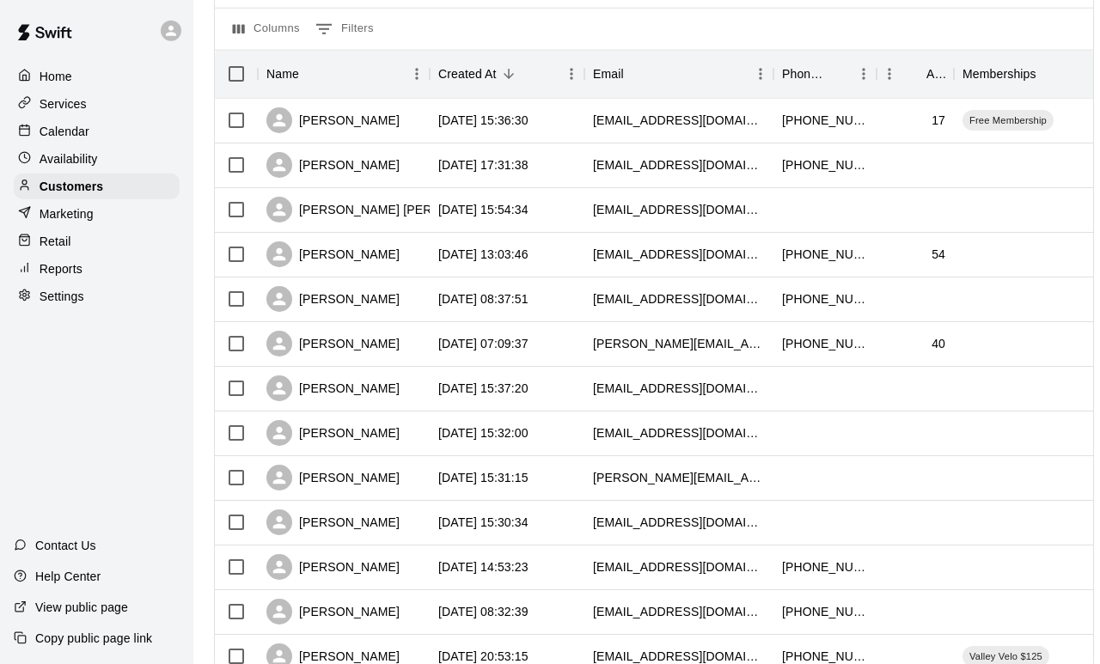
scroll to position [170, 0]
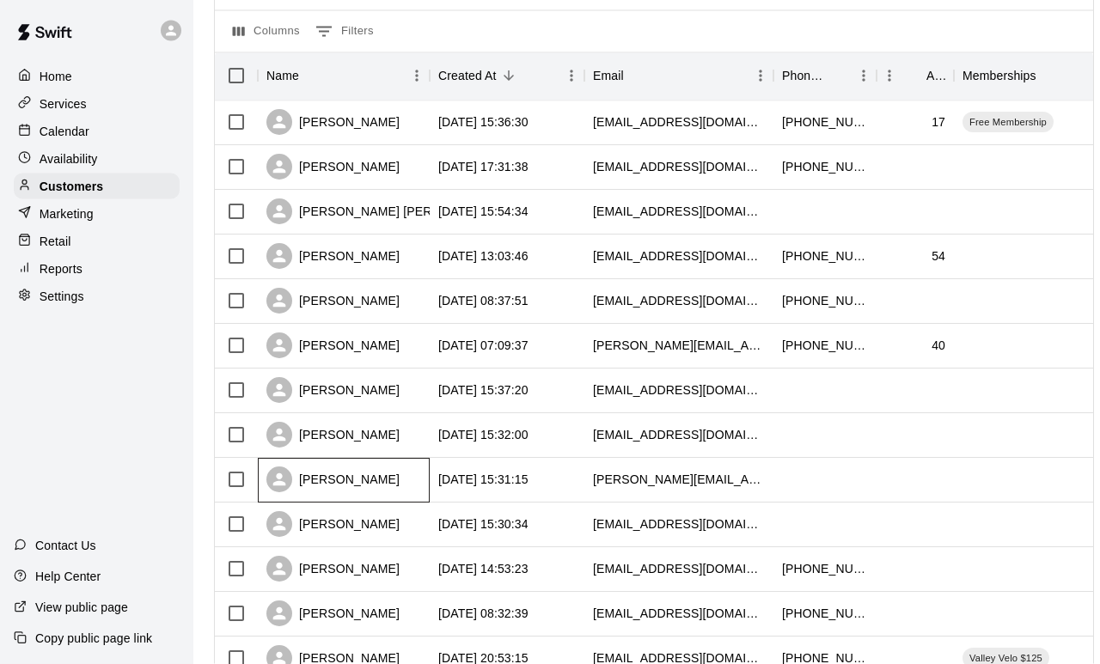
click at [328, 480] on div "[PERSON_NAME]" at bounding box center [332, 480] width 133 height 26
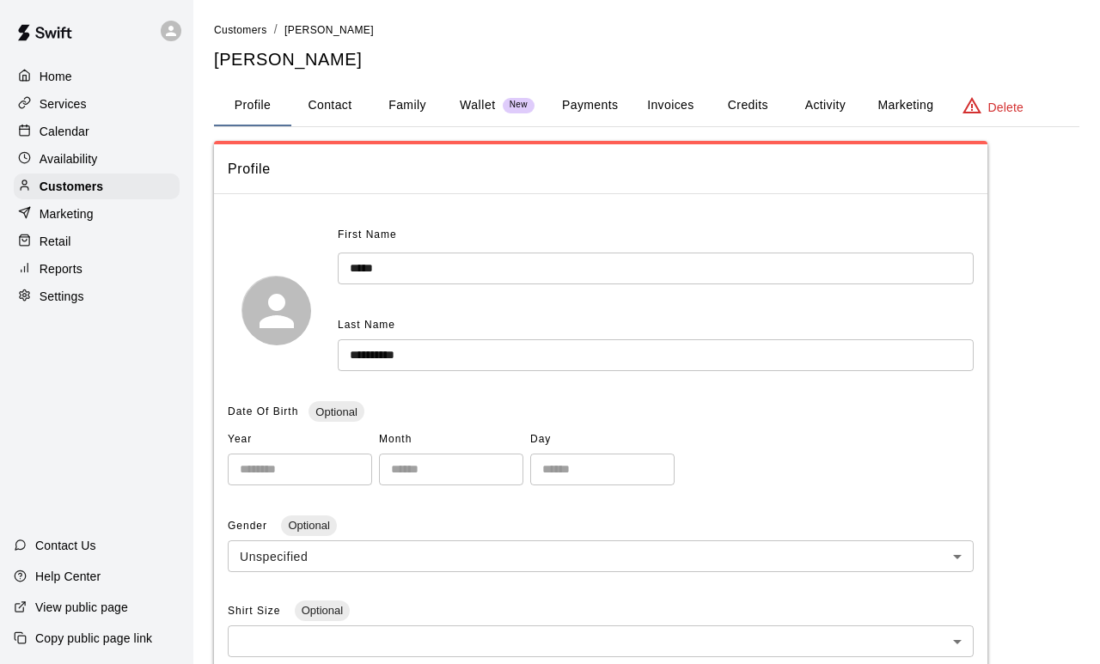
click at [632, 106] on button "Payments" at bounding box center [589, 105] width 83 height 41
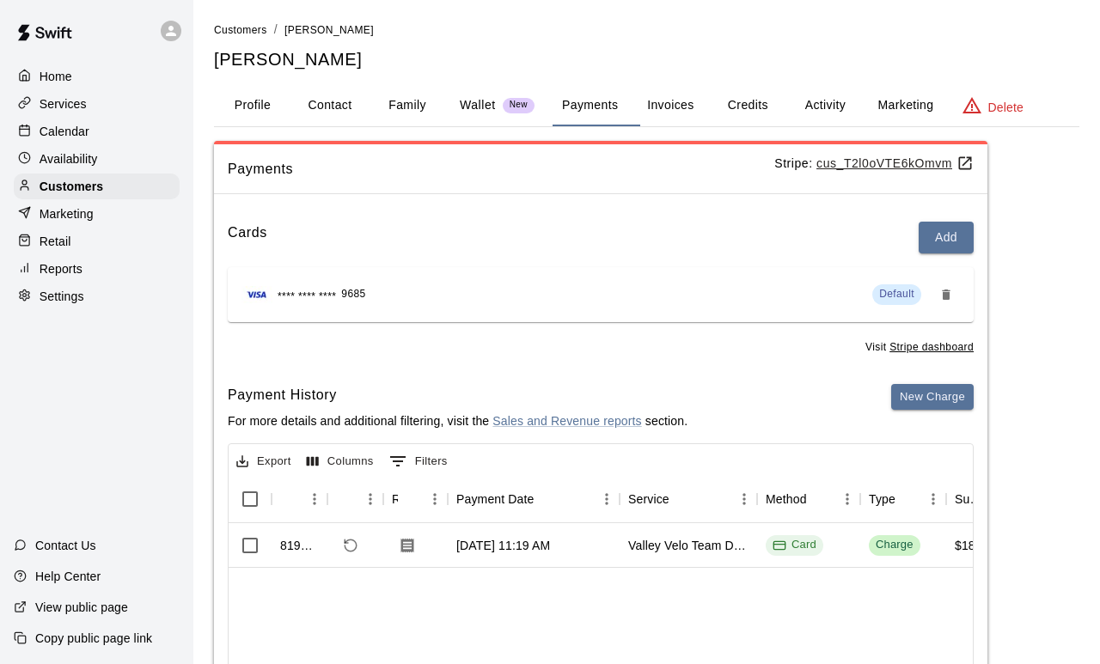
click at [88, 183] on p "Customers" at bounding box center [72, 186] width 64 height 17
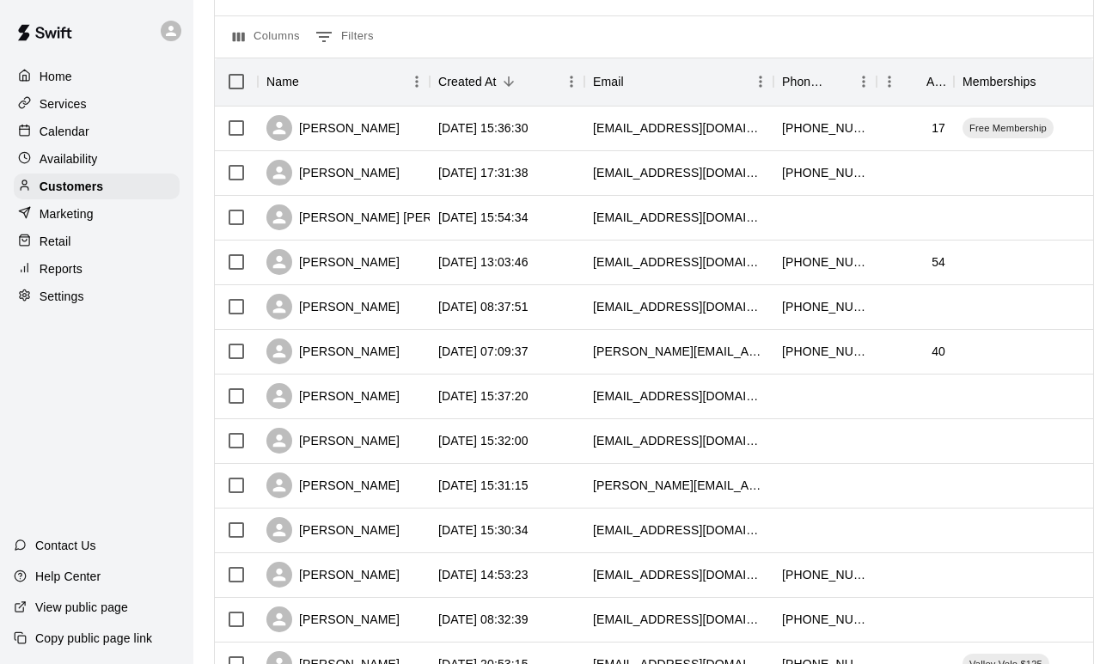
scroll to position [169, 0]
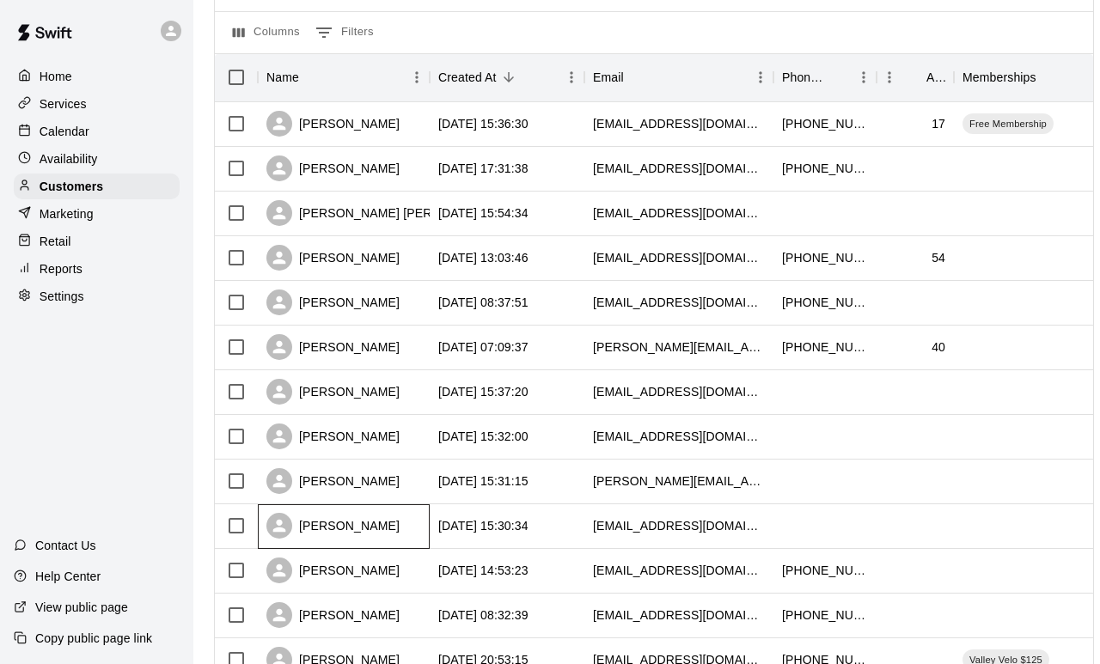
click at [356, 522] on div "[PERSON_NAME]" at bounding box center [332, 526] width 133 height 26
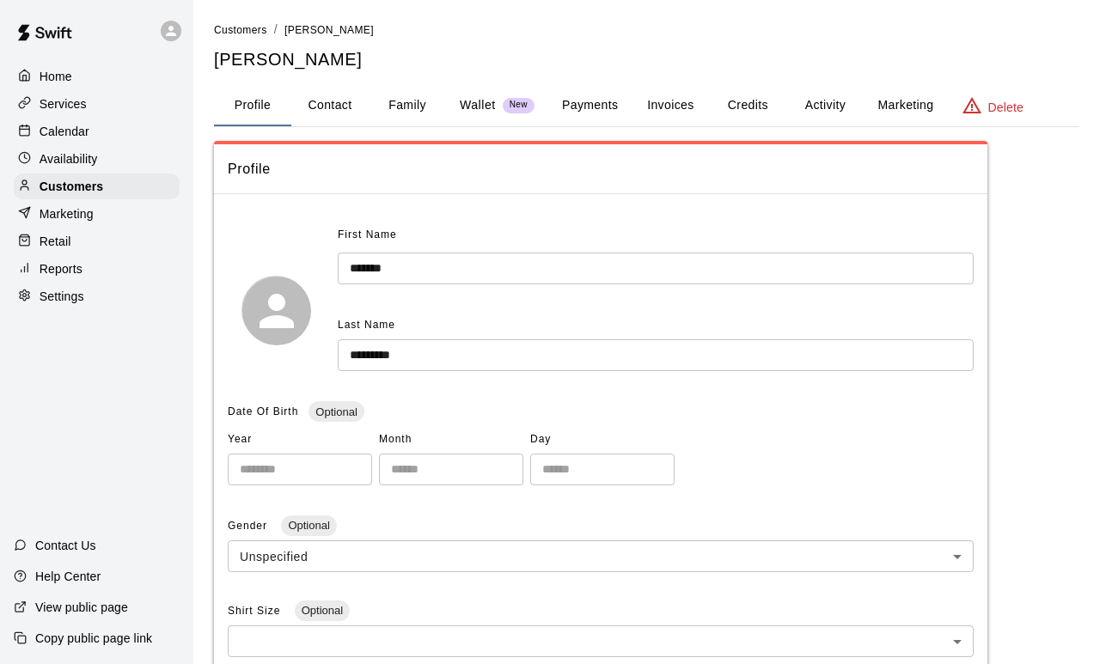
click at [607, 102] on button "Payments" at bounding box center [589, 105] width 83 height 41
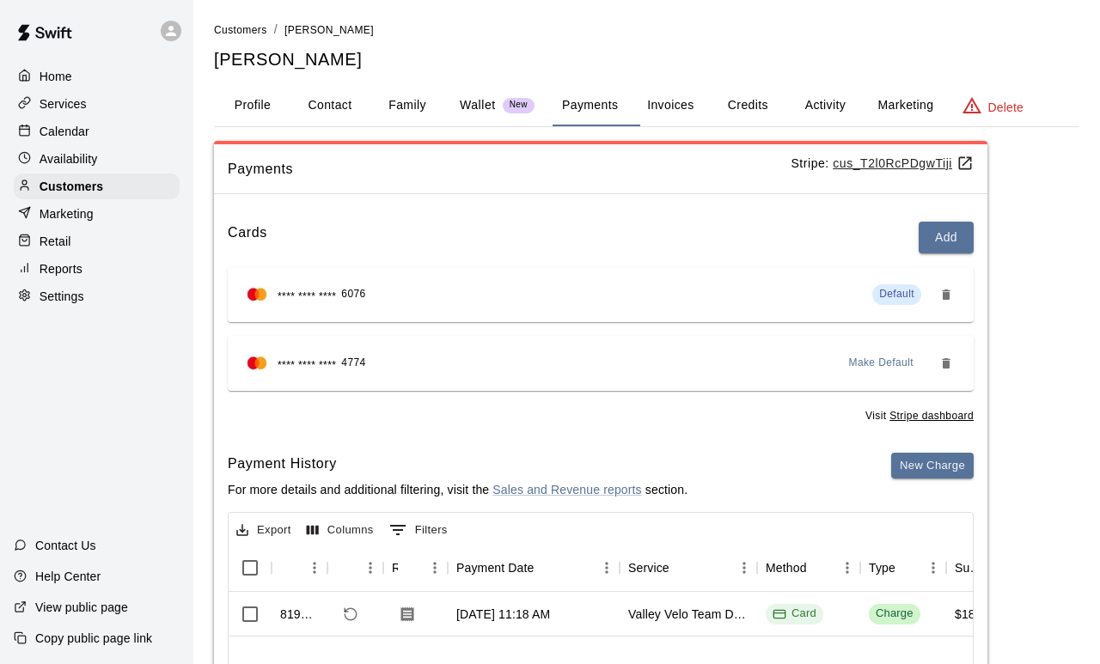
click at [84, 111] on p "Services" at bounding box center [63, 103] width 47 height 17
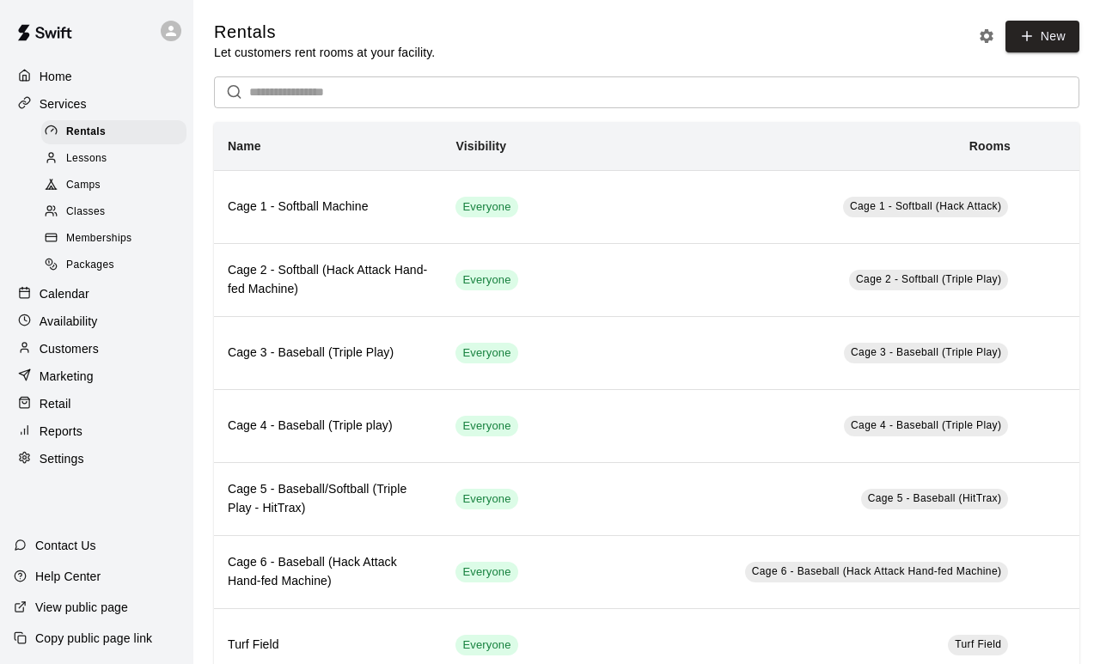
click at [107, 303] on div "Calendar" at bounding box center [97, 294] width 166 height 26
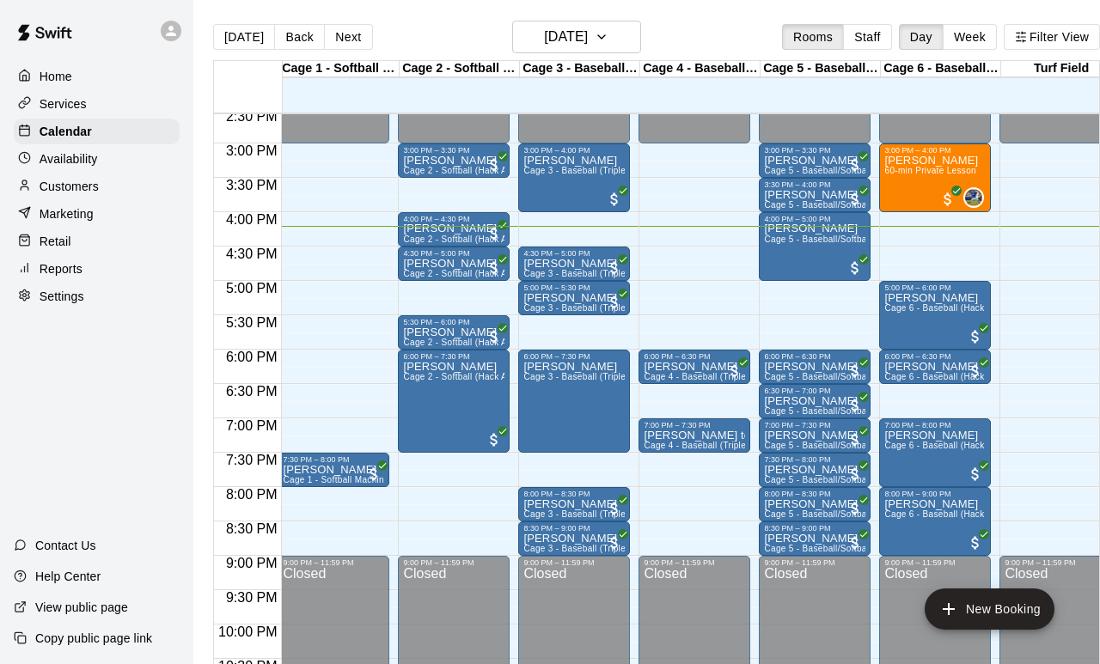
scroll to position [0, 4]
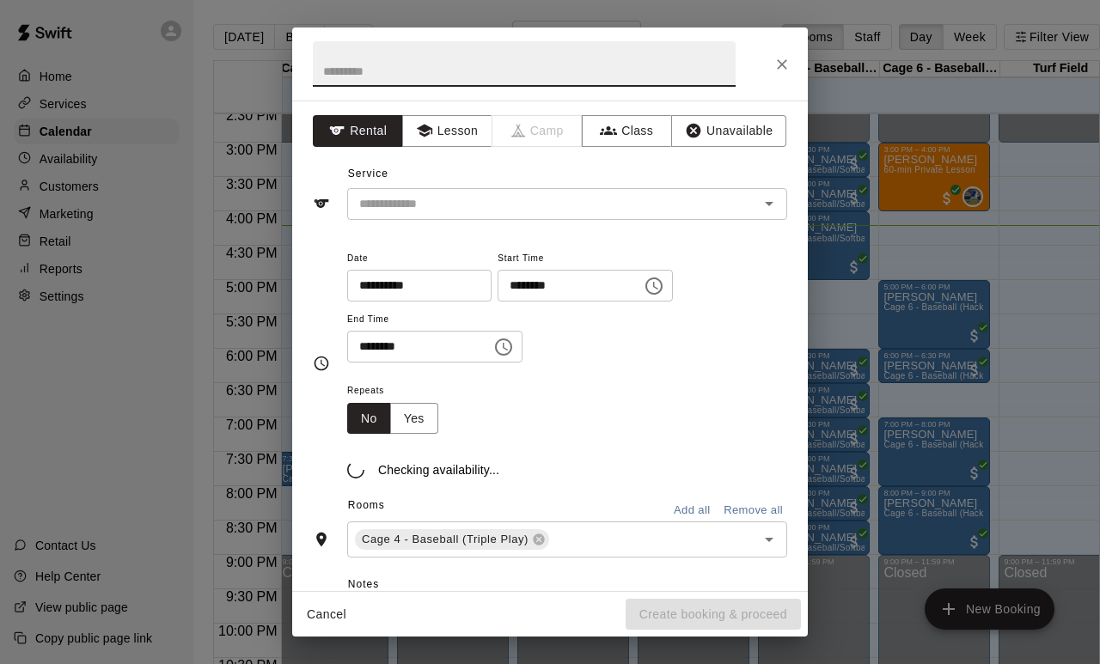
click at [768, 72] on button "Close" at bounding box center [782, 64] width 31 height 31
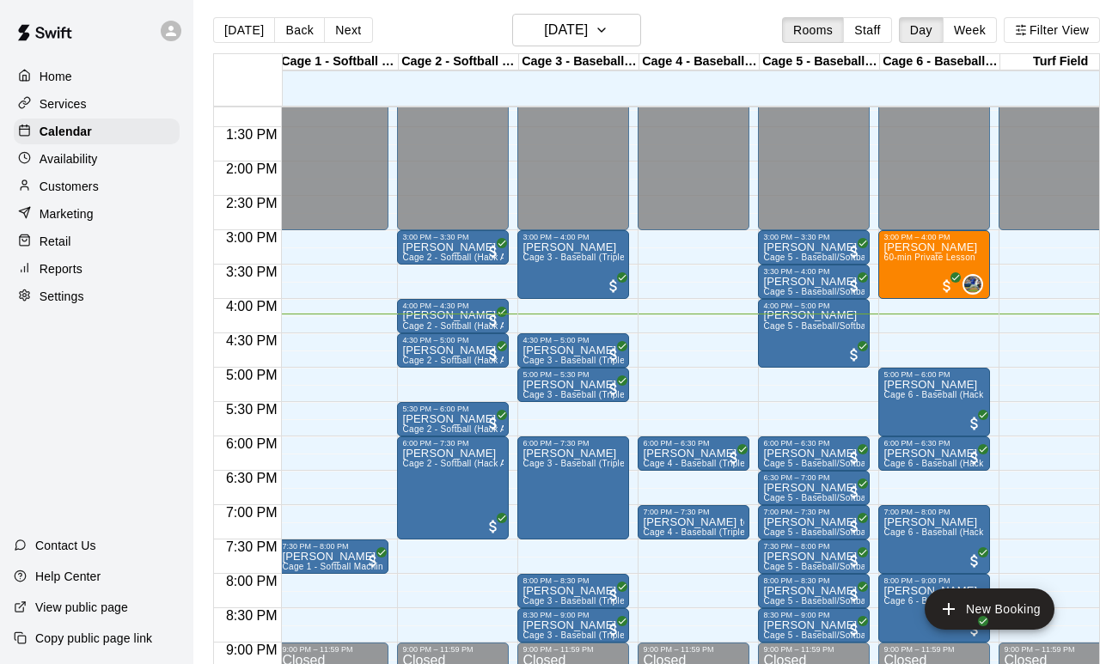
scroll to position [0, 0]
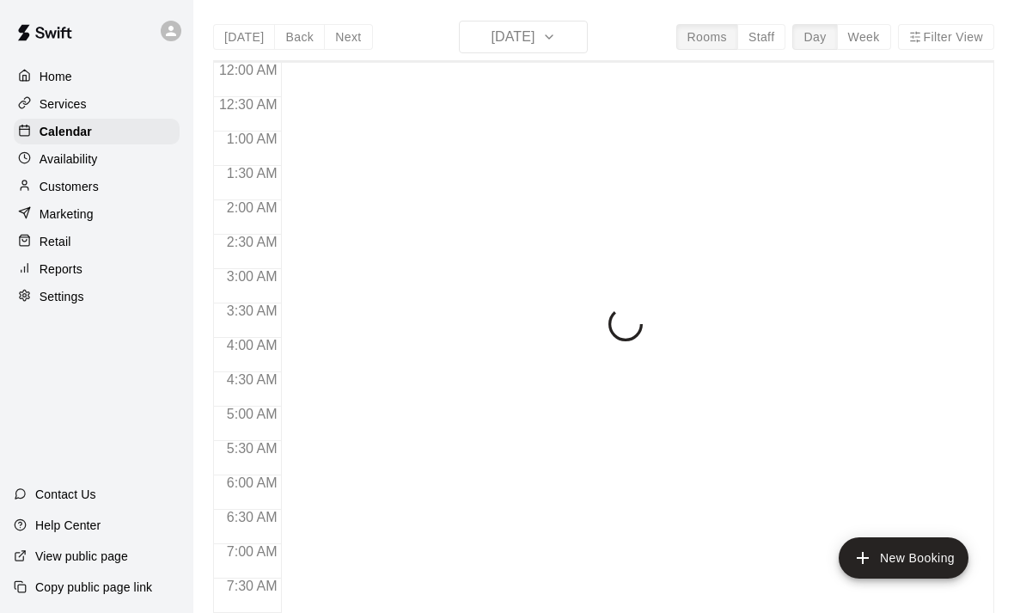
scroll to position [1026, 0]
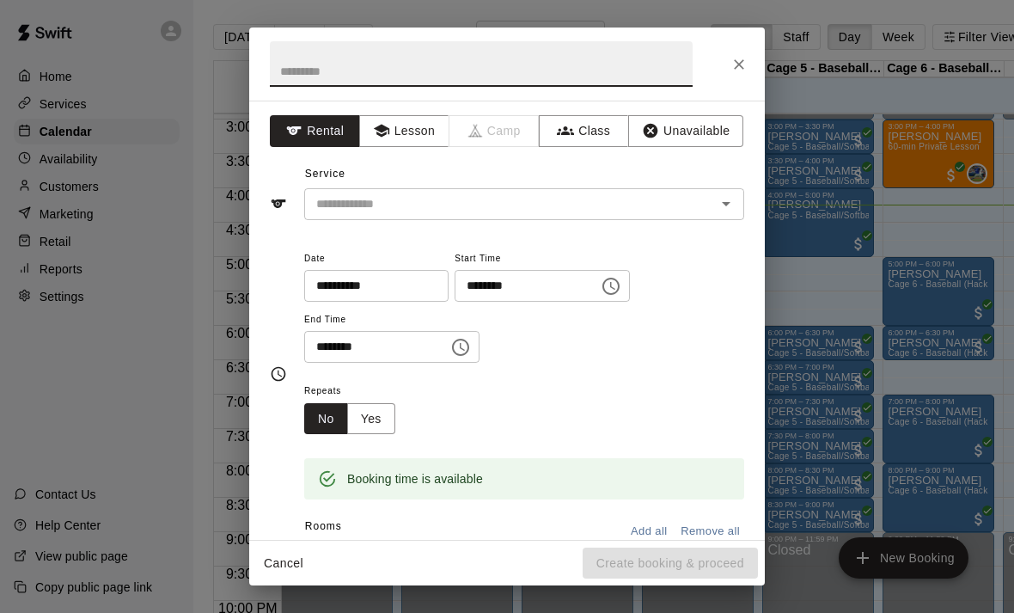
click at [738, 66] on icon "Close" at bounding box center [738, 64] width 17 height 17
click at [740, 66] on icon "Close" at bounding box center [738, 64] width 17 height 17
click at [431, 70] on input "text" at bounding box center [481, 64] width 423 height 46
click at [705, 199] on div at bounding box center [714, 204] width 45 height 24
type input "**********"
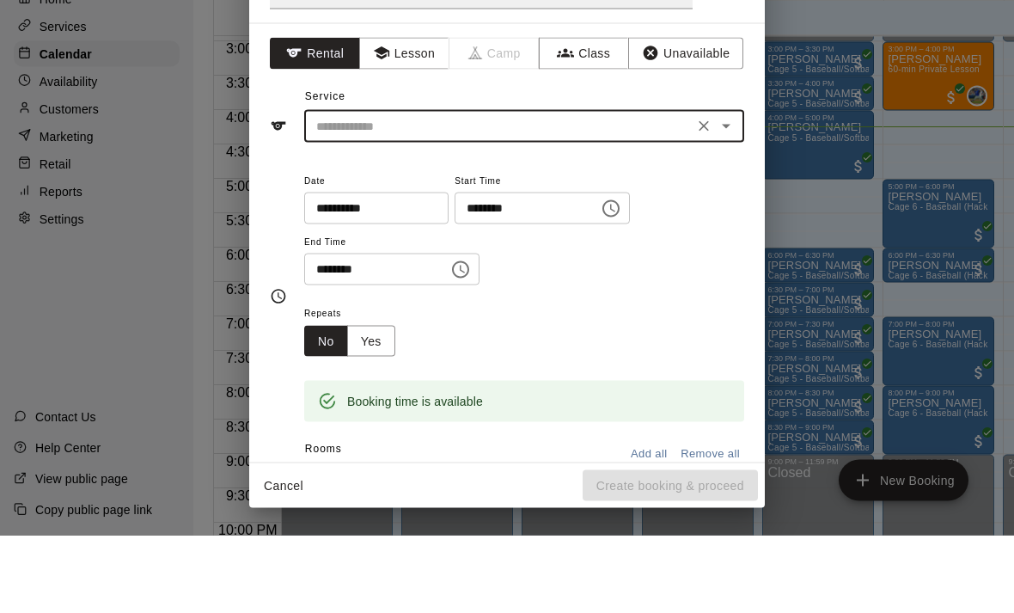
click at [736, 193] on icon "Open" at bounding box center [726, 203] width 21 height 21
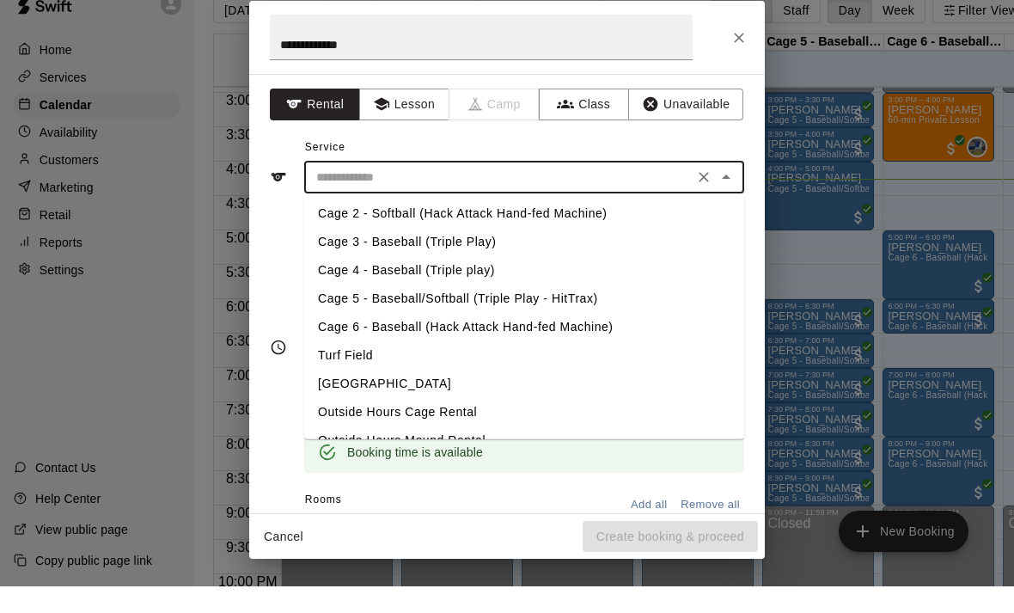
scroll to position [0, 0]
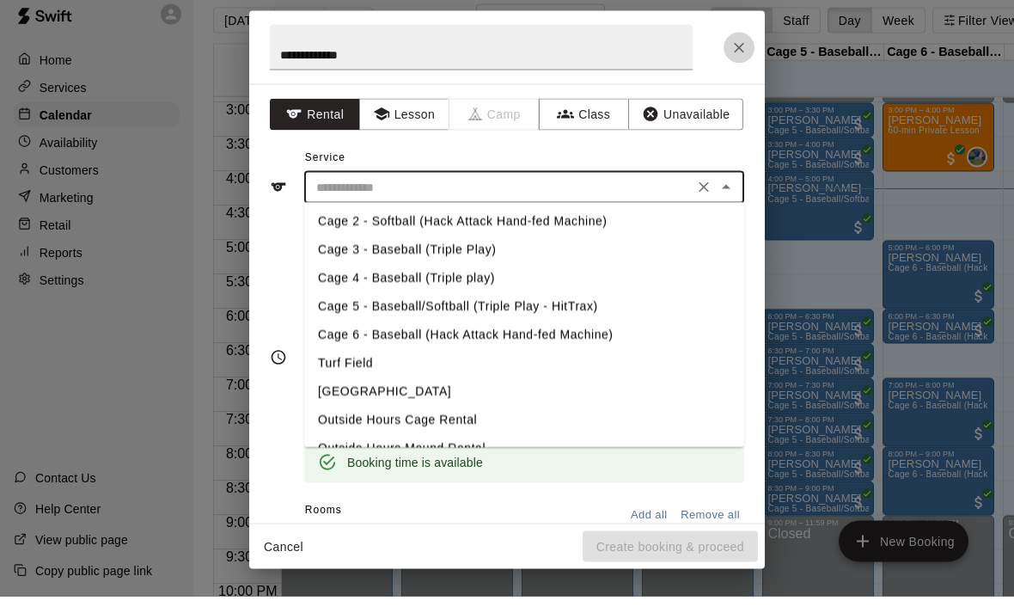
click at [745, 56] on icon "Close" at bounding box center [738, 64] width 17 height 17
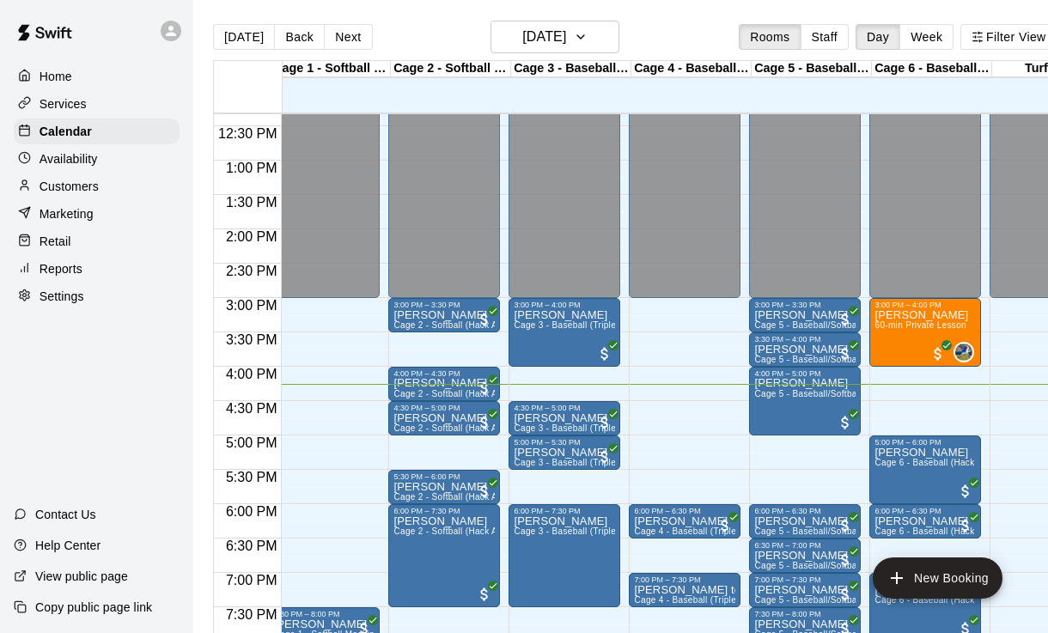
scroll to position [0, 13]
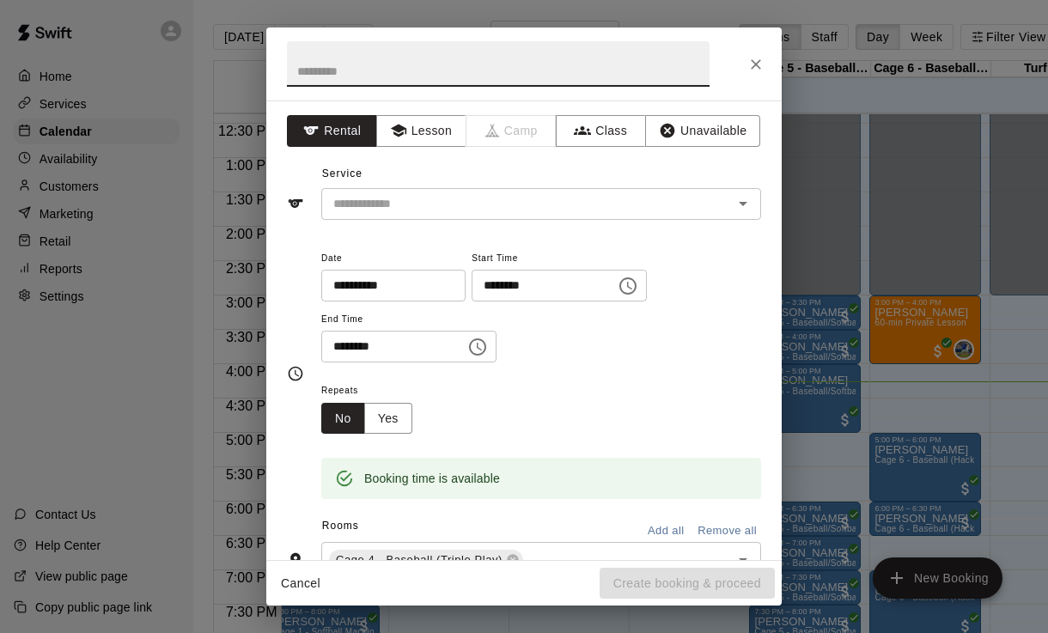
click at [626, 74] on input "text" at bounding box center [498, 64] width 423 height 46
click at [743, 193] on icon "Open" at bounding box center [743, 203] width 21 height 21
type input "**********"
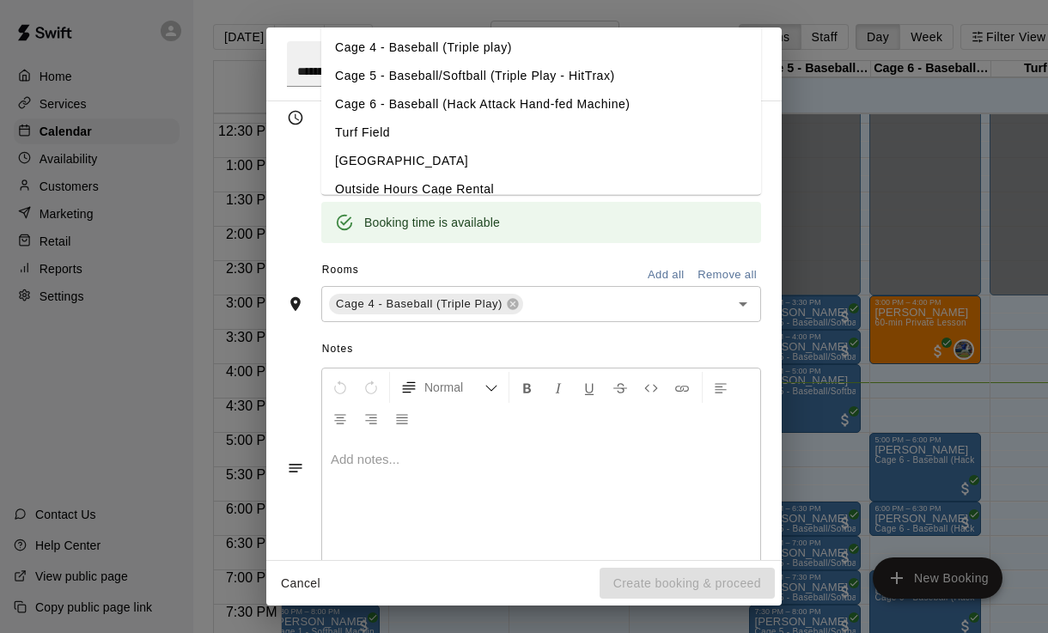
scroll to position [235, 0]
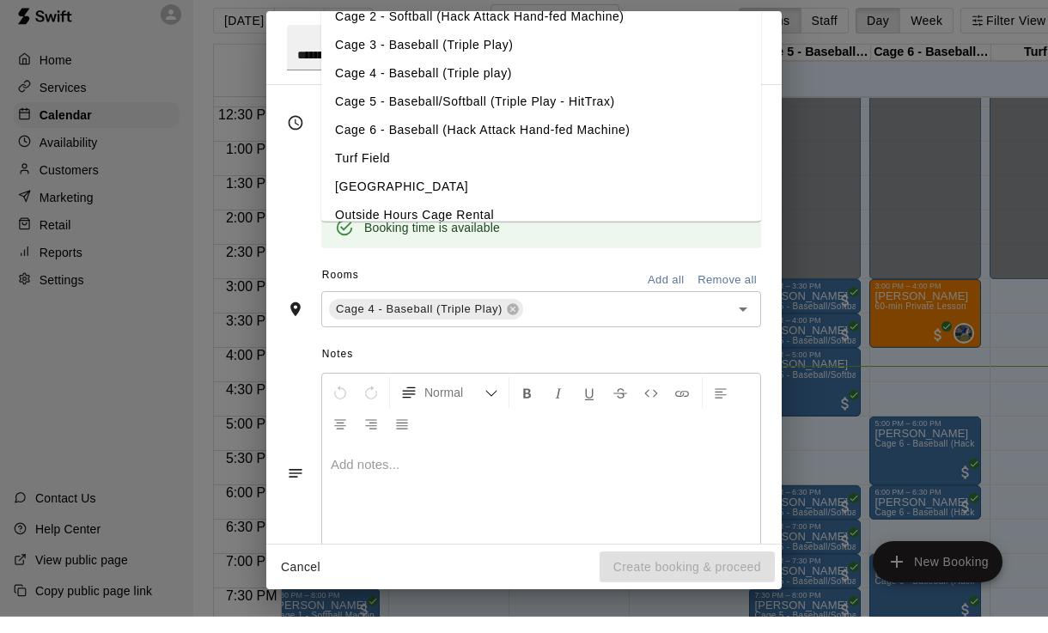
click at [549, 76] on li "Cage 4 - Baseball (Triple play)" at bounding box center [541, 90] width 440 height 28
type input "**********"
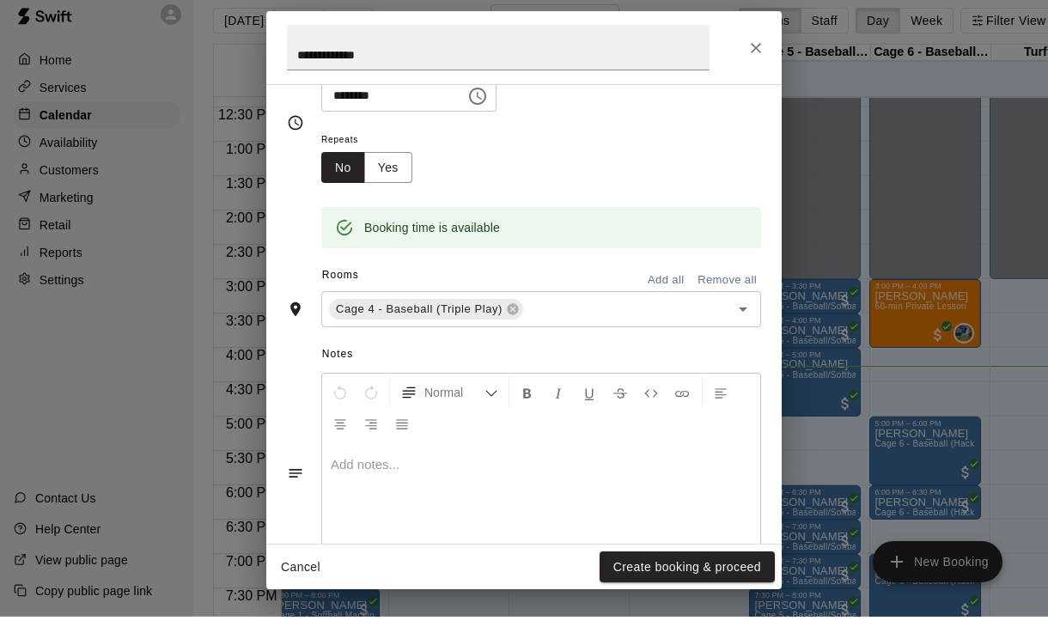
scroll to position [16, 0]
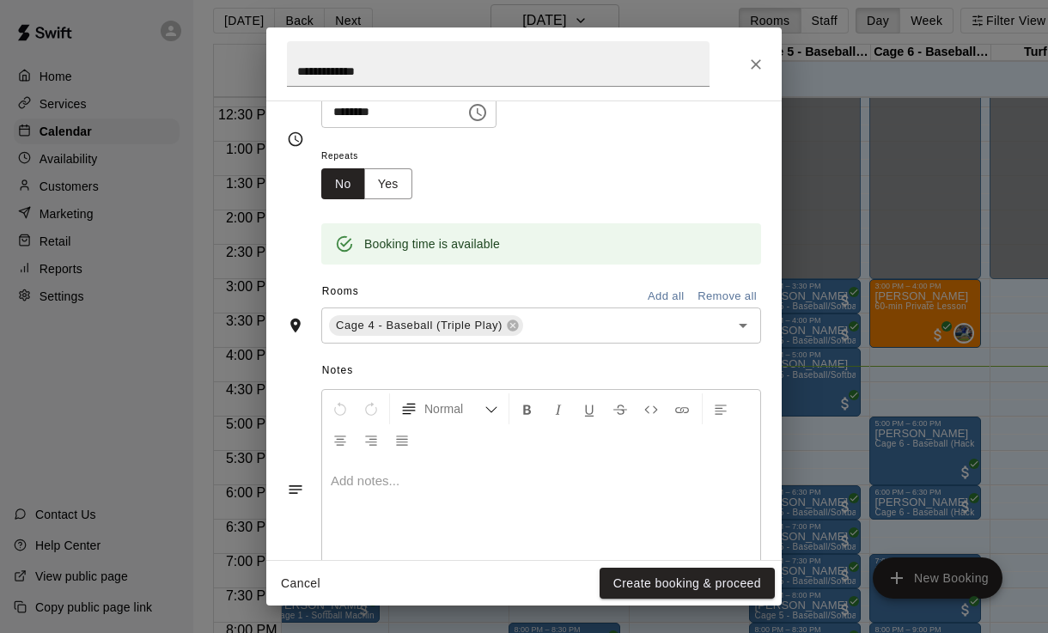
click at [737, 580] on button "Create booking & proceed" at bounding box center [687, 584] width 175 height 32
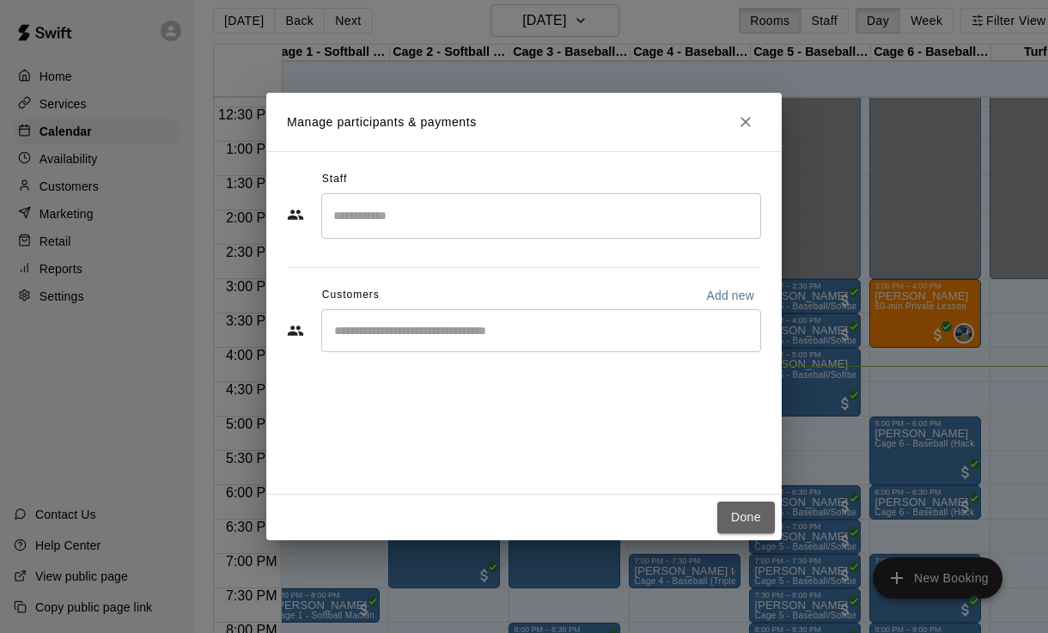
click at [743, 533] on button "Done" at bounding box center [747, 518] width 58 height 32
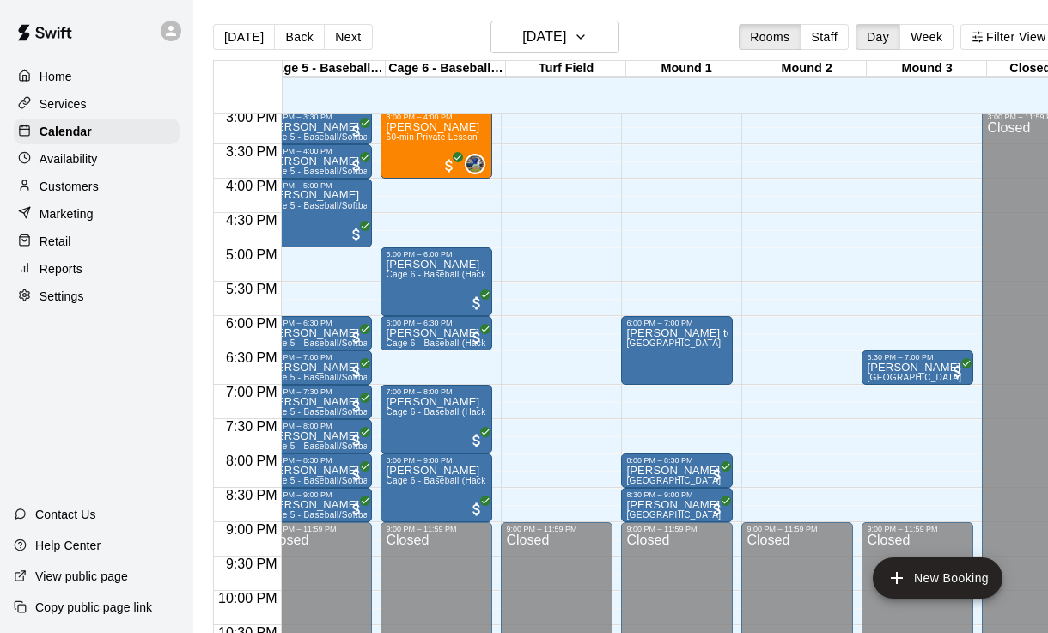
scroll to position [0, 0]
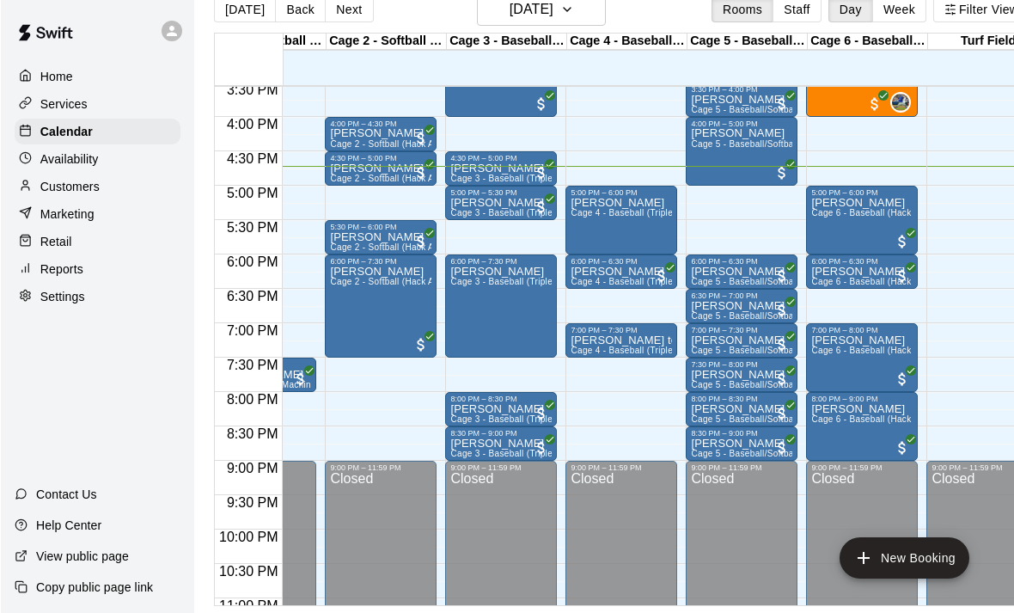
scroll to position [1071, 78]
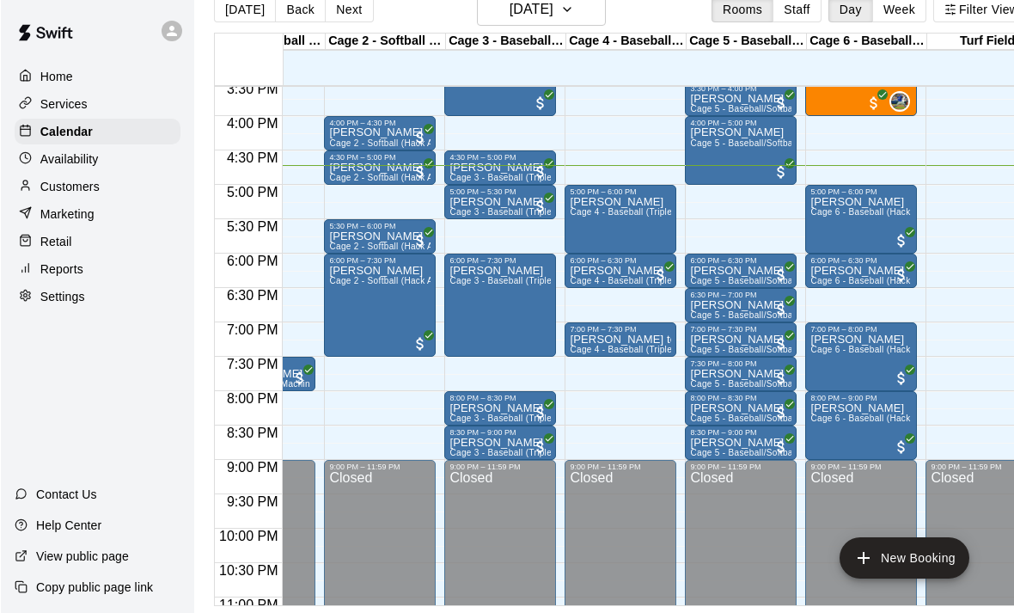
click at [638, 200] on div "David brooks Cage 4 - Baseball (Triple play)" at bounding box center [619, 502] width 101 height 613
click at [595, 241] on img "edit" at bounding box center [588, 235] width 20 height 20
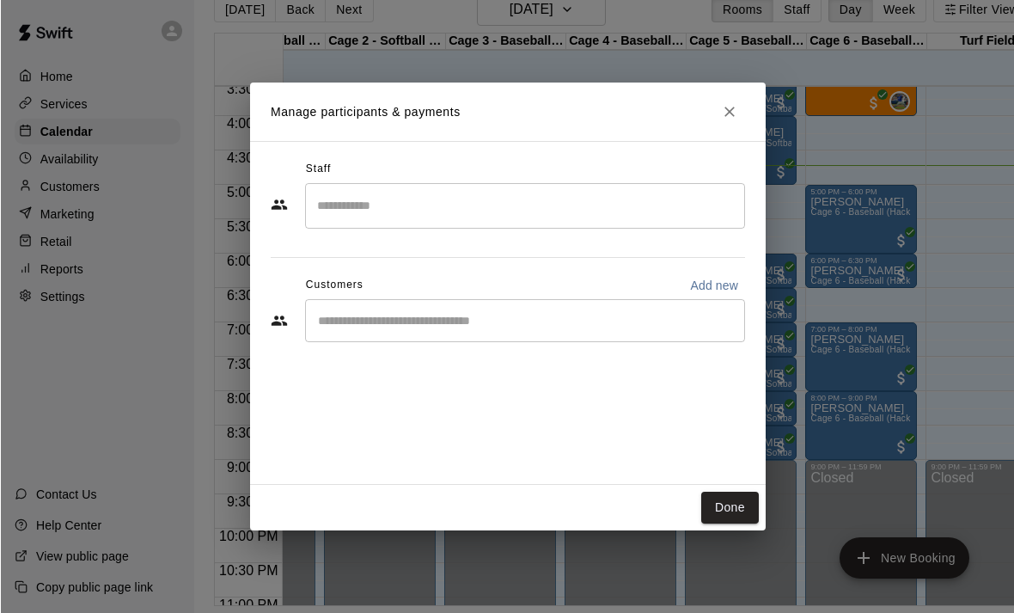
click at [540, 313] on input "Start typing to search customers..." at bounding box center [524, 320] width 425 height 17
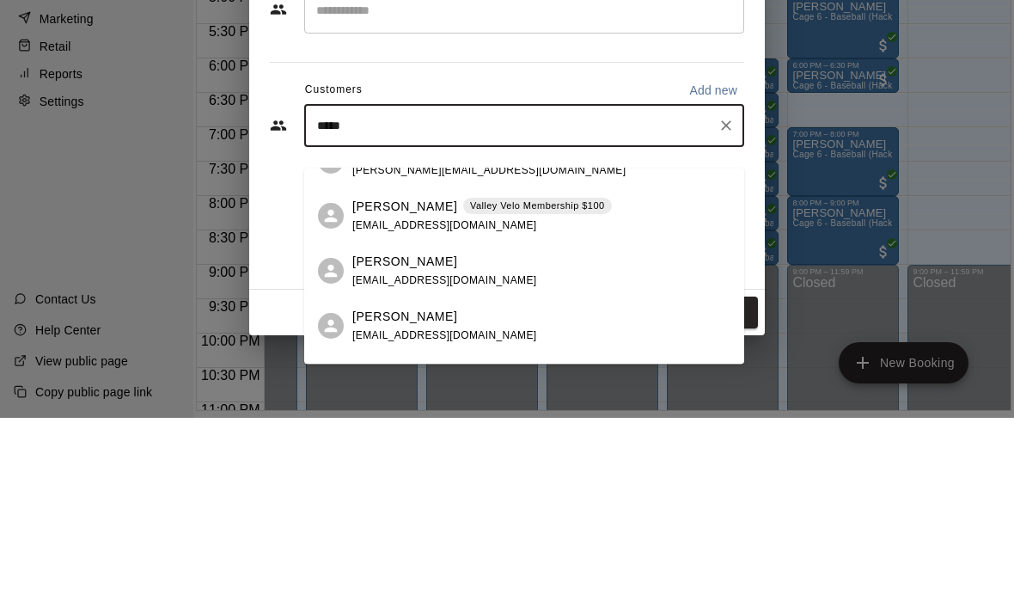
scroll to position [89, 0]
type input "*****"
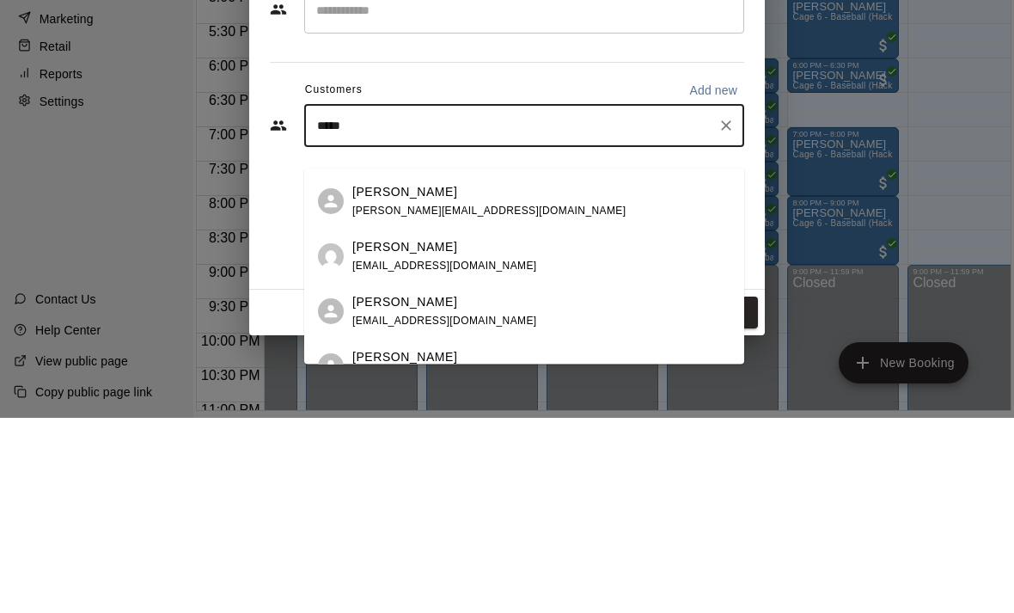
scroll to position [0, 0]
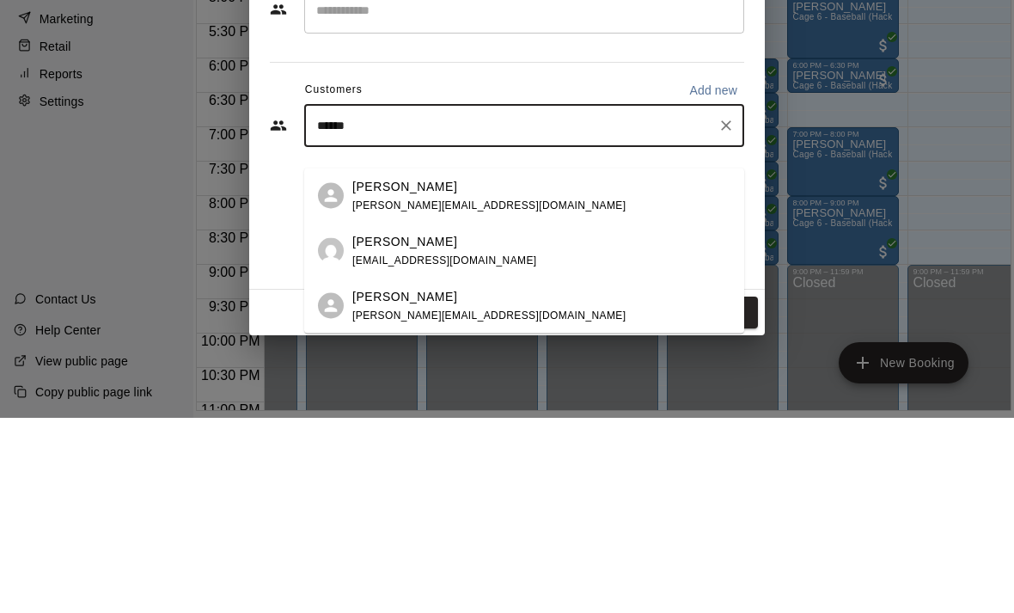
type input "*****"
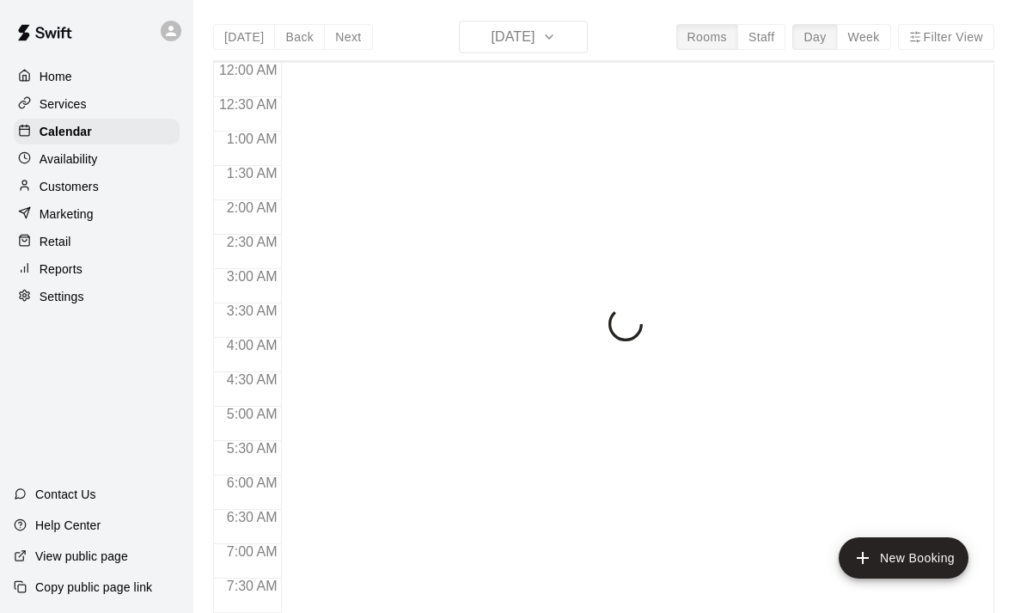
scroll to position [1026, 0]
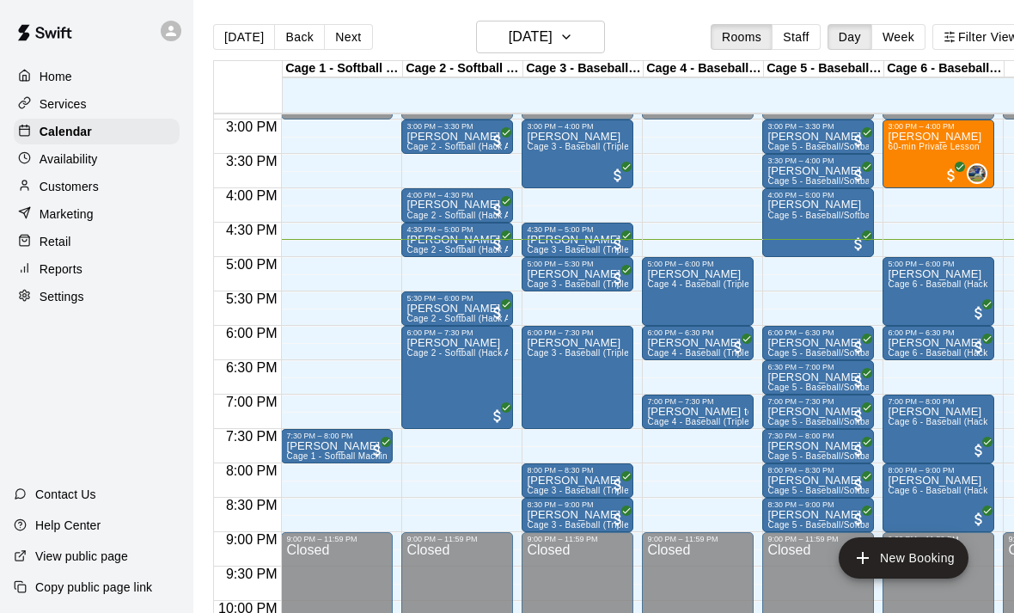
click at [59, 186] on p "Customers" at bounding box center [69, 186] width 59 height 17
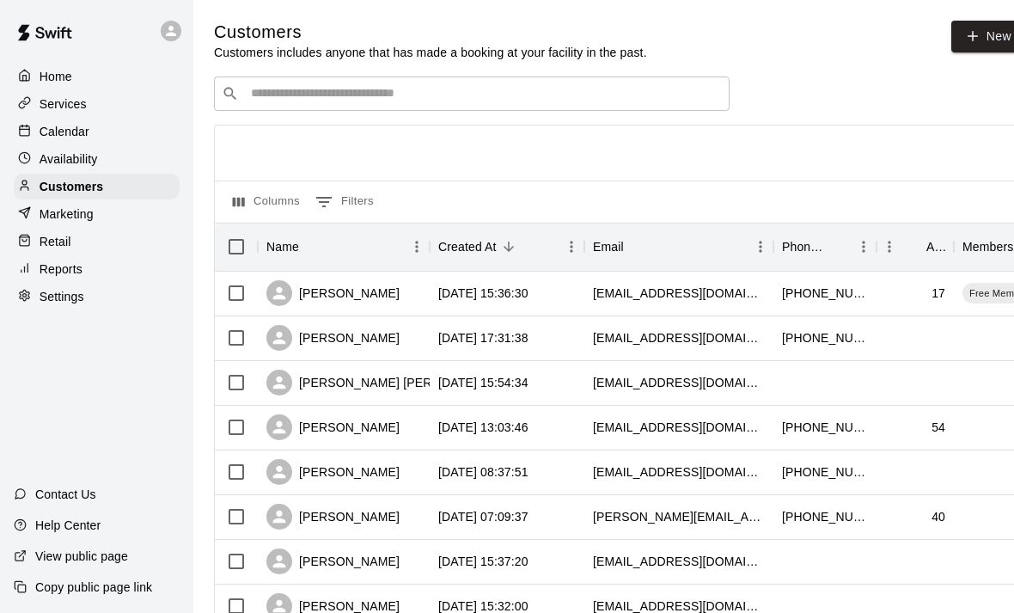
click at [448, 85] on input "Search customers by name or email" at bounding box center [484, 93] width 476 height 17
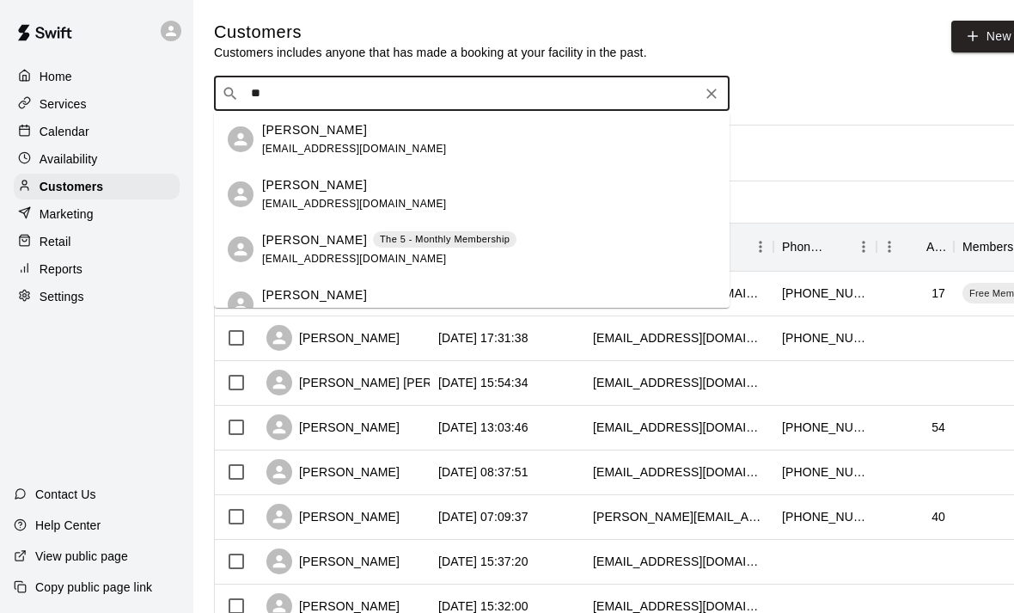
type input "*"
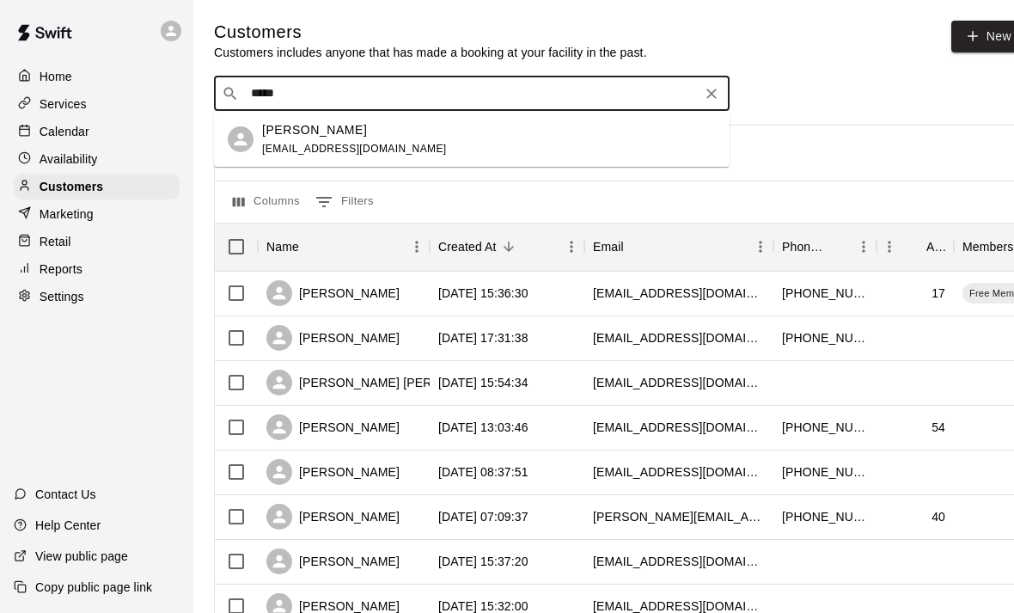
type input "******"
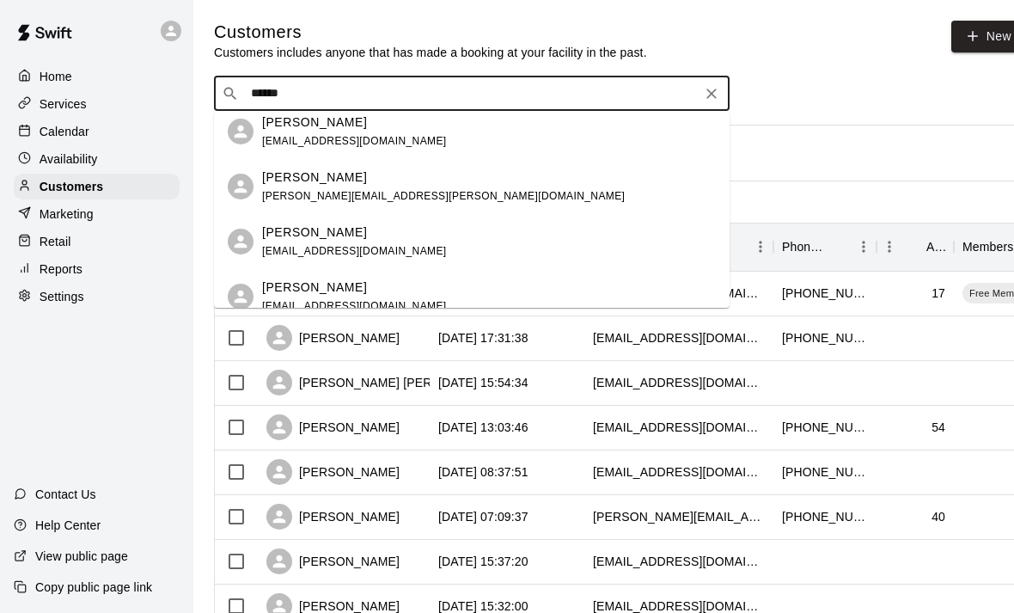
scroll to position [281, 0]
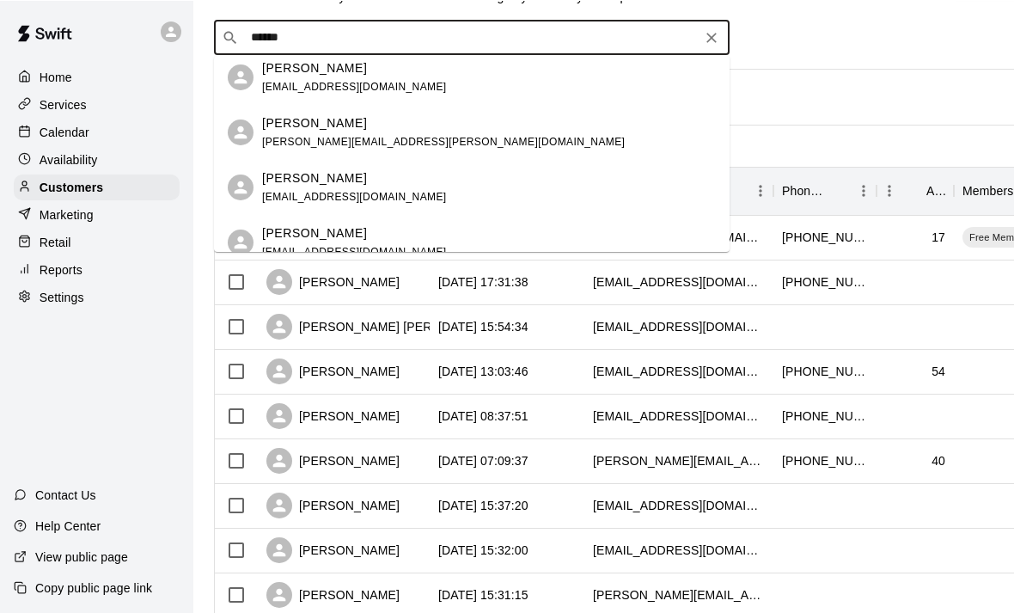
click at [718, 31] on icon "Clear" at bounding box center [711, 36] width 17 height 17
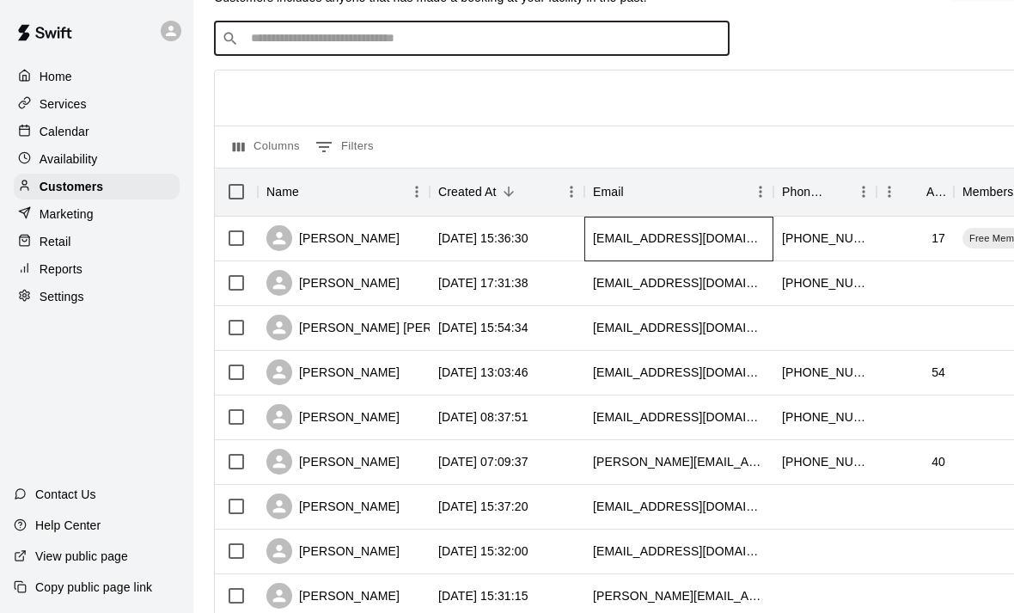
click at [736, 243] on div "[EMAIL_ADDRESS][DOMAIN_NAME]" at bounding box center [678, 239] width 189 height 45
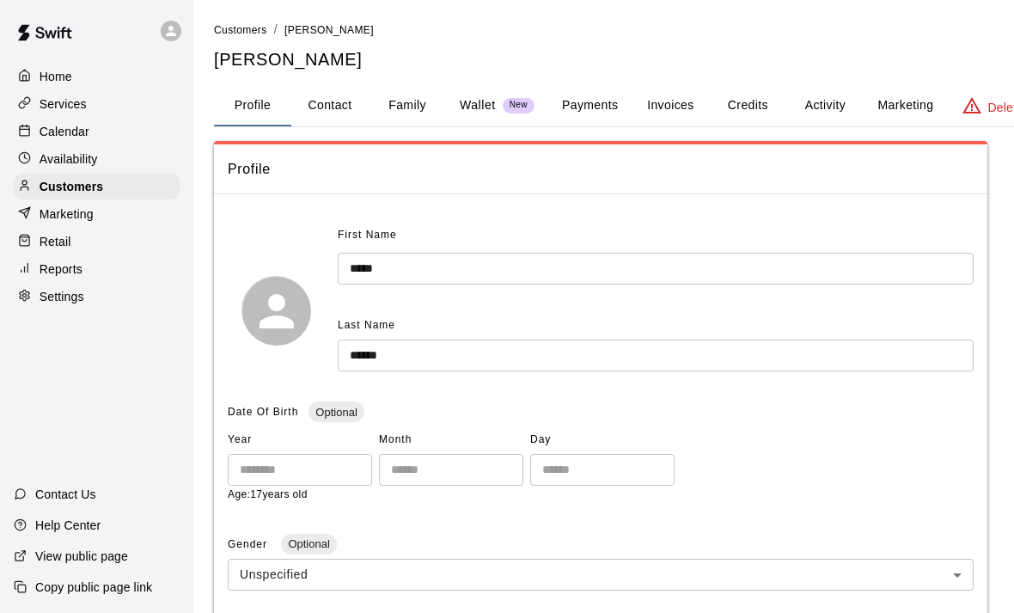
click at [583, 100] on button "Payments" at bounding box center [589, 105] width 83 height 41
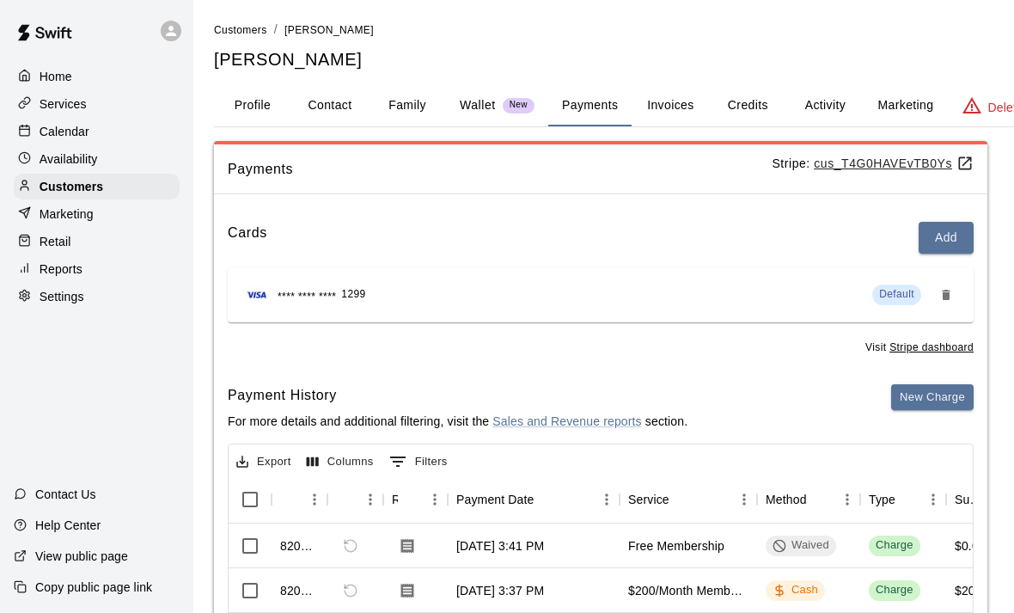
click at [42, 138] on p "Calendar" at bounding box center [65, 131] width 50 height 17
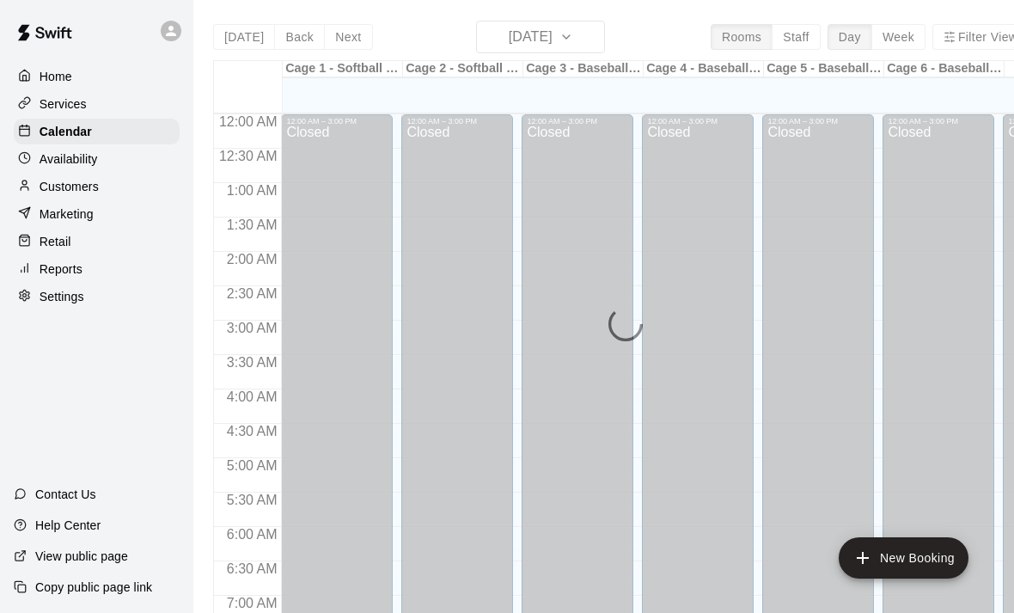
scroll to position [1026, 0]
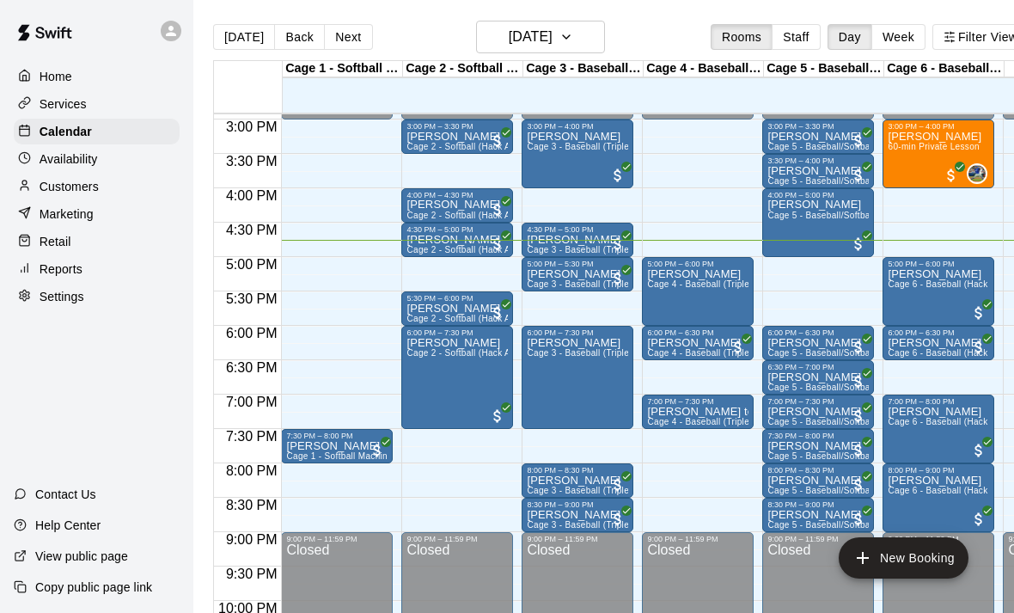
click at [703, 289] on span "Cage 4 - Baseball (Triple play)" at bounding box center [709, 283] width 125 height 9
click at [665, 343] on img "edit" at bounding box center [666, 339] width 20 height 20
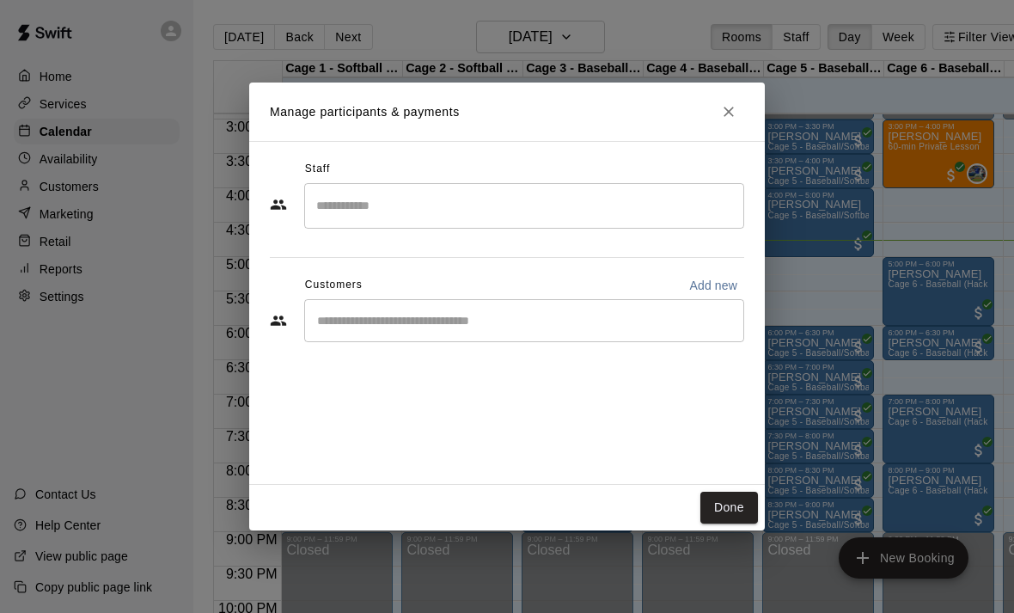
click at [516, 299] on div "Customers Add new" at bounding box center [507, 285] width 474 height 27
click at [522, 333] on div "​" at bounding box center [524, 320] width 440 height 43
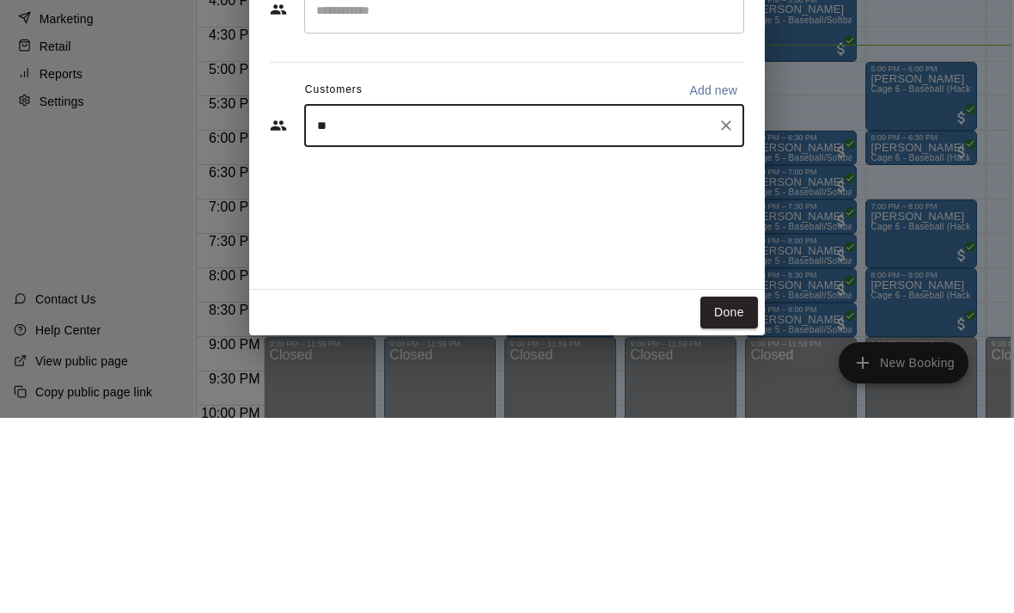
type input "***"
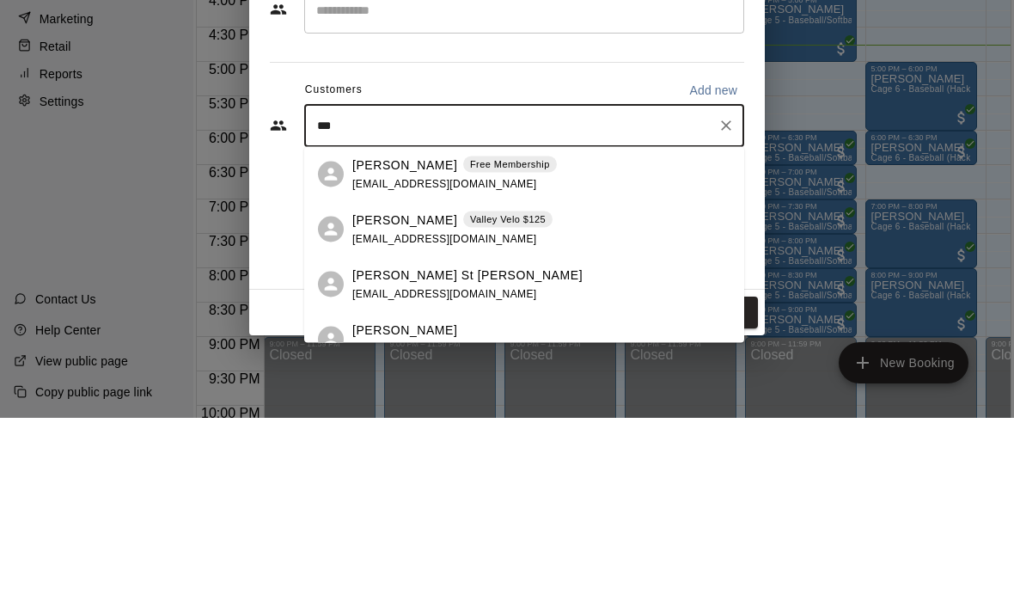
click at [530, 351] on div "[PERSON_NAME] Free Membership [EMAIL_ADDRESS][DOMAIN_NAME]" at bounding box center [454, 369] width 205 height 37
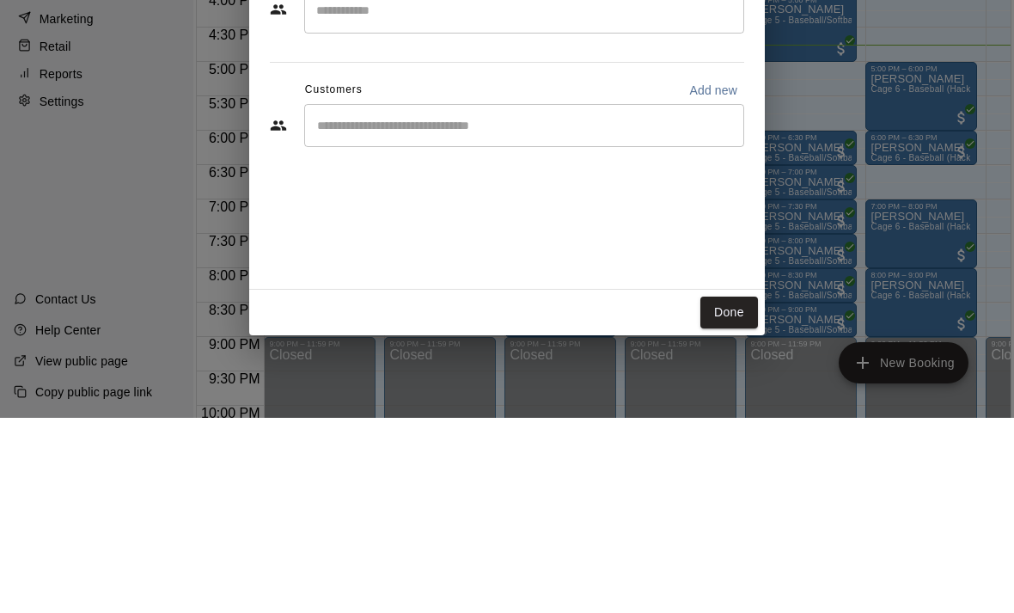
scroll to position [27, 17]
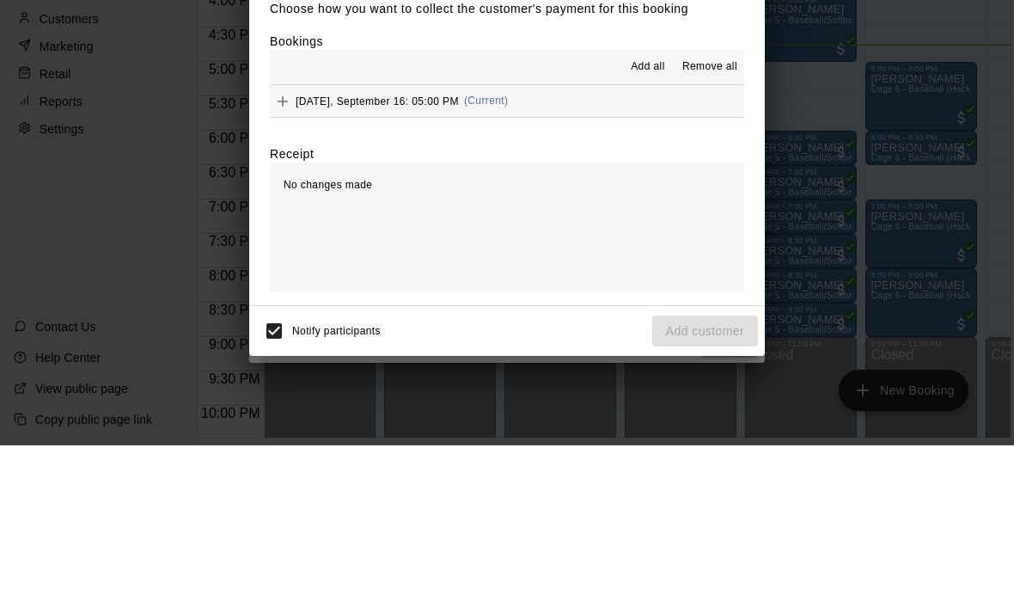
click at [637, 330] on div "No changes made" at bounding box center [507, 394] width 474 height 129
click at [636, 330] on div "No changes made" at bounding box center [507, 394] width 474 height 129
click at [637, 330] on div "No changes made" at bounding box center [507, 394] width 474 height 129
click at [645, 330] on div "No changes made" at bounding box center [507, 394] width 474 height 129
click at [649, 330] on div "No changes made" at bounding box center [507, 394] width 474 height 129
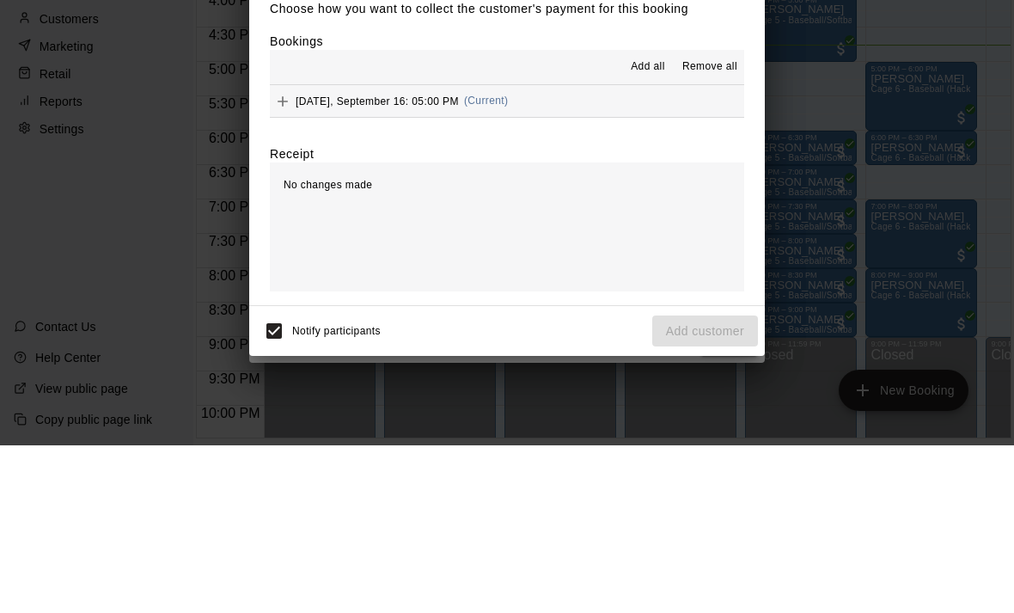
click at [645, 330] on div "No changes made" at bounding box center [507, 394] width 474 height 129
click at [644, 330] on div "No changes made" at bounding box center [507, 394] width 474 height 129
click at [499, 330] on div "No changes made" at bounding box center [507, 394] width 474 height 129
click at [486, 330] on div "No changes made" at bounding box center [507, 394] width 474 height 129
click at [657, 330] on div "No changes made" at bounding box center [507, 394] width 474 height 129
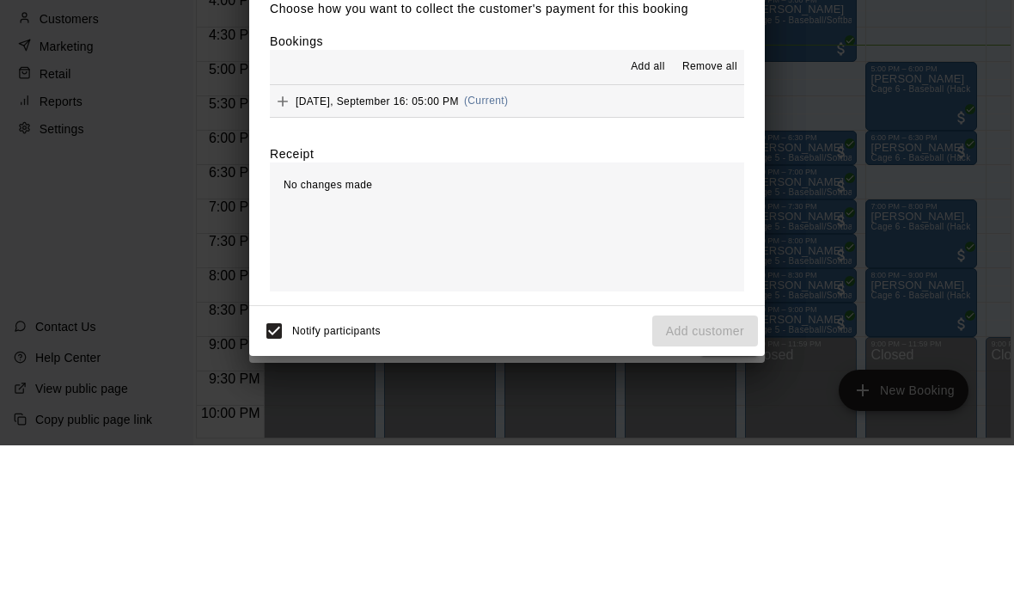
click at [652, 330] on div "No changes made" at bounding box center [507, 394] width 474 height 129
click at [641, 330] on div "No changes made" at bounding box center [507, 394] width 474 height 129
click at [650, 330] on div "No changes made" at bounding box center [507, 394] width 474 height 129
click at [649, 330] on div "No changes made" at bounding box center [507, 394] width 474 height 129
click at [714, 253] on button "[DATE], September 16: 05:00 PM (Current)" at bounding box center [507, 269] width 474 height 32
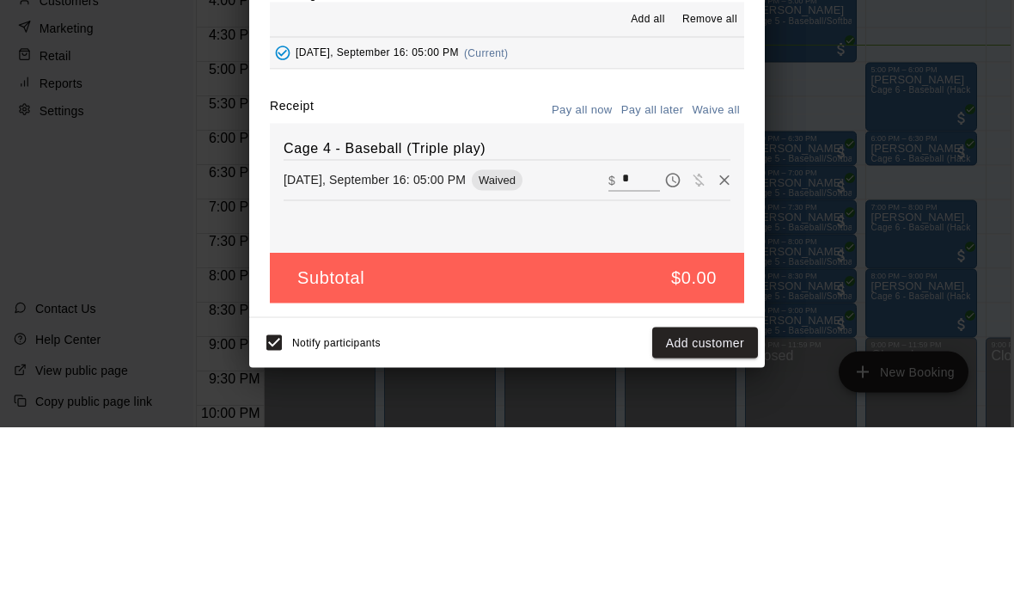
scroll to position [0, 17]
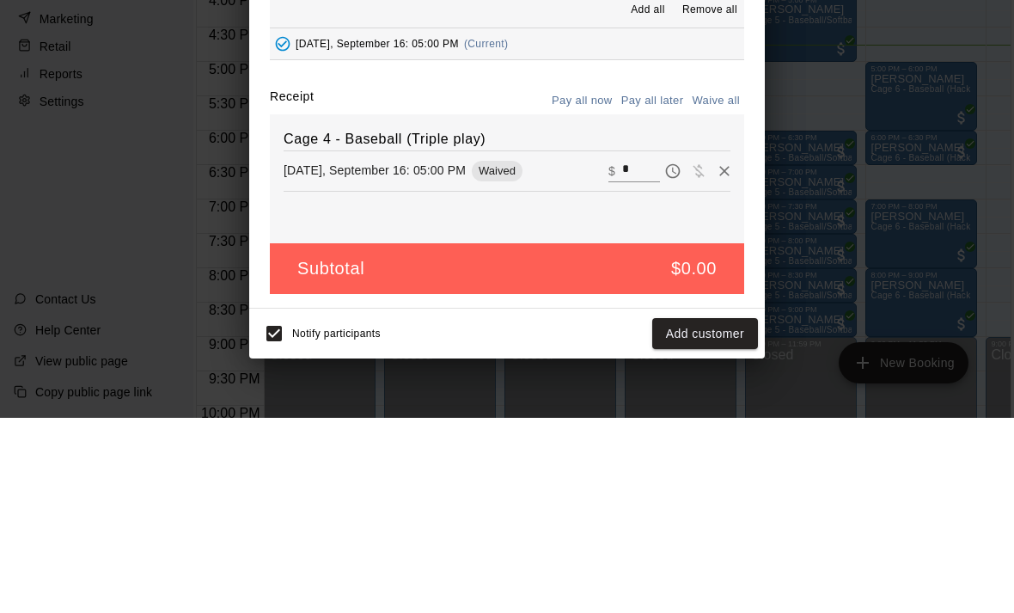
click at [716, 530] on button "Add customer" at bounding box center [705, 529] width 106 height 32
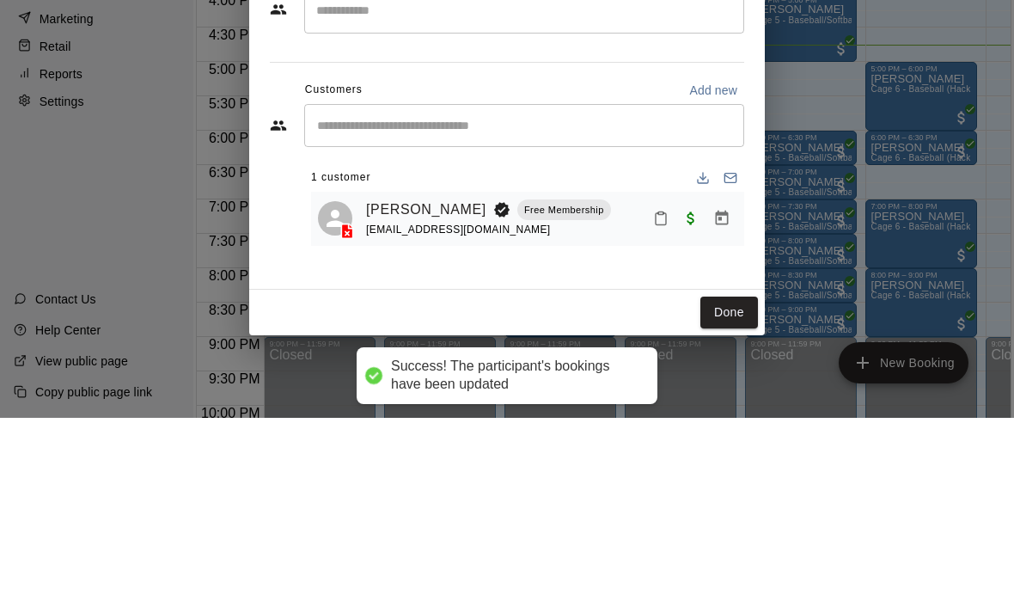
click at [734, 508] on button "Done" at bounding box center [729, 508] width 58 height 32
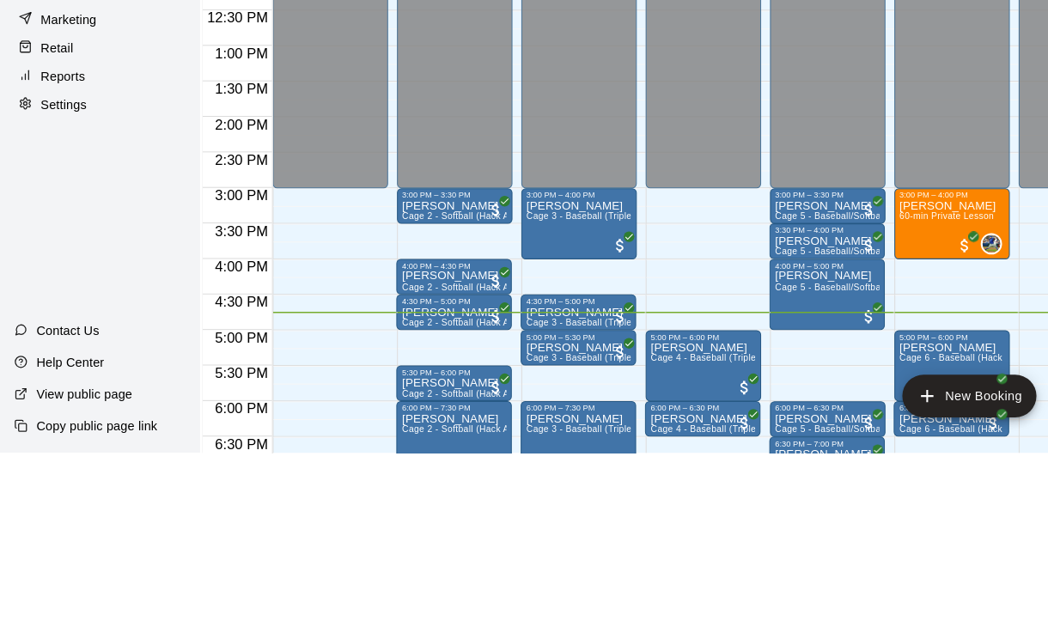
scroll to position [0, 0]
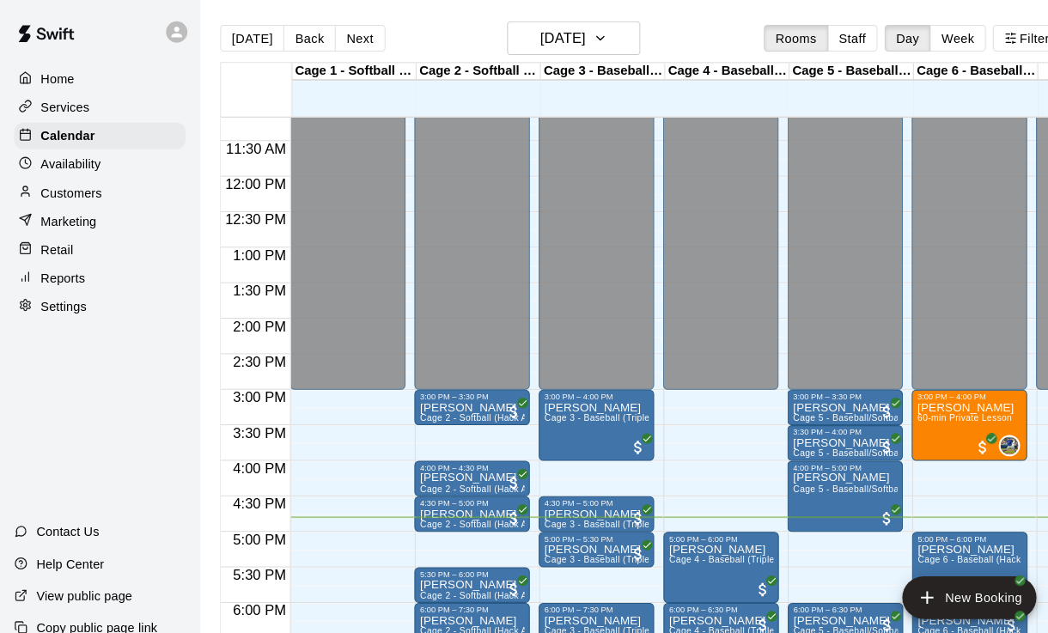
click at [63, 187] on p "Customers" at bounding box center [69, 186] width 59 height 17
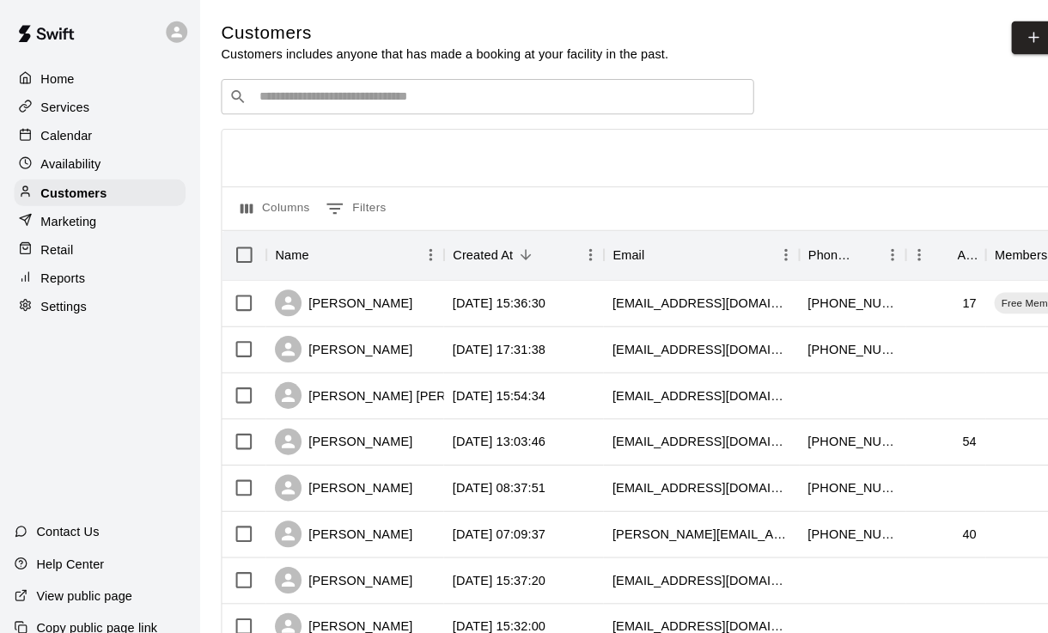
click at [592, 87] on input "Search customers by name or email" at bounding box center [484, 93] width 476 height 17
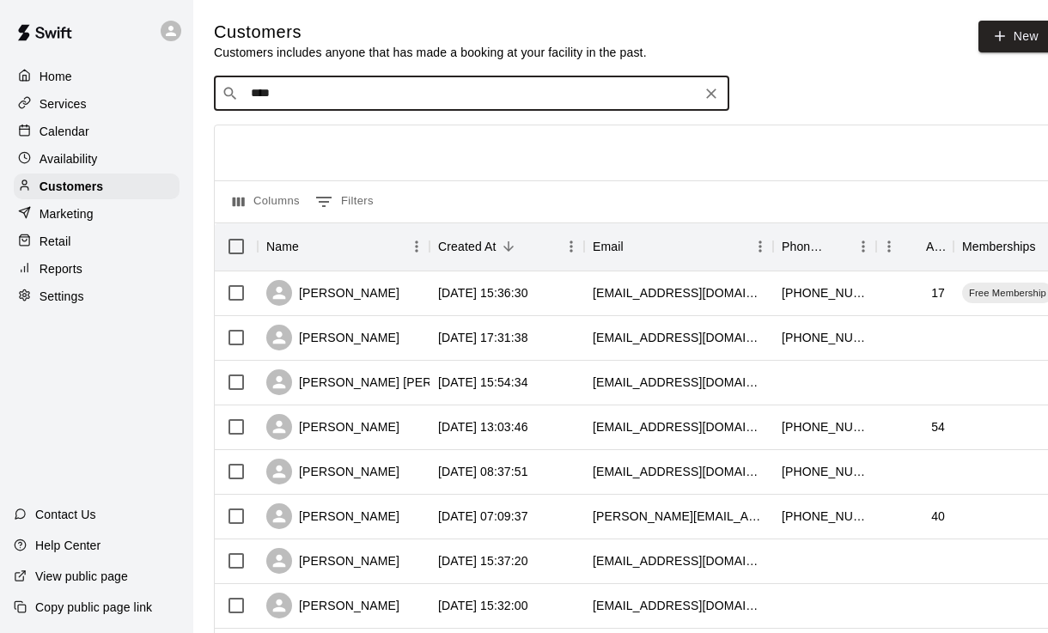
type input "*****"
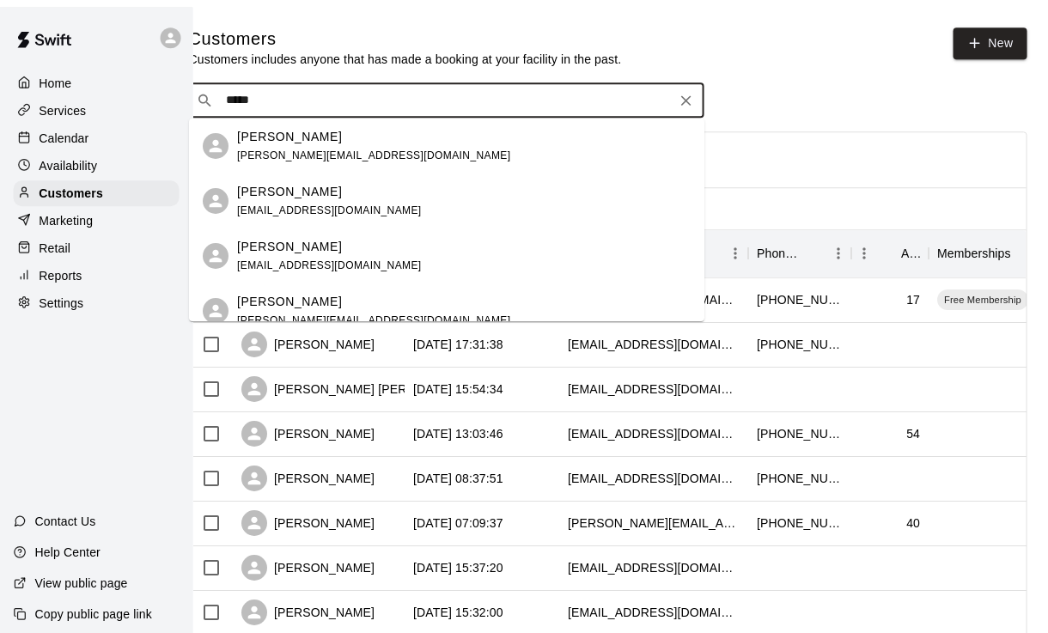
scroll to position [0, 24]
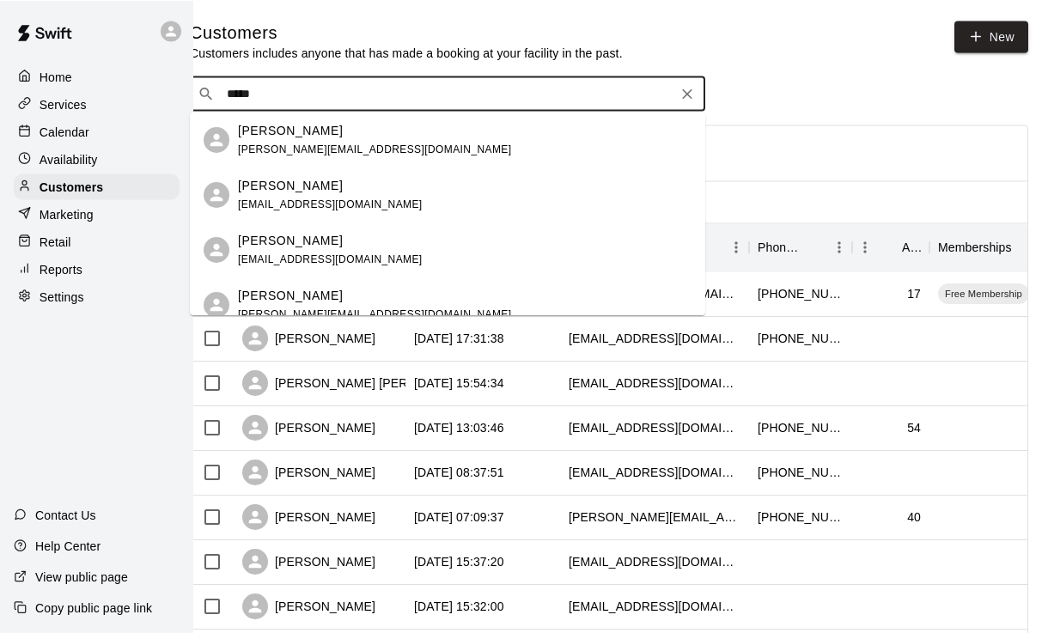
click at [334, 135] on div "[PERSON_NAME]" at bounding box center [374, 130] width 273 height 18
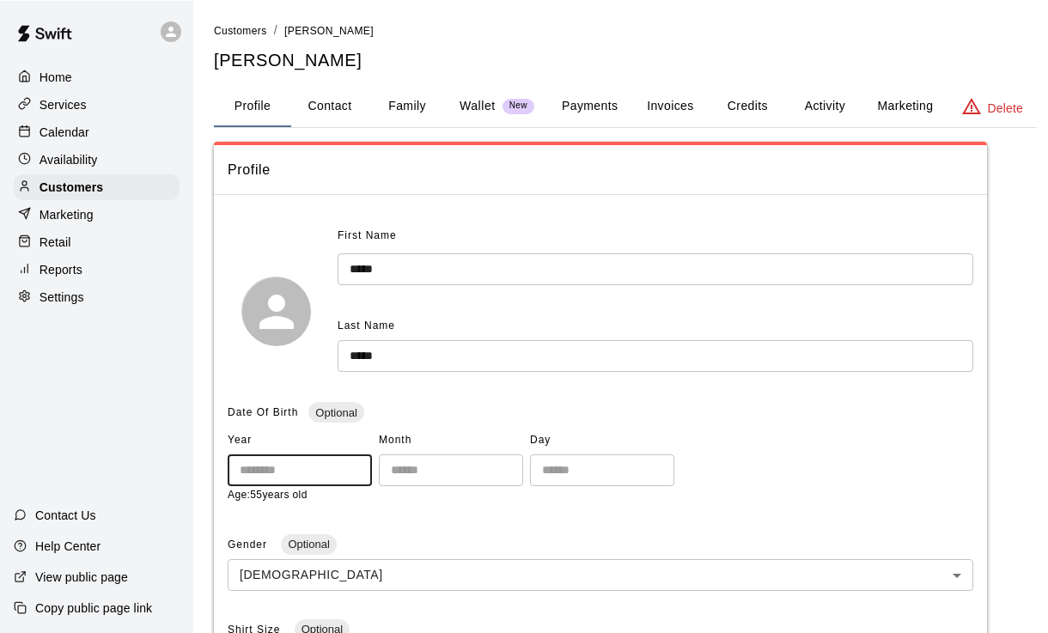
click at [584, 113] on button "Payments" at bounding box center [589, 105] width 83 height 41
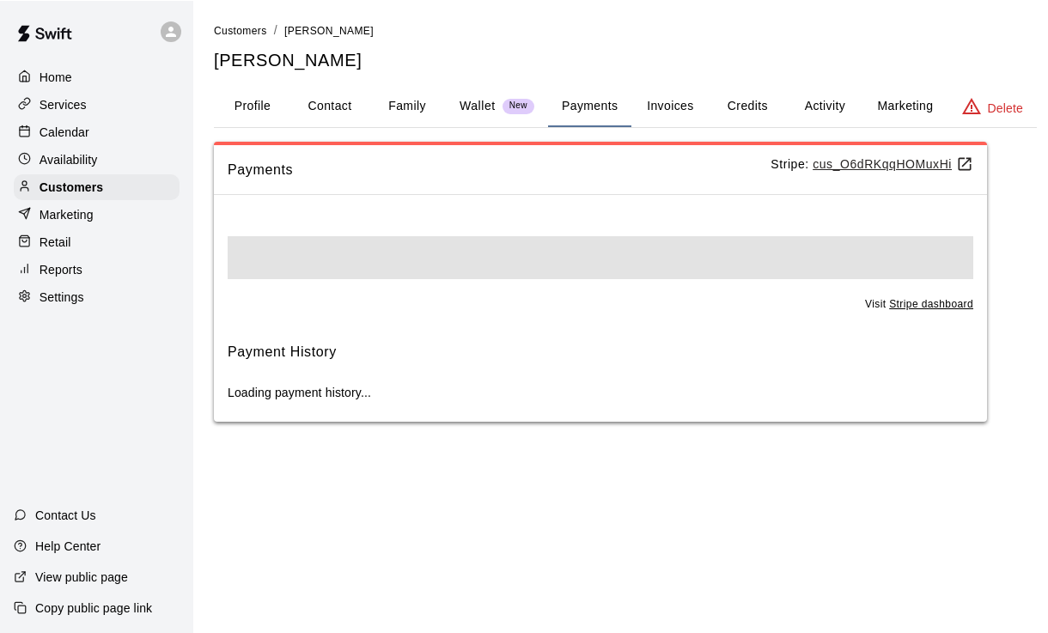
click at [590, 113] on button "Payments" at bounding box center [589, 105] width 83 height 41
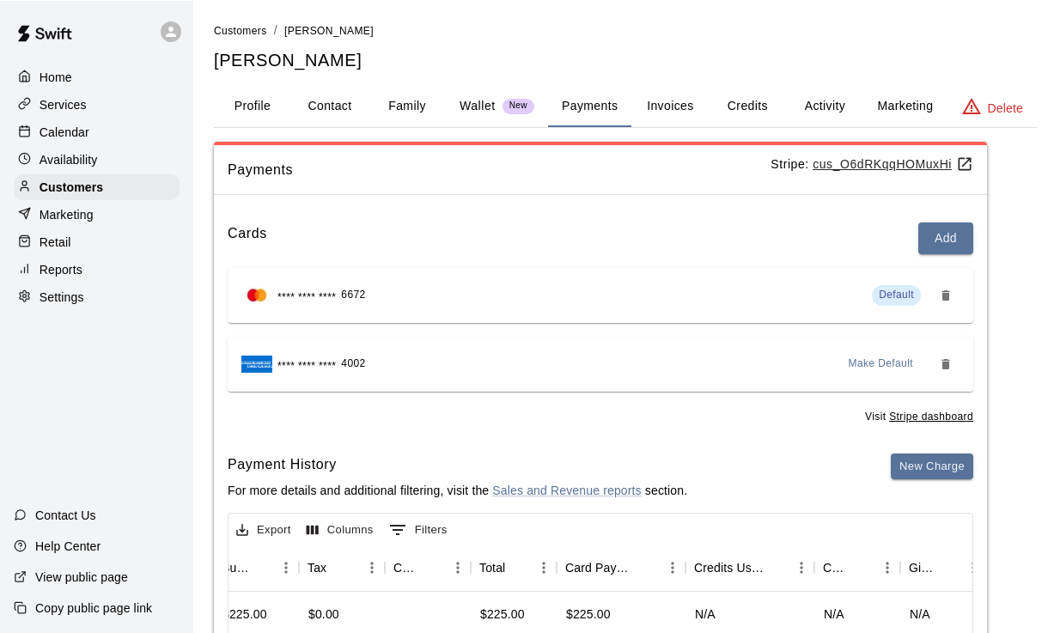
scroll to position [0, 733]
click at [815, 103] on button "Activity" at bounding box center [824, 105] width 77 height 41
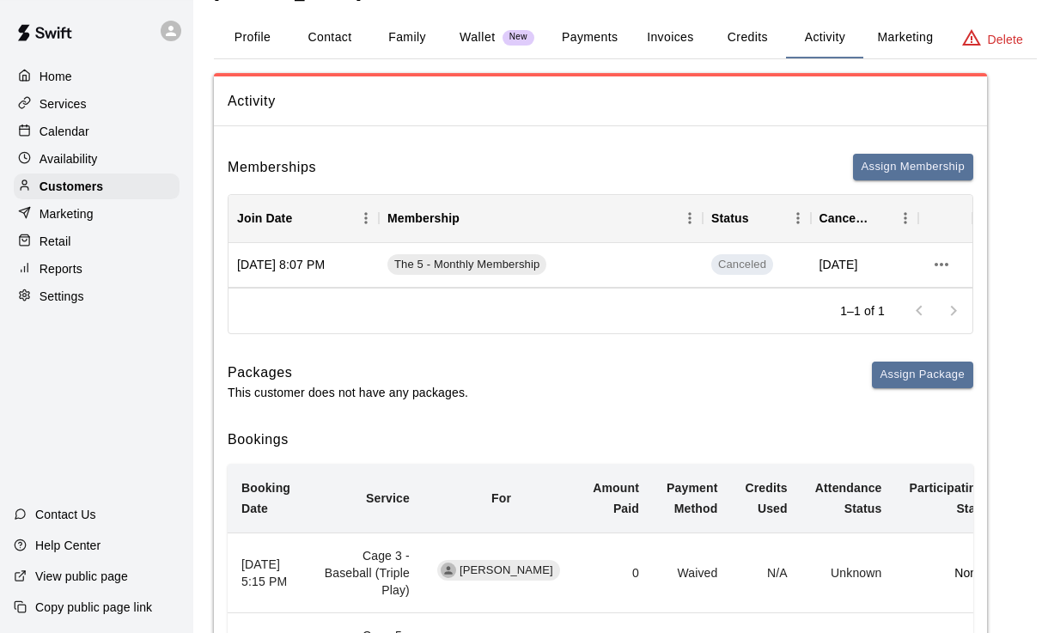
scroll to position [64, 0]
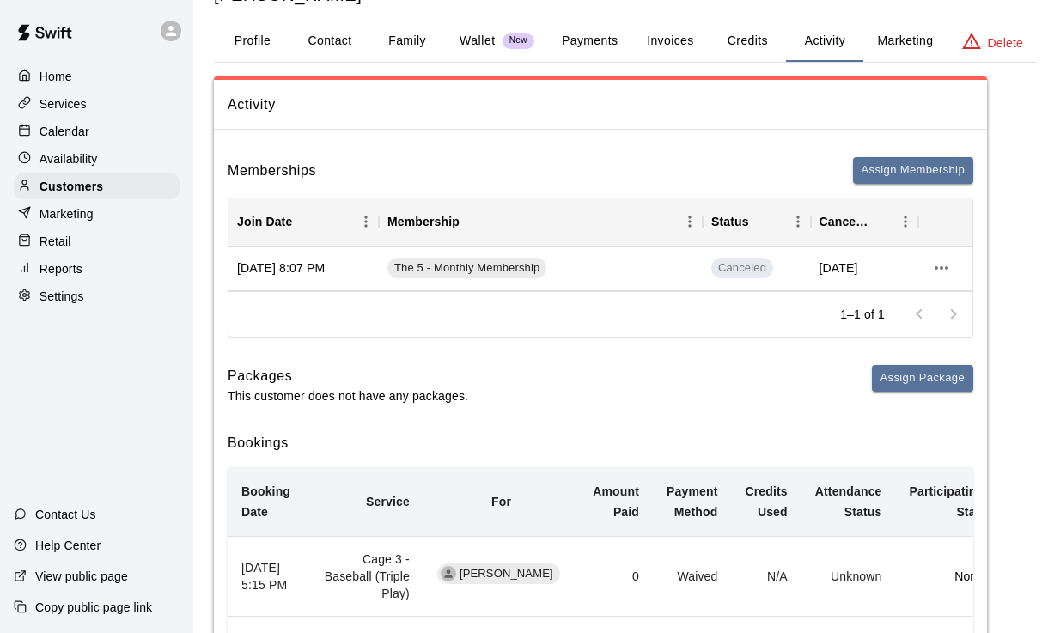
click at [41, 137] on p "Calendar" at bounding box center [65, 131] width 50 height 17
click at [41, 136] on p "Calendar" at bounding box center [65, 131] width 50 height 17
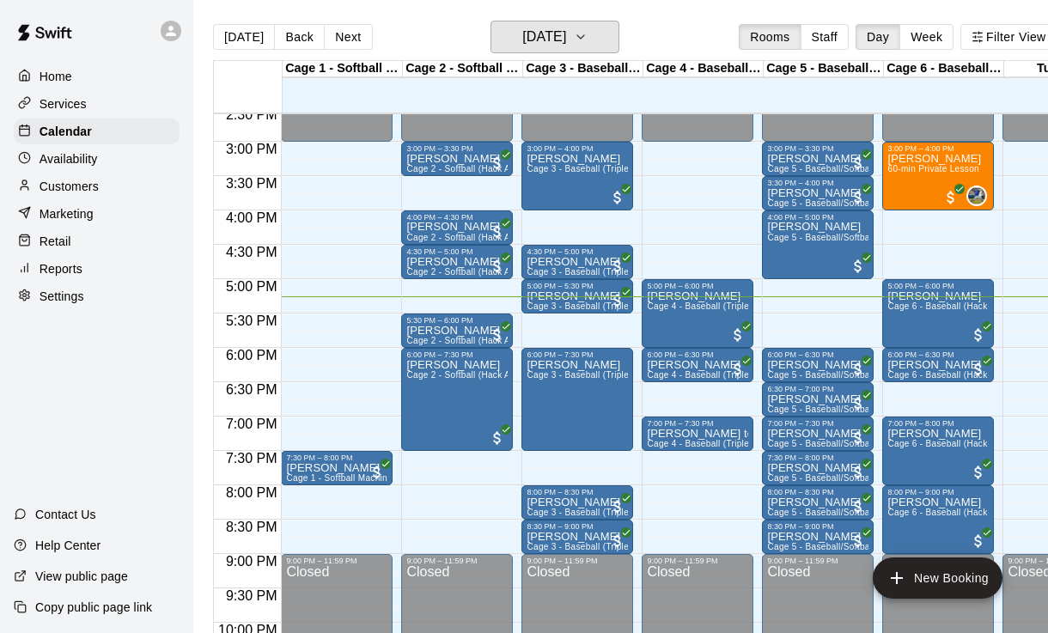
click at [566, 29] on h6 "[DATE]" at bounding box center [544, 37] width 44 height 24
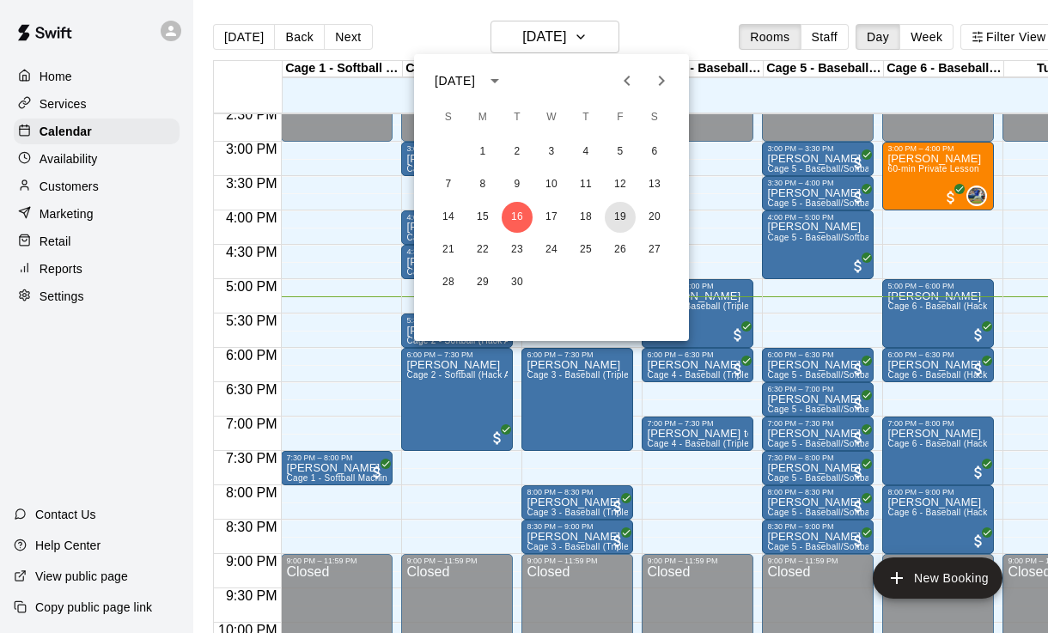
click at [608, 227] on button "19" at bounding box center [620, 217] width 31 height 31
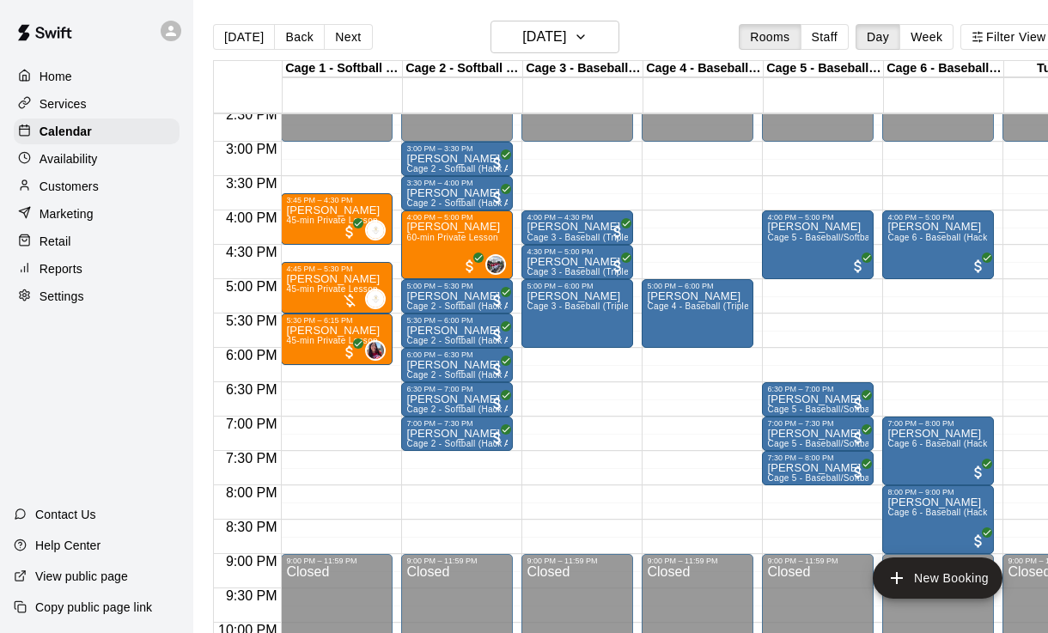
click at [430, 253] on div "[PERSON_NAME] 60-min Private Lesson" at bounding box center [453, 538] width 94 height 633
click at [427, 235] on icon "edit" at bounding box center [424, 241] width 21 height 21
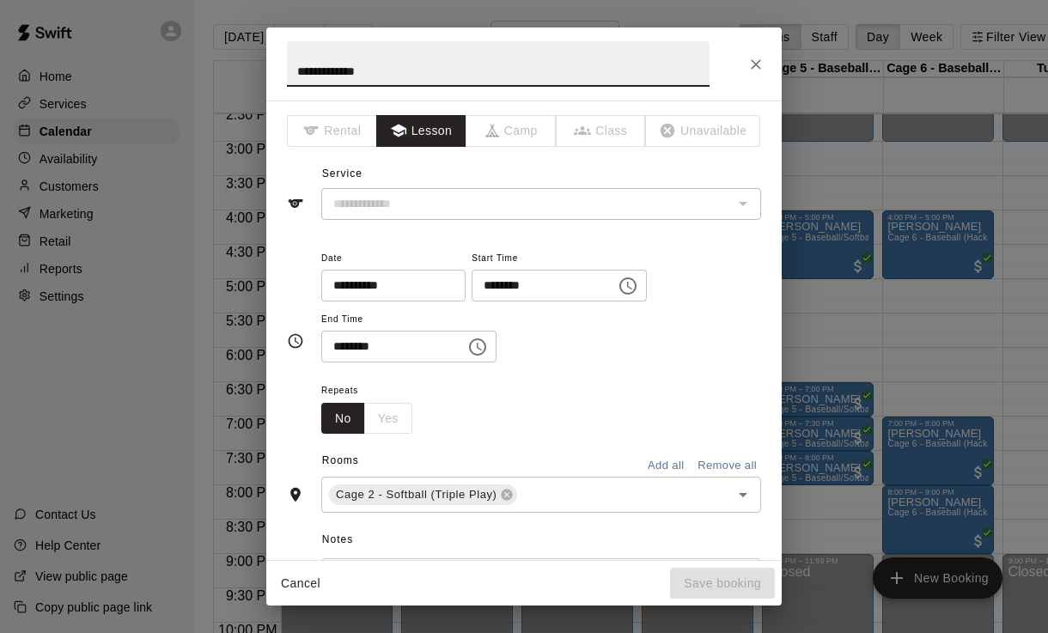
type input "**********"
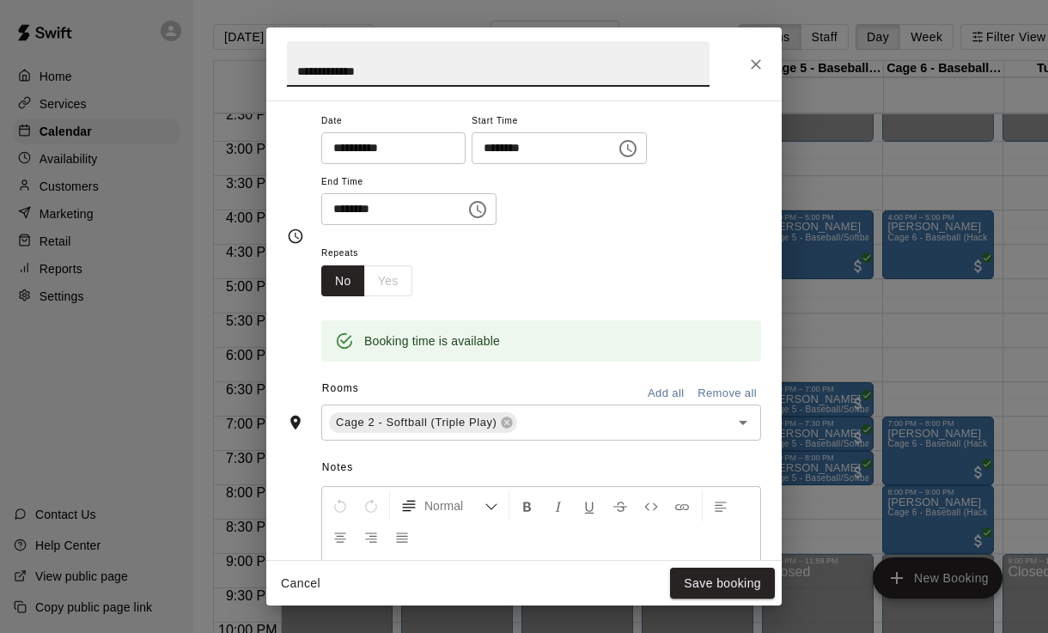
scroll to position [141, 0]
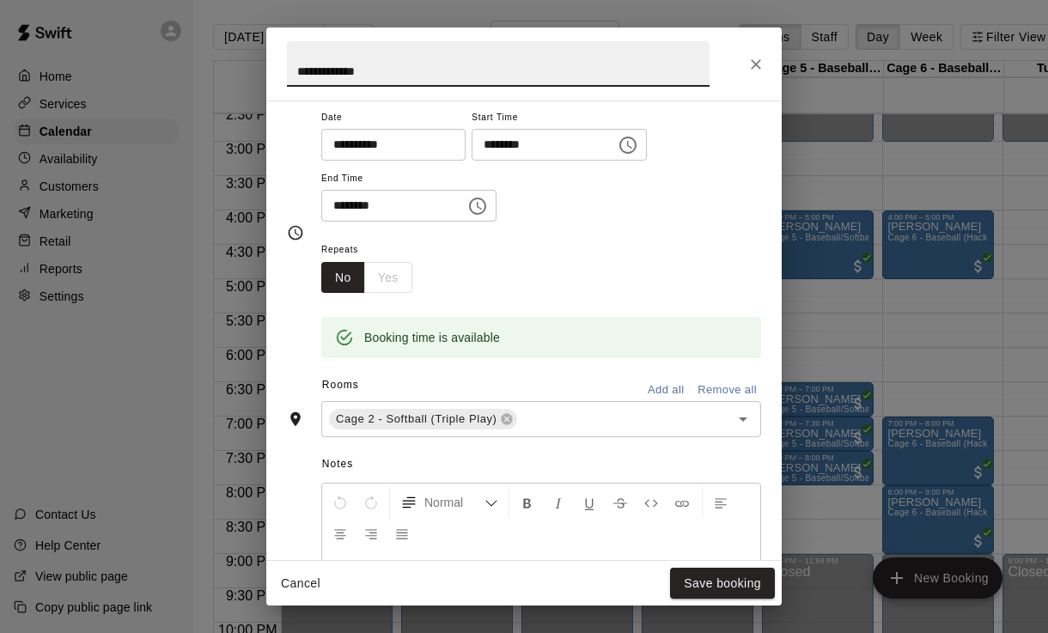
click at [498, 420] on span "Cage 2 - Softball (Triple Play)" at bounding box center [416, 419] width 174 height 17
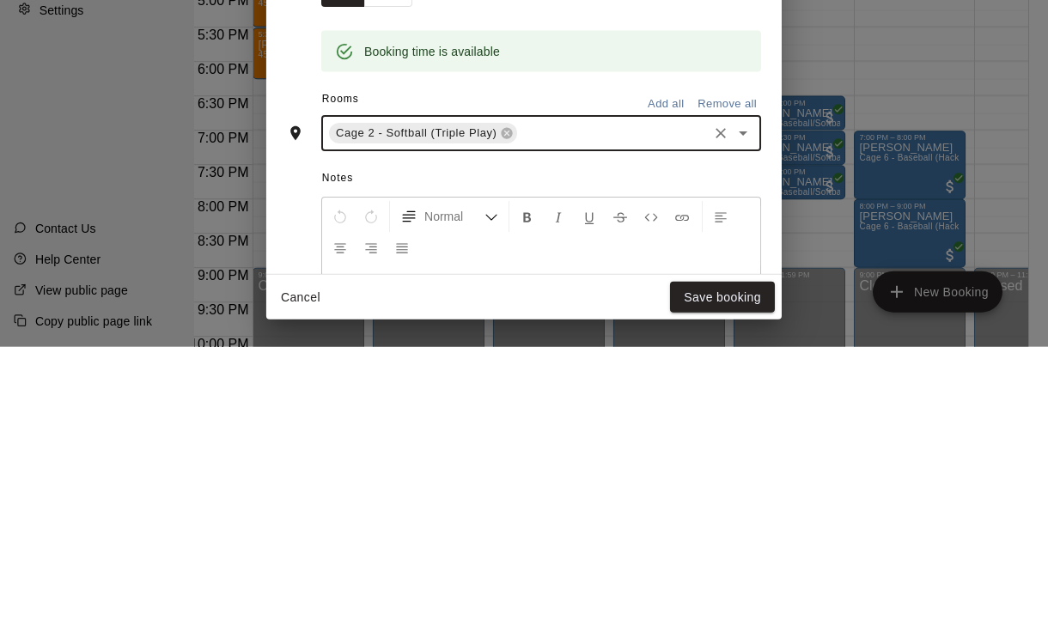
click at [511, 414] on icon at bounding box center [507, 419] width 11 height 11
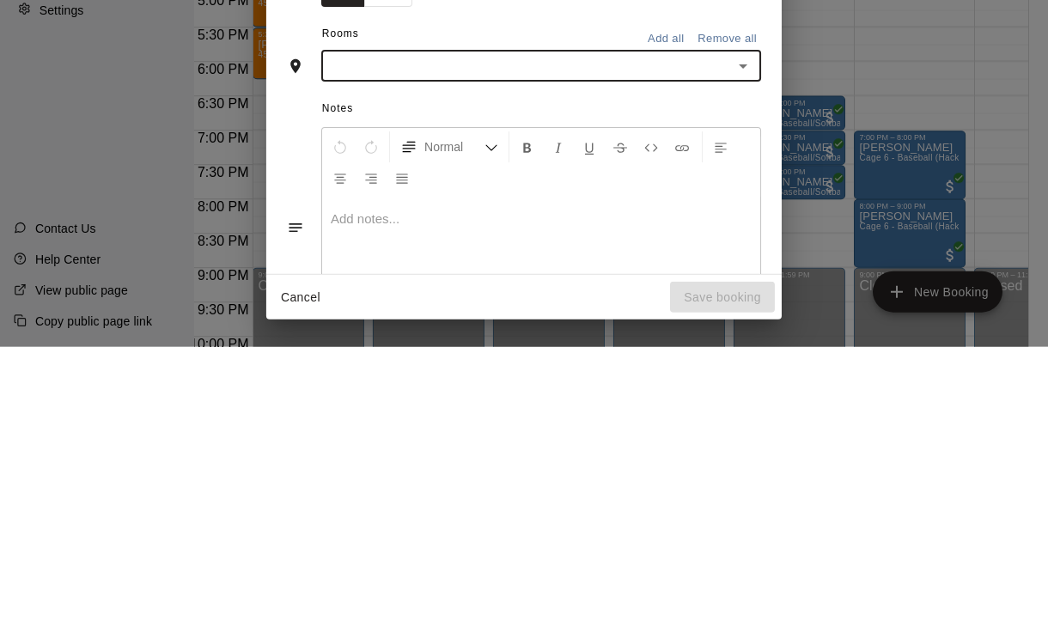
click at [736, 342] on icon "Open" at bounding box center [743, 352] width 21 height 21
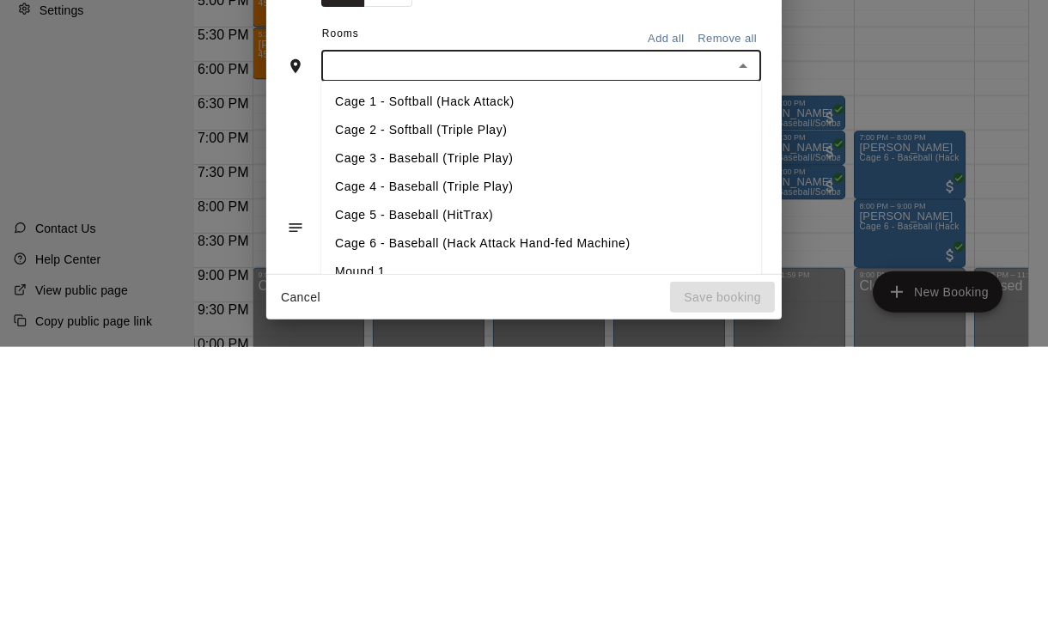
click at [475, 459] on li "Cage 4 - Baseball (Triple Play)" at bounding box center [541, 473] width 440 height 28
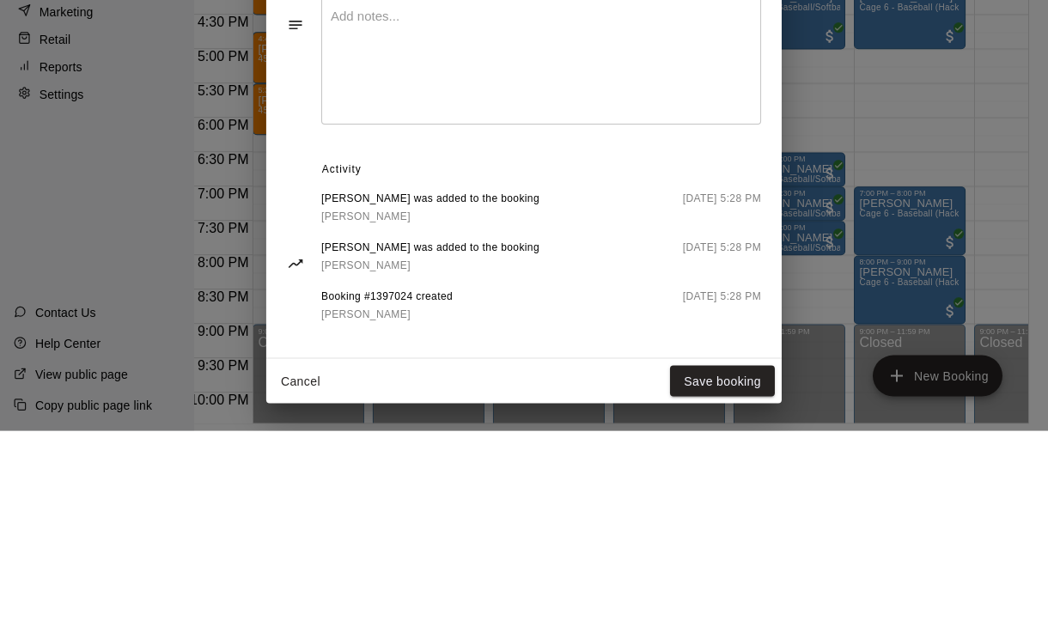
scroll to position [83, 28]
click at [732, 576] on button "Save booking" at bounding box center [722, 584] width 105 height 32
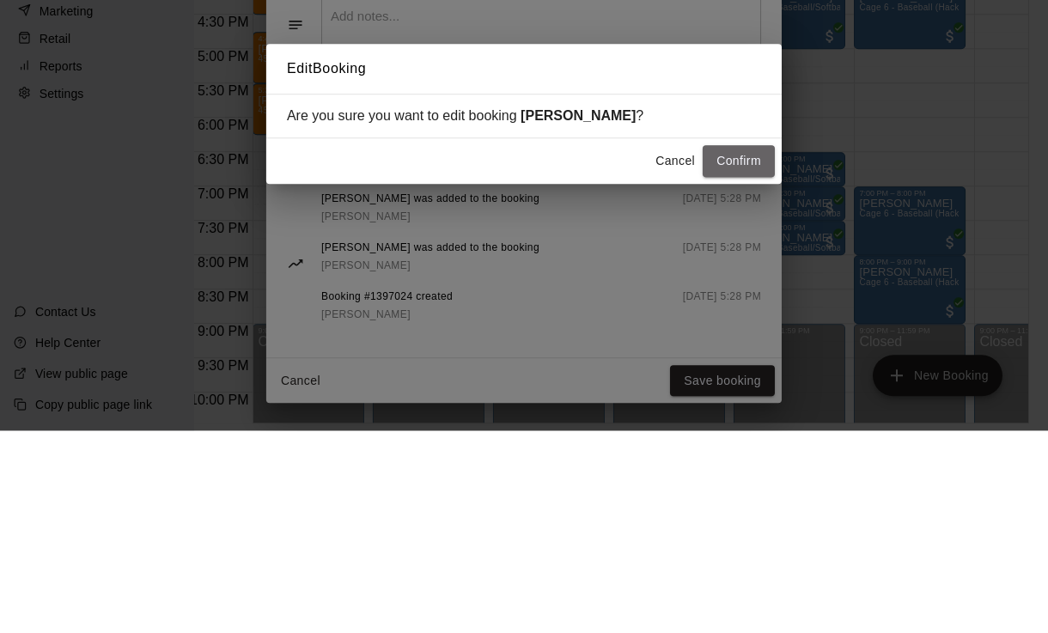
click at [749, 368] on button "Confirm" at bounding box center [739, 364] width 72 height 32
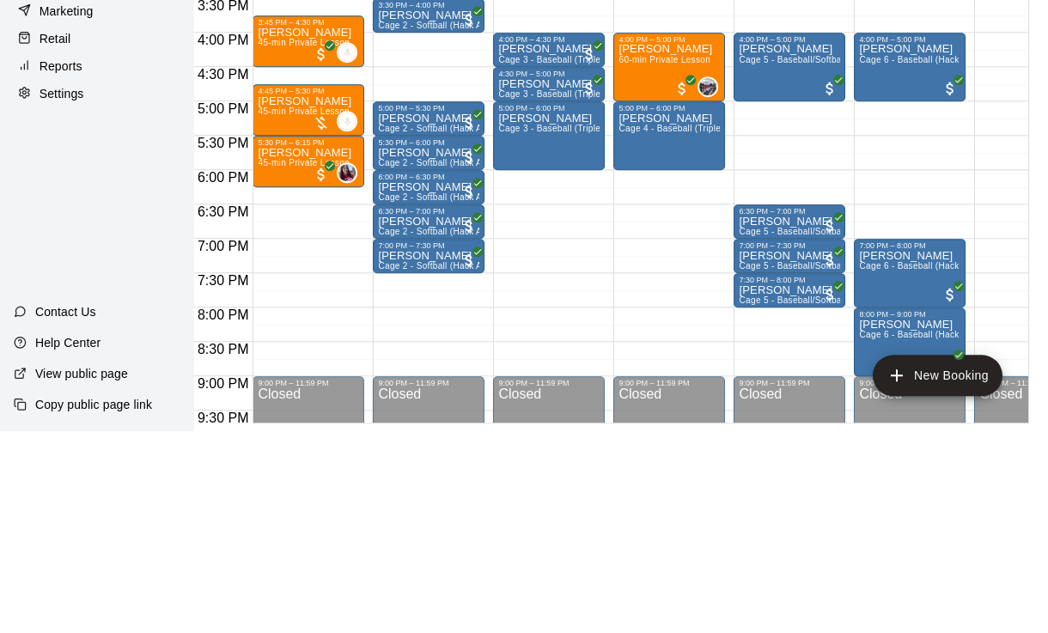
scroll to position [950, 0]
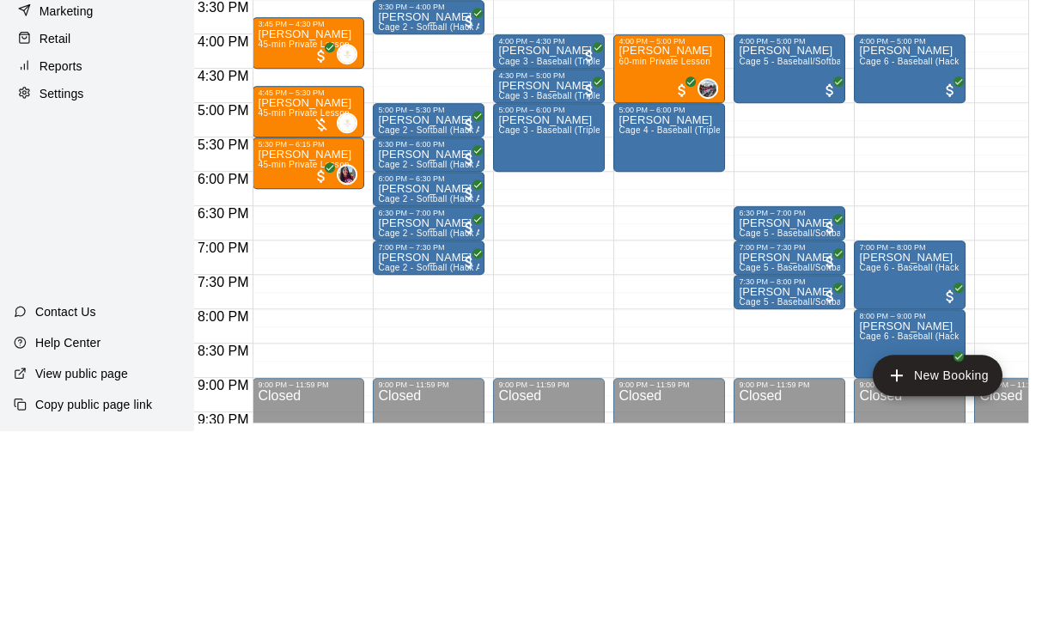
click at [567, 254] on p "[PERSON_NAME]" at bounding box center [548, 254] width 101 height 0
click at [548, 221] on div at bounding box center [524, 316] width 1048 height 633
click at [592, 254] on p "[PERSON_NAME]" at bounding box center [548, 254] width 101 height 0
click at [550, 228] on div at bounding box center [524, 316] width 1048 height 633
click at [597, 260] on span "Cage 3 - Baseball (Triple Play)" at bounding box center [560, 264] width 125 height 9
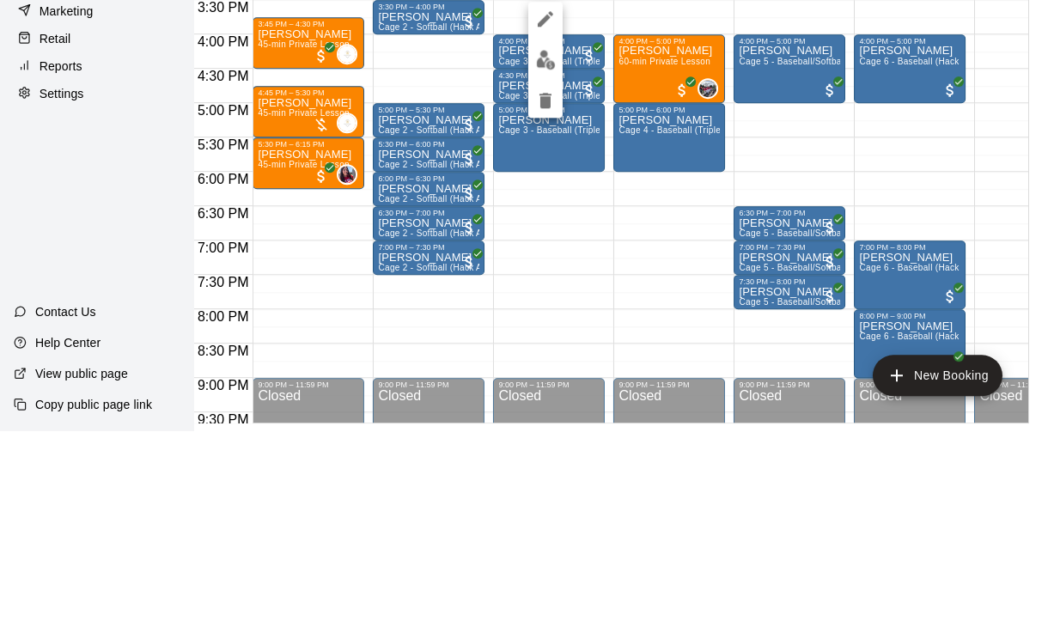
click at [547, 222] on div at bounding box center [524, 316] width 1048 height 633
click at [560, 254] on p "[PERSON_NAME]" at bounding box center [548, 254] width 101 height 0
click at [542, 222] on div at bounding box center [524, 316] width 1048 height 633
